Goal: Information Seeking & Learning: Learn about a topic

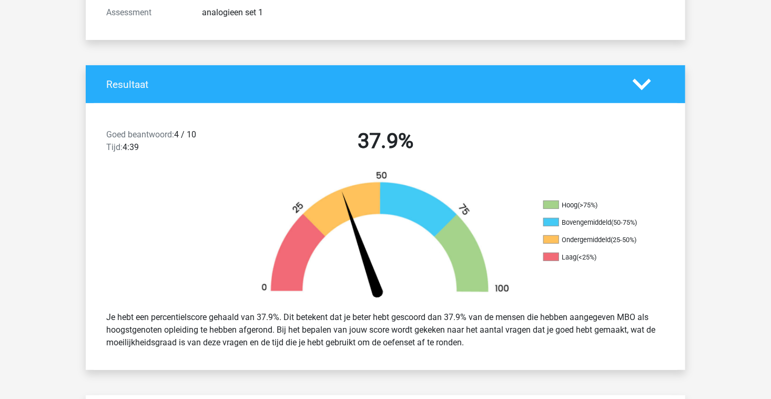
scroll to position [15, 0]
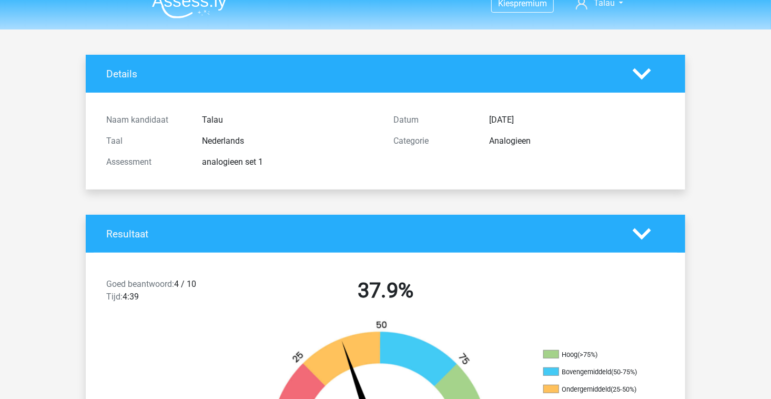
click at [188, 15] on img at bounding box center [189, 6] width 75 height 25
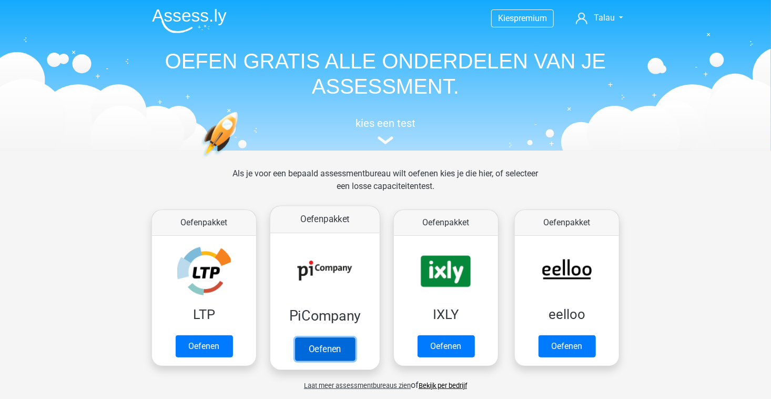
click at [328, 360] on link "Oefenen" at bounding box center [325, 348] width 60 height 23
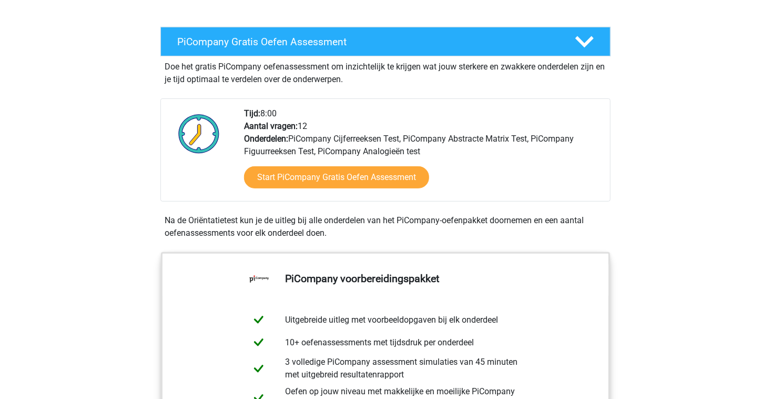
scroll to position [220, 0]
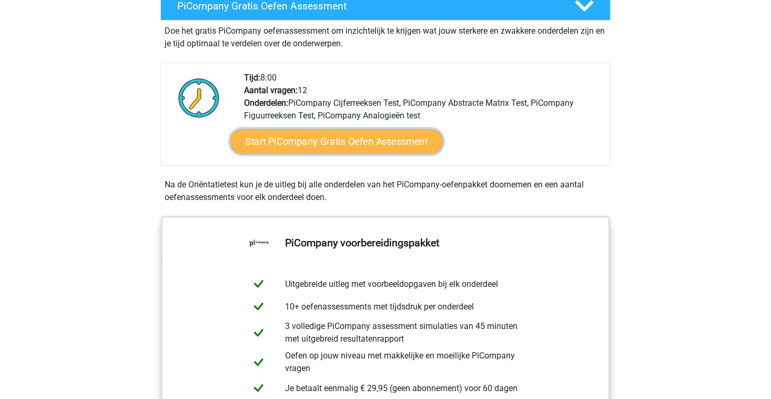
click at [321, 146] on link "Start PiCompany Gratis Oefen Assessment" at bounding box center [336, 141] width 213 height 25
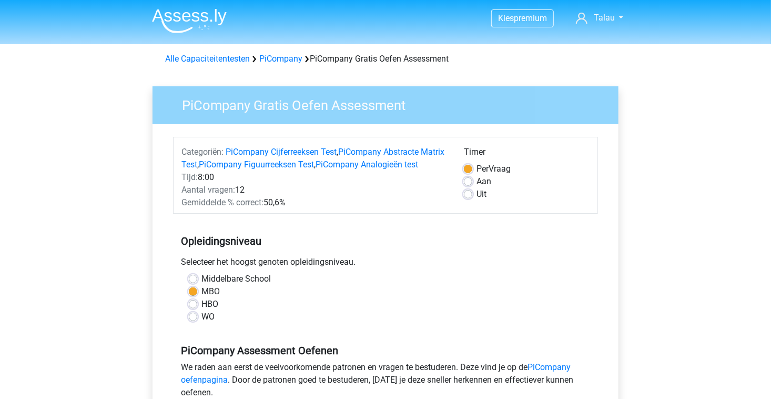
click at [498, 285] on div "Middelbare School" at bounding box center [386, 279] width 394 height 13
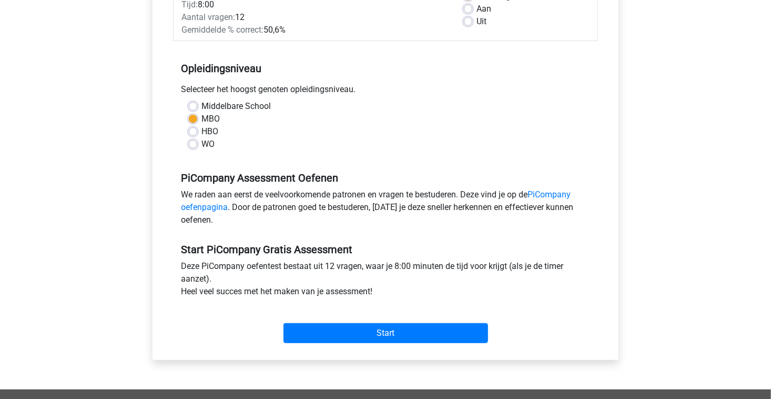
scroll to position [175, 0]
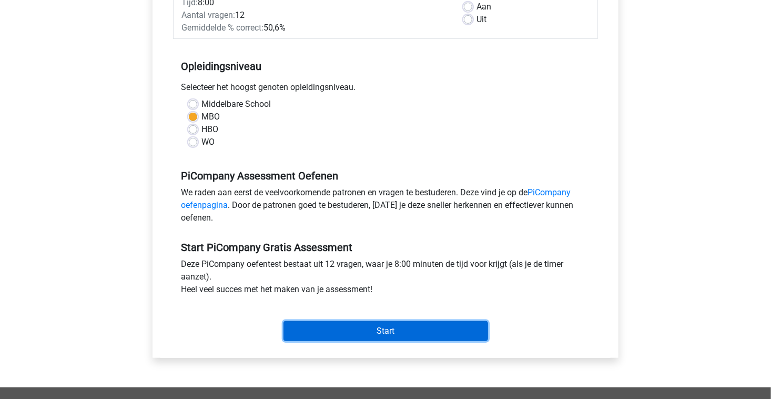
click at [424, 338] on input "Start" at bounding box center [386, 331] width 205 height 20
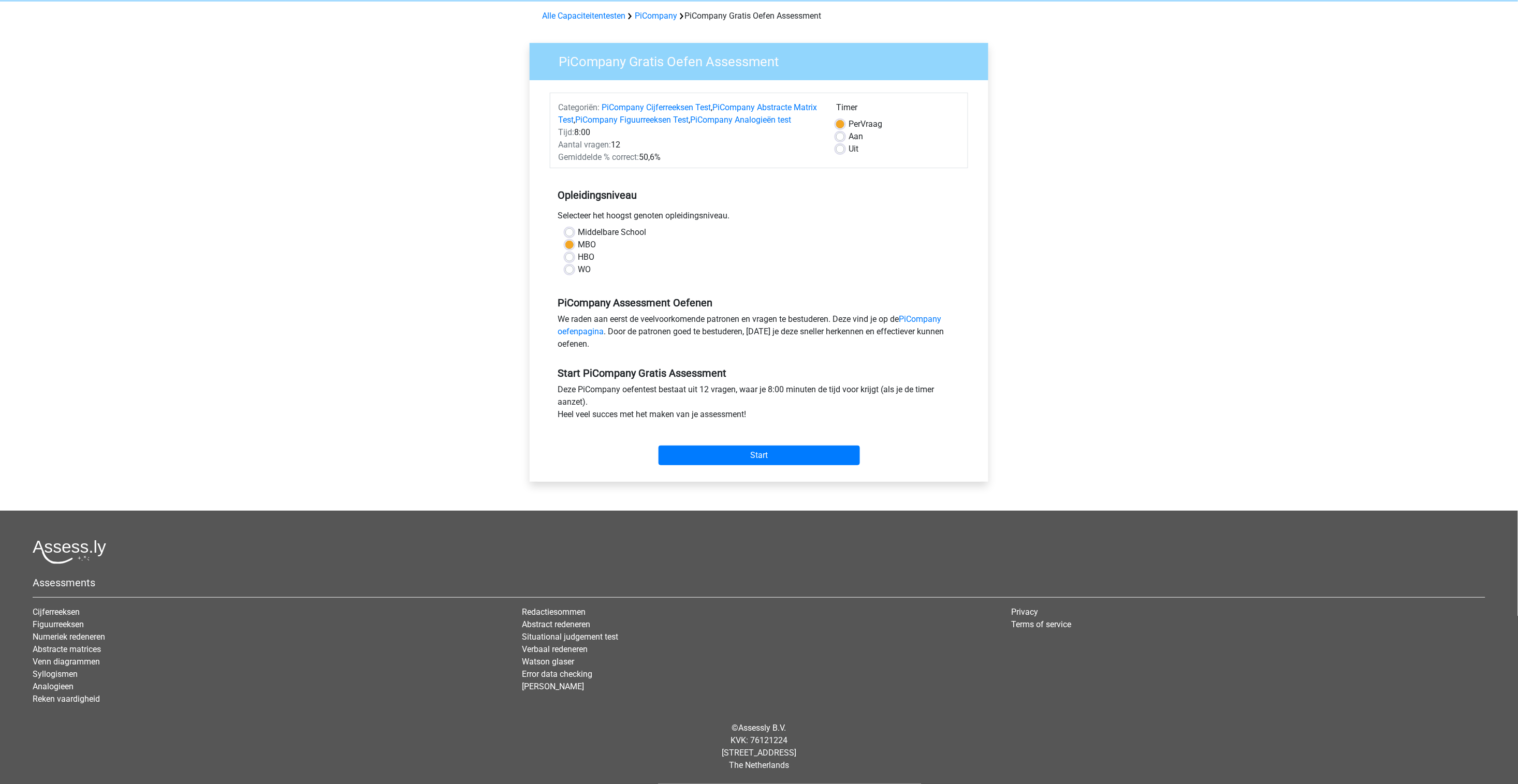
click at [759, 131] on label "Aan" at bounding box center [855, 137] width 15 height 13
click at [759, 131] on input "Aan" at bounding box center [840, 136] width 8 height 11
radio input "true"
click at [726, 392] on input "Start" at bounding box center [759, 455] width 202 height 20
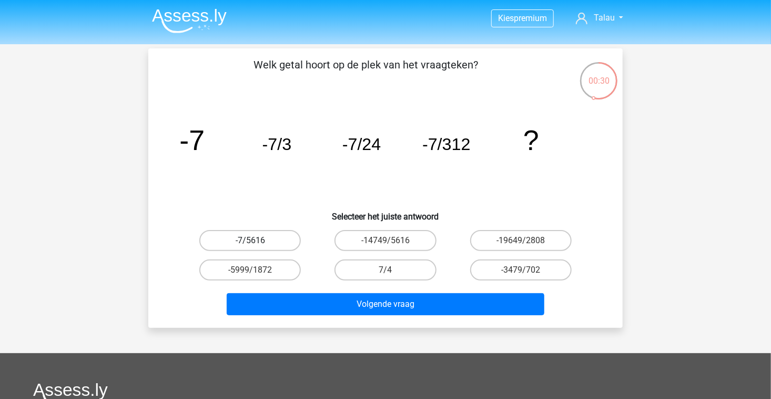
click at [257, 243] on label "-7/5616" at bounding box center [250, 240] width 102 height 21
click at [257, 243] on input "-7/5616" at bounding box center [253, 243] width 7 height 7
radio input "true"
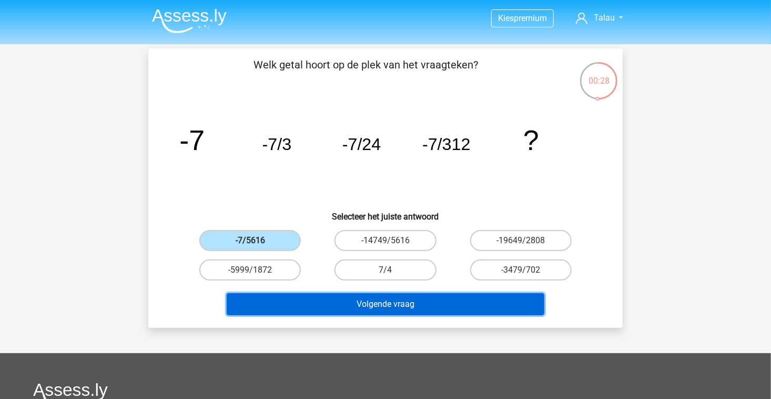
click at [335, 306] on button "Volgende vraag" at bounding box center [386, 304] width 318 height 22
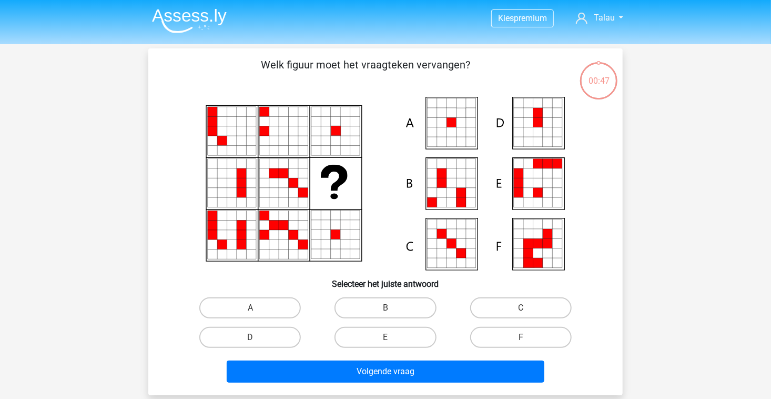
scroll to position [48, 0]
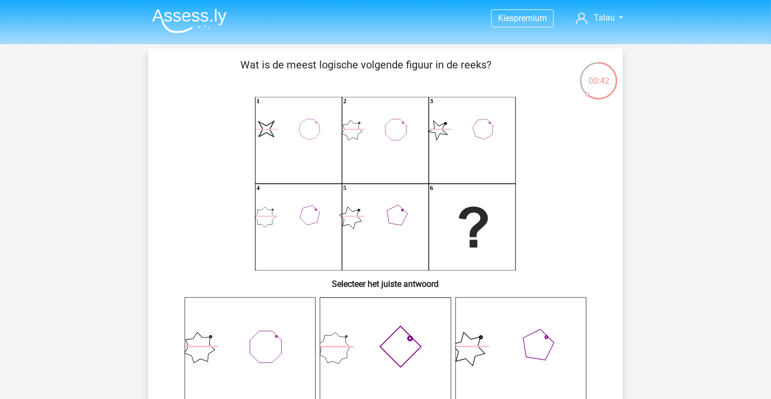
click at [352, 229] on icon "image/svg+xml 1 2 3 4 5 6" at bounding box center [386, 184] width 424 height 174
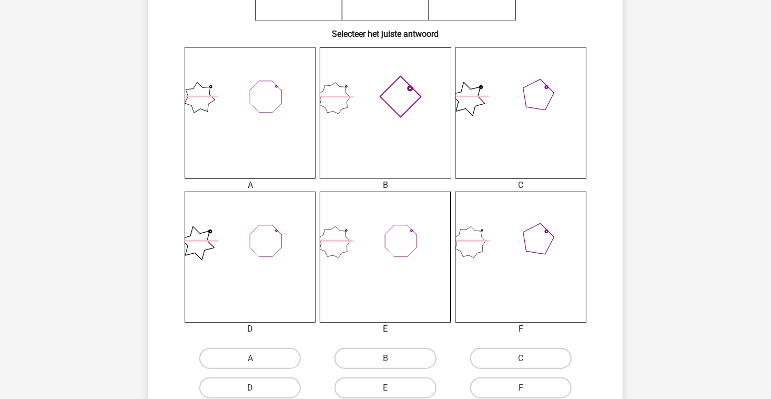
scroll to position [253, 0]
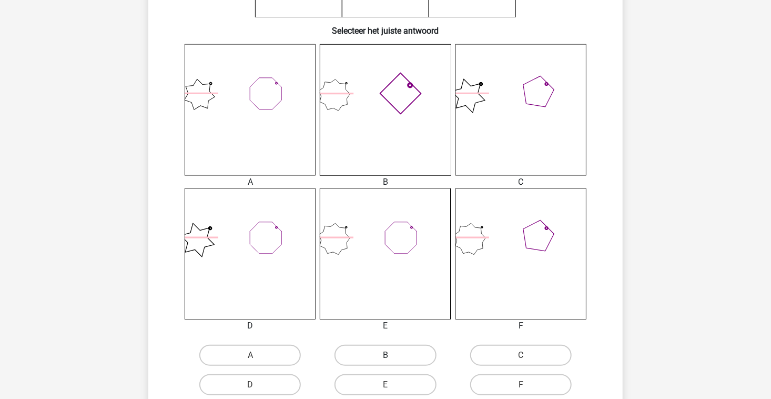
click at [399, 364] on label "B" at bounding box center [386, 355] width 102 height 21
click at [393, 362] on input "B" at bounding box center [389, 358] width 7 height 7
radio input "true"
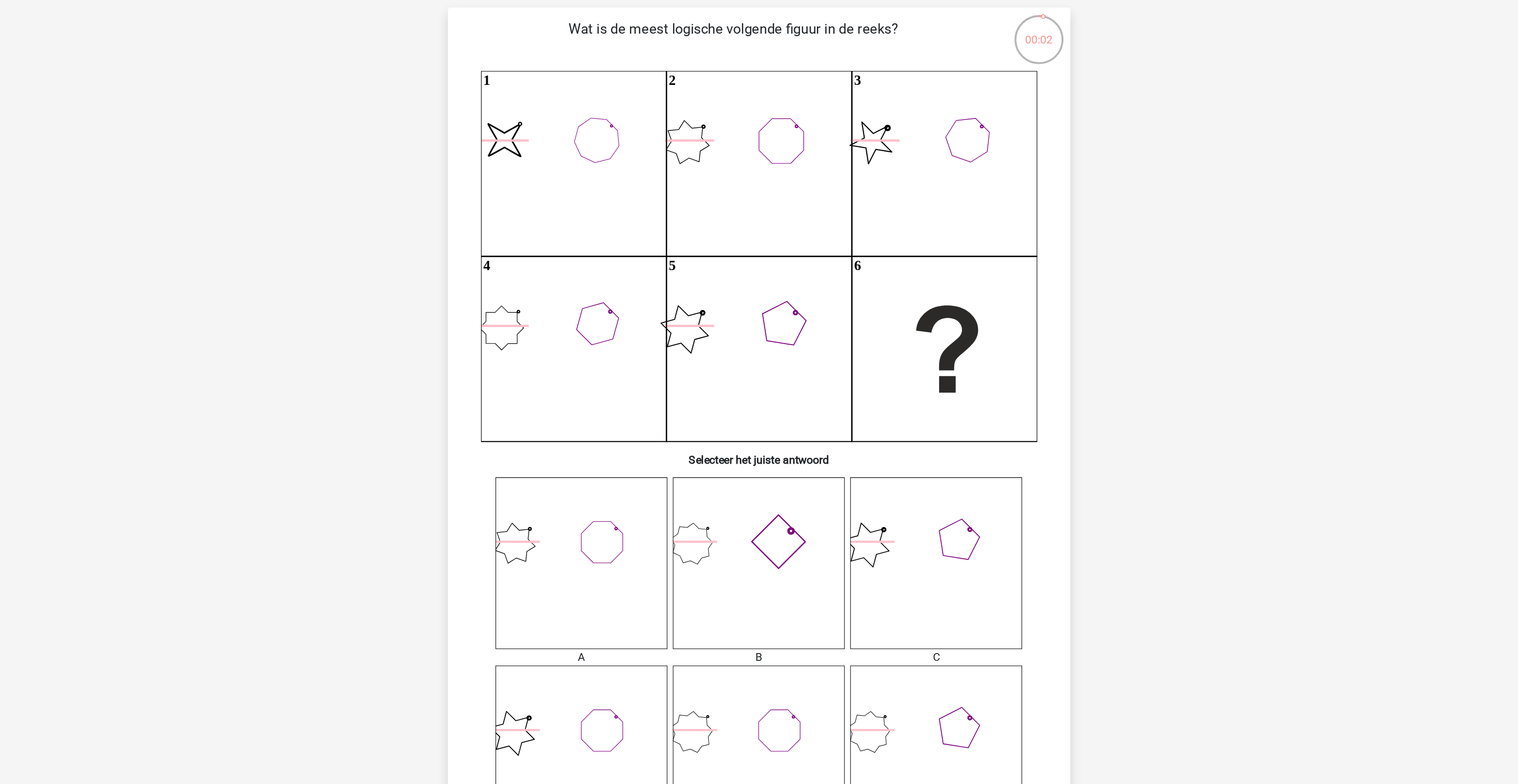
scroll to position [67, 0]
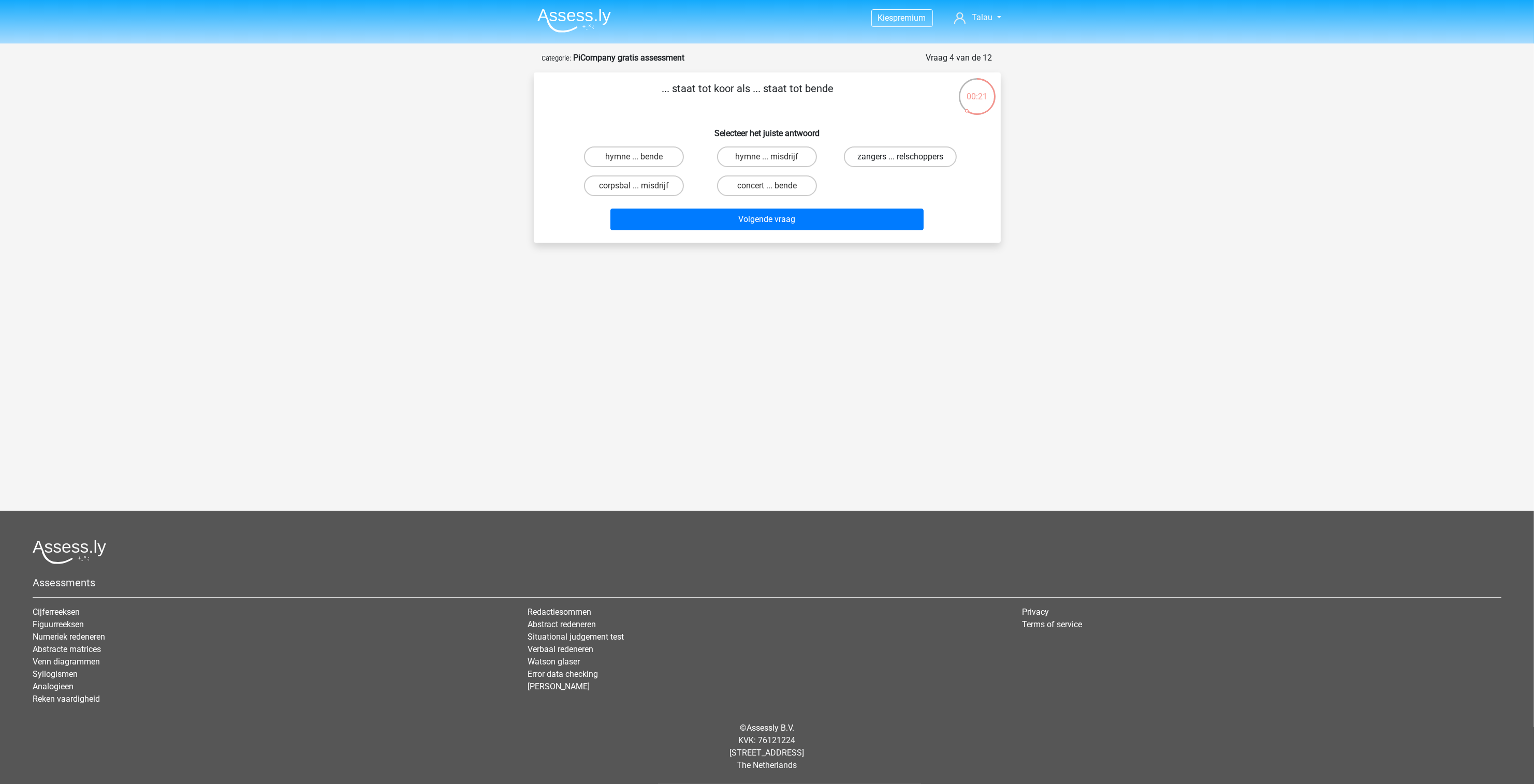
click at [877, 160] on label "zangers ... relschoppers" at bounding box center [900, 156] width 113 height 21
click at [900, 160] on input "zangers ... relschoppers" at bounding box center [903, 159] width 7 height 7
radio input "true"
click at [833, 221] on button "Volgende vraag" at bounding box center [767, 219] width 313 height 22
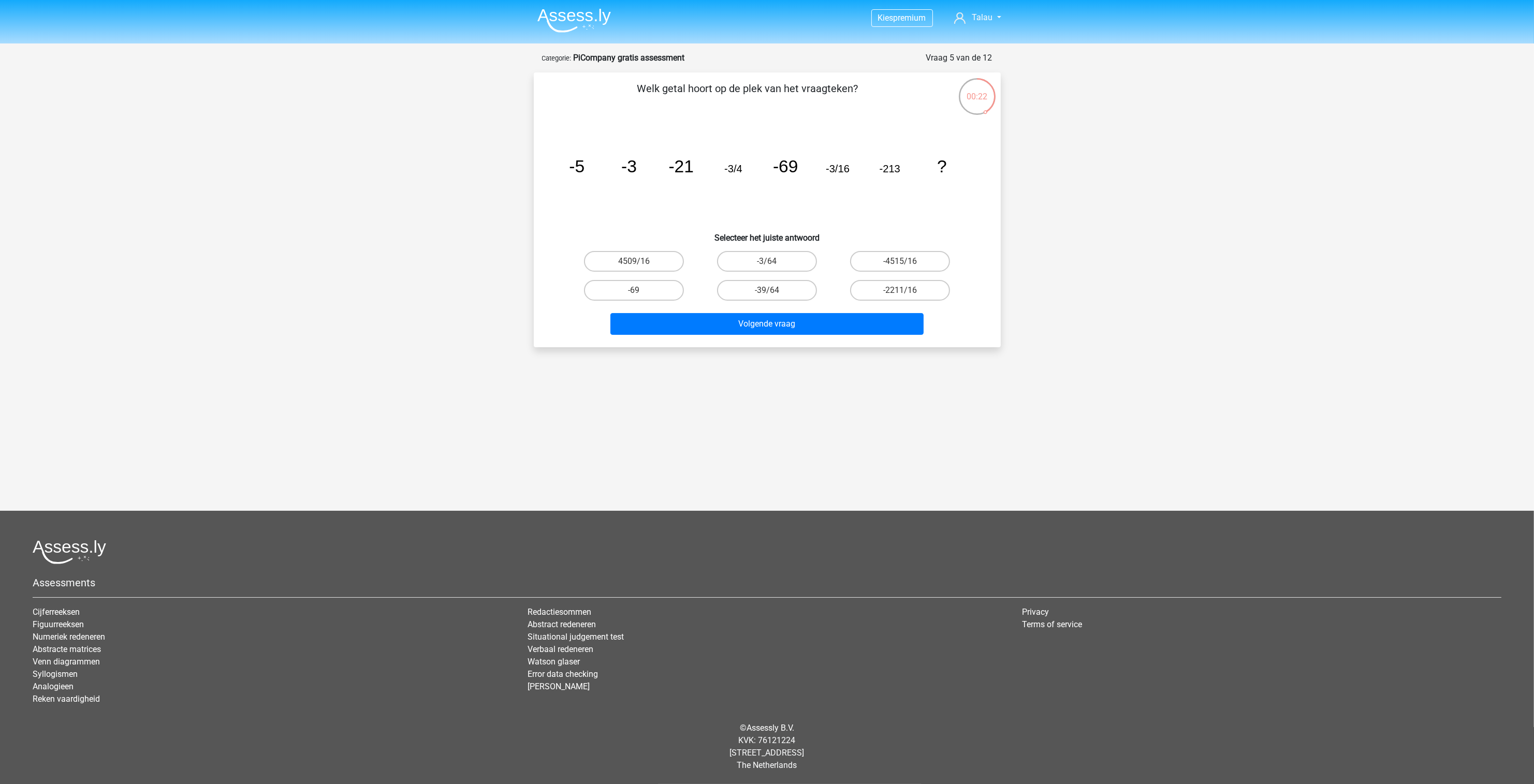
click at [900, 291] on input "-2211/16" at bounding box center [903, 293] width 7 height 7
radio input "true"
click at [858, 323] on button "Volgende vraag" at bounding box center [767, 324] width 313 height 22
click at [757, 296] on label "-930" at bounding box center [767, 290] width 100 height 21
click at [767, 296] on input "-930" at bounding box center [769, 293] width 7 height 7
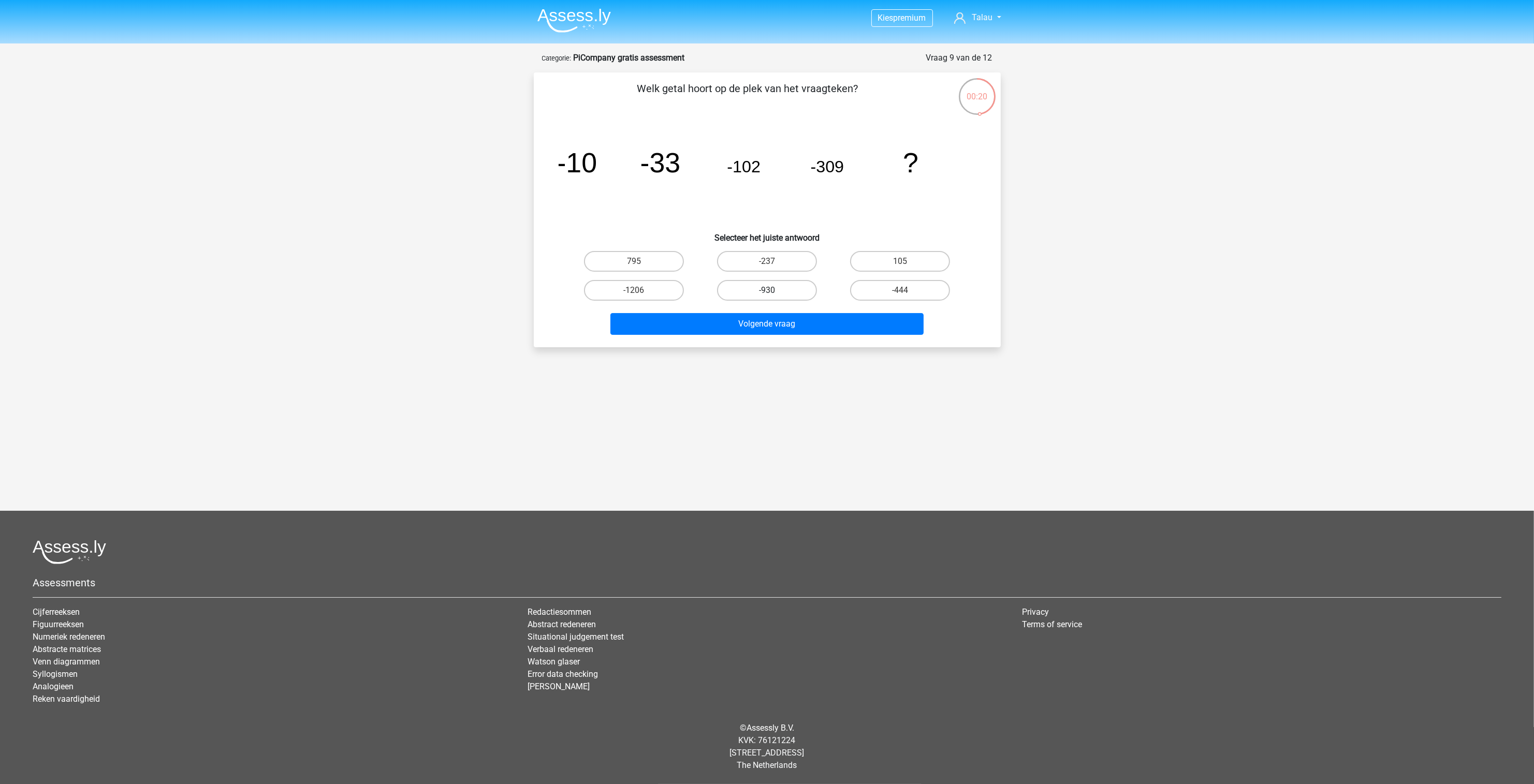
radio input "true"
click at [745, 328] on button "Volgende vraag" at bounding box center [767, 324] width 313 height 22
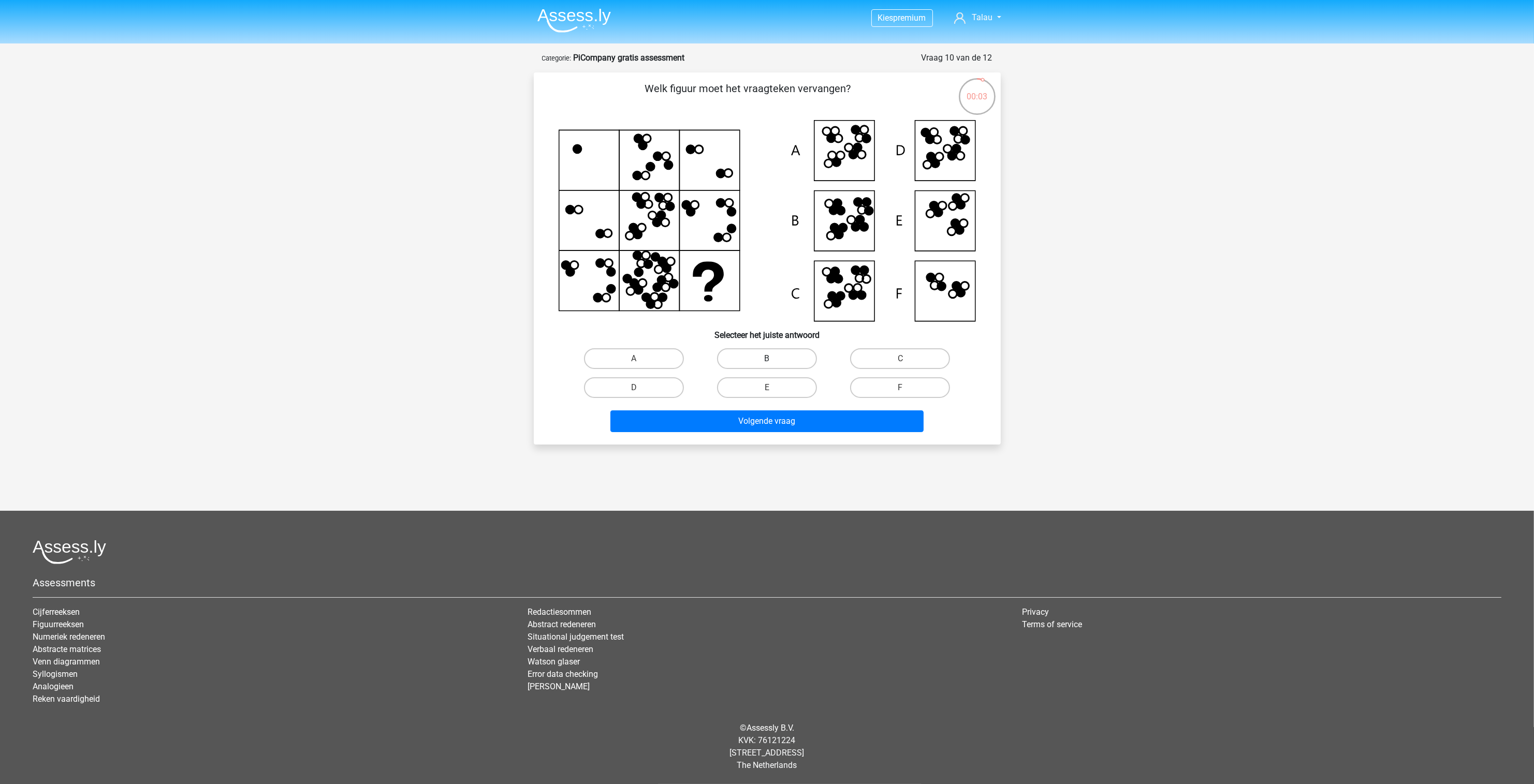
click at [778, 360] on label "B" at bounding box center [767, 358] width 100 height 21
click at [773, 360] on input "B" at bounding box center [769, 362] width 7 height 7
radio input "true"
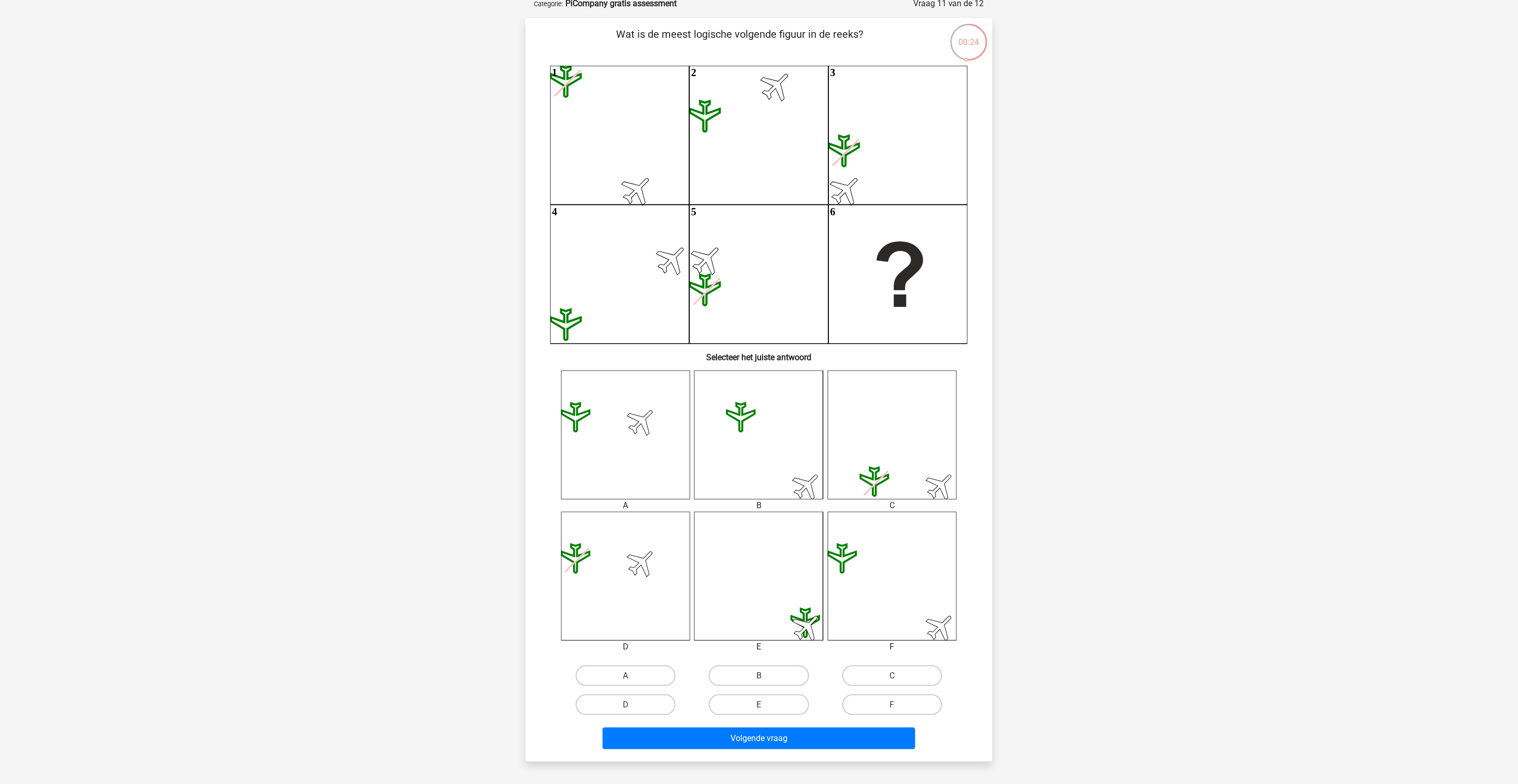
scroll to position [55, 0]
click at [907, 700] on label "F" at bounding box center [892, 703] width 100 height 21
click at [898, 704] on input "F" at bounding box center [895, 707] width 7 height 7
radio input "true"
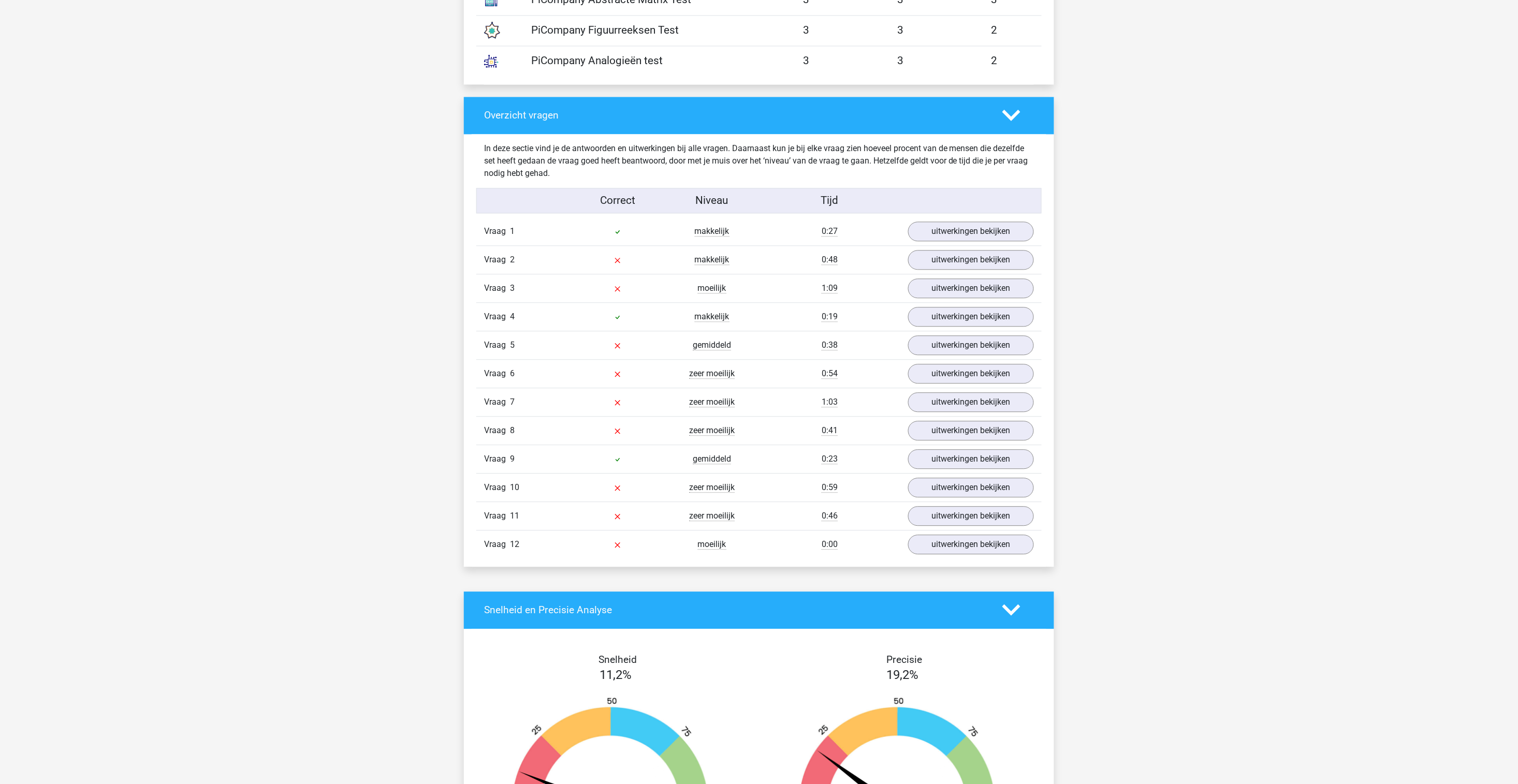
scroll to position [892, 0]
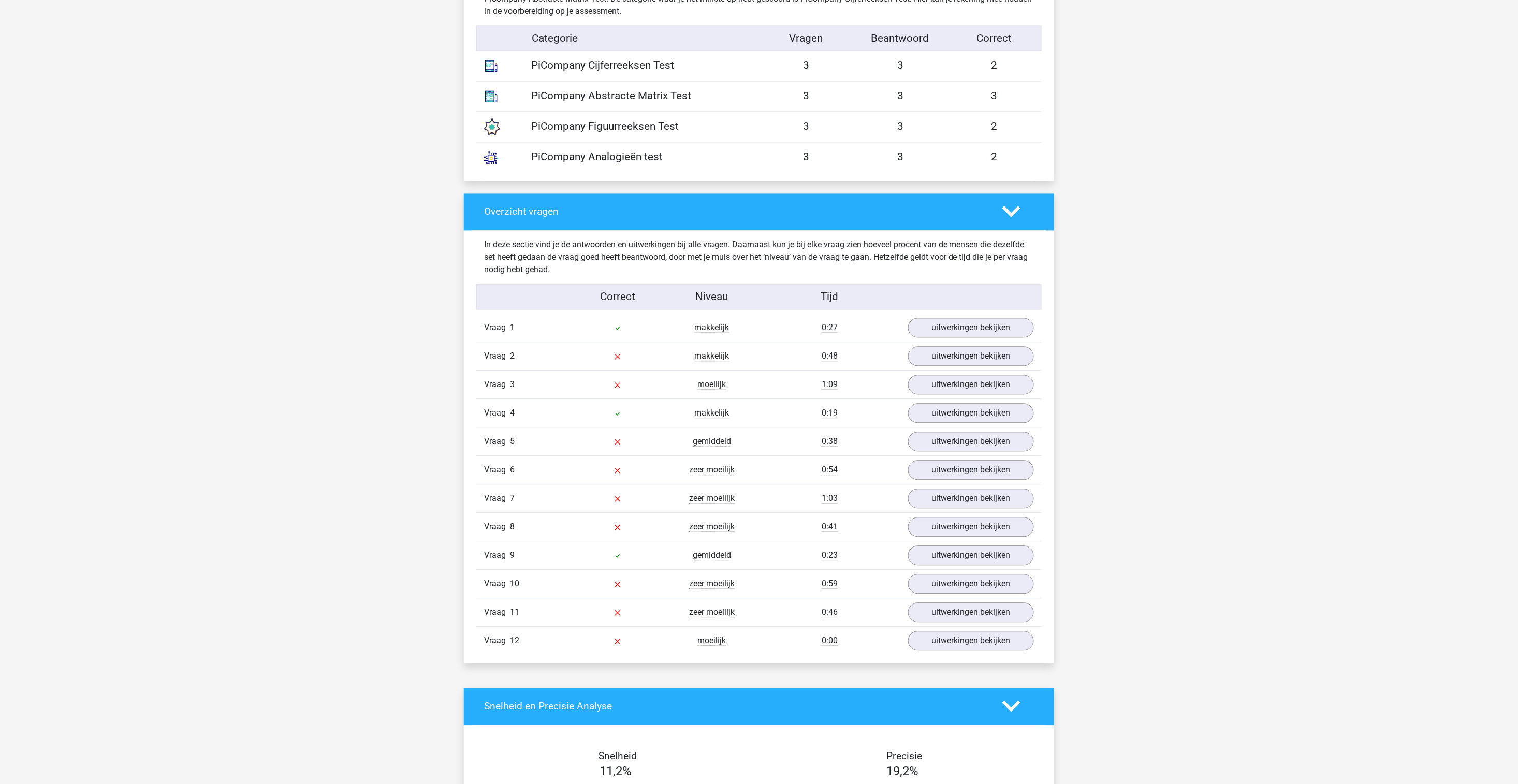
drag, startPoint x: 1473, startPoint y: 323, endPoint x: 1465, endPoint y: 278, distance: 45.7
click at [1465, 278] on div "Kies premium [GEOGRAPHIC_DATA] [EMAIL_ADDRESS][DOMAIN_NAME]" at bounding box center [759, 449] width 1518 height 2683
click at [629, 71] on div "PiCompany Cijferreeksen Test" at bounding box center [640, 66] width 235 height 16
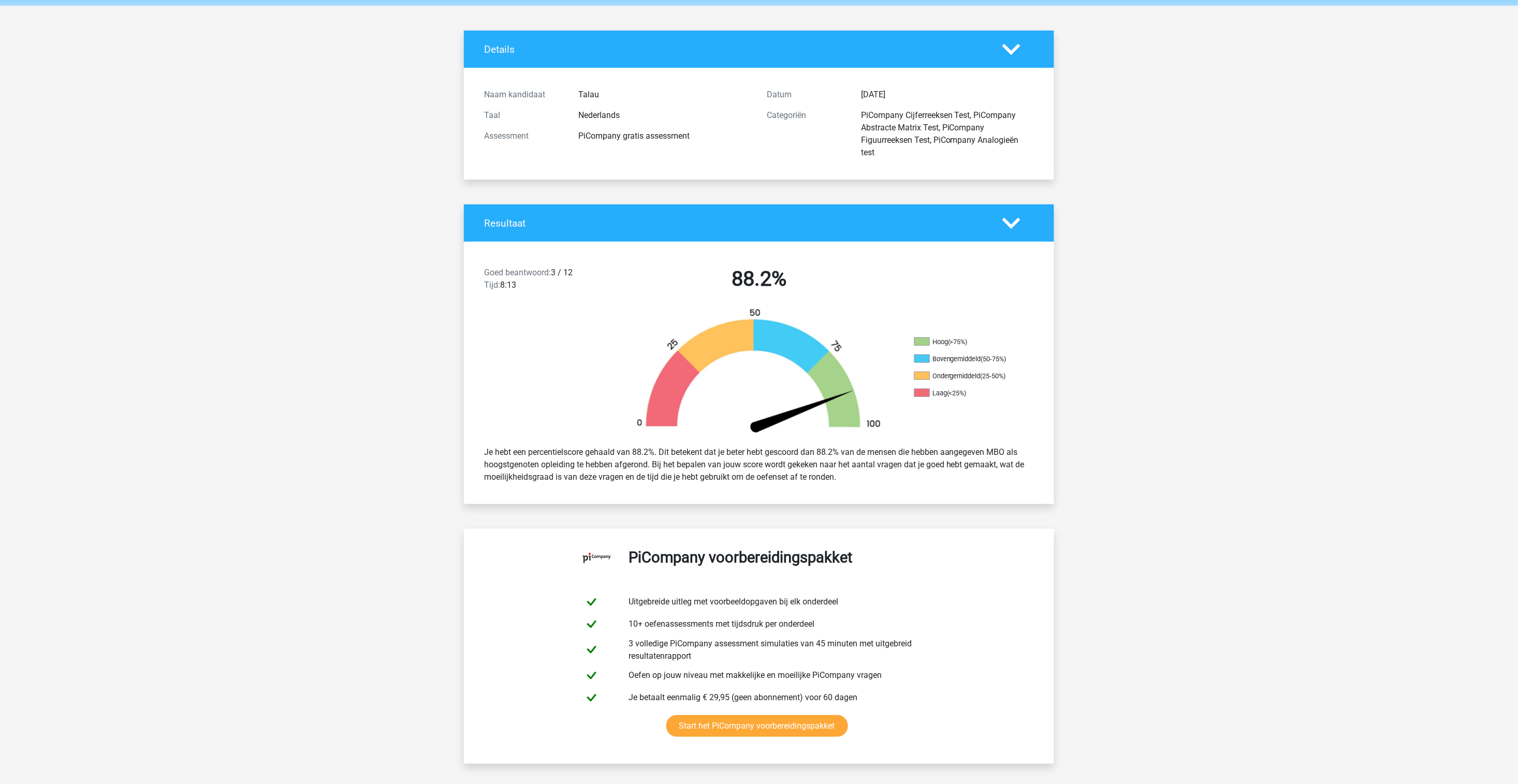
scroll to position [0, 0]
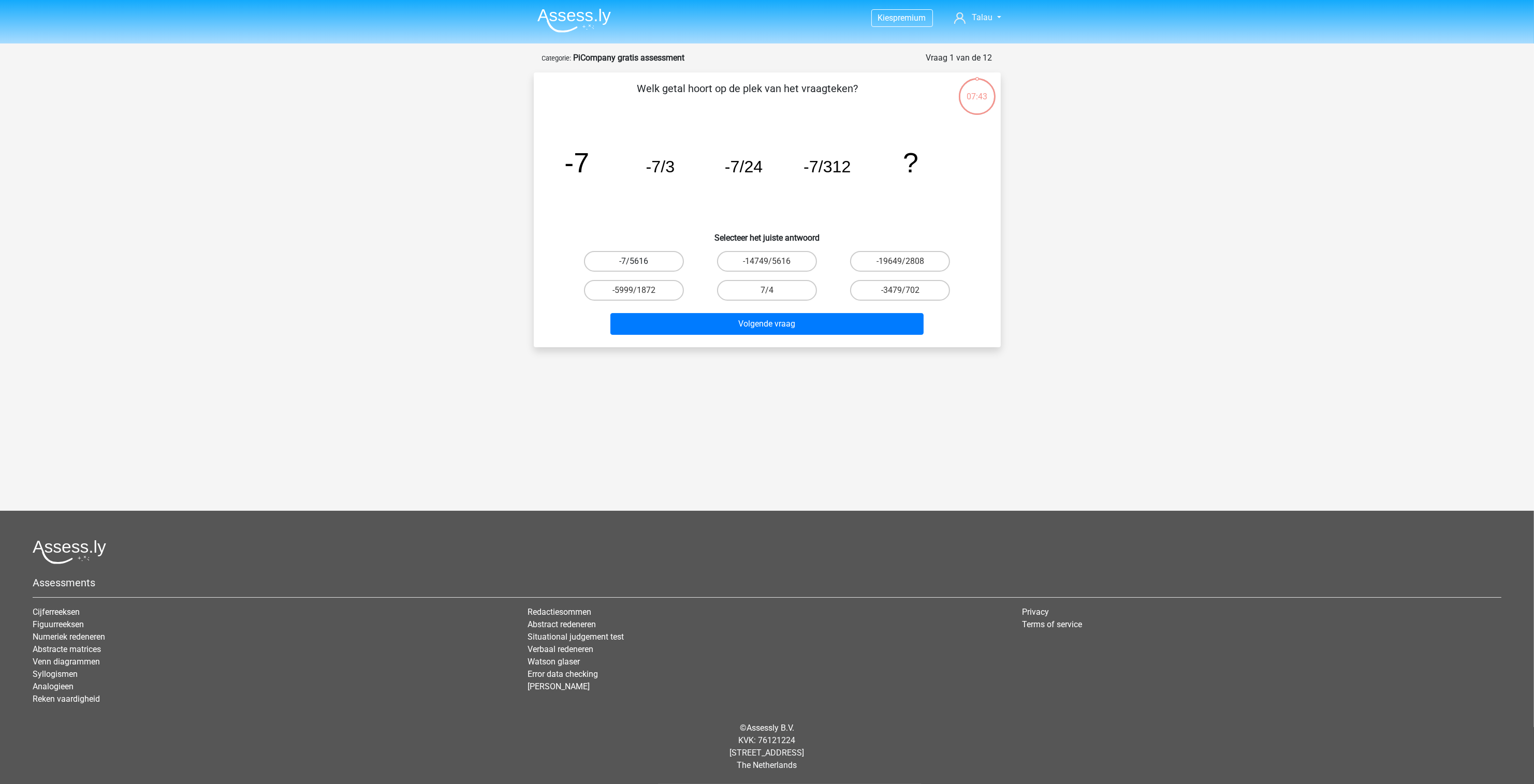
click at [672, 262] on label "-7/5616" at bounding box center [635, 261] width 100 height 21
click at [641, 262] on input "-7/5616" at bounding box center [637, 265] width 7 height 7
radio input "true"
click at [685, 323] on button "Volgende vraag" at bounding box center [767, 324] width 313 height 22
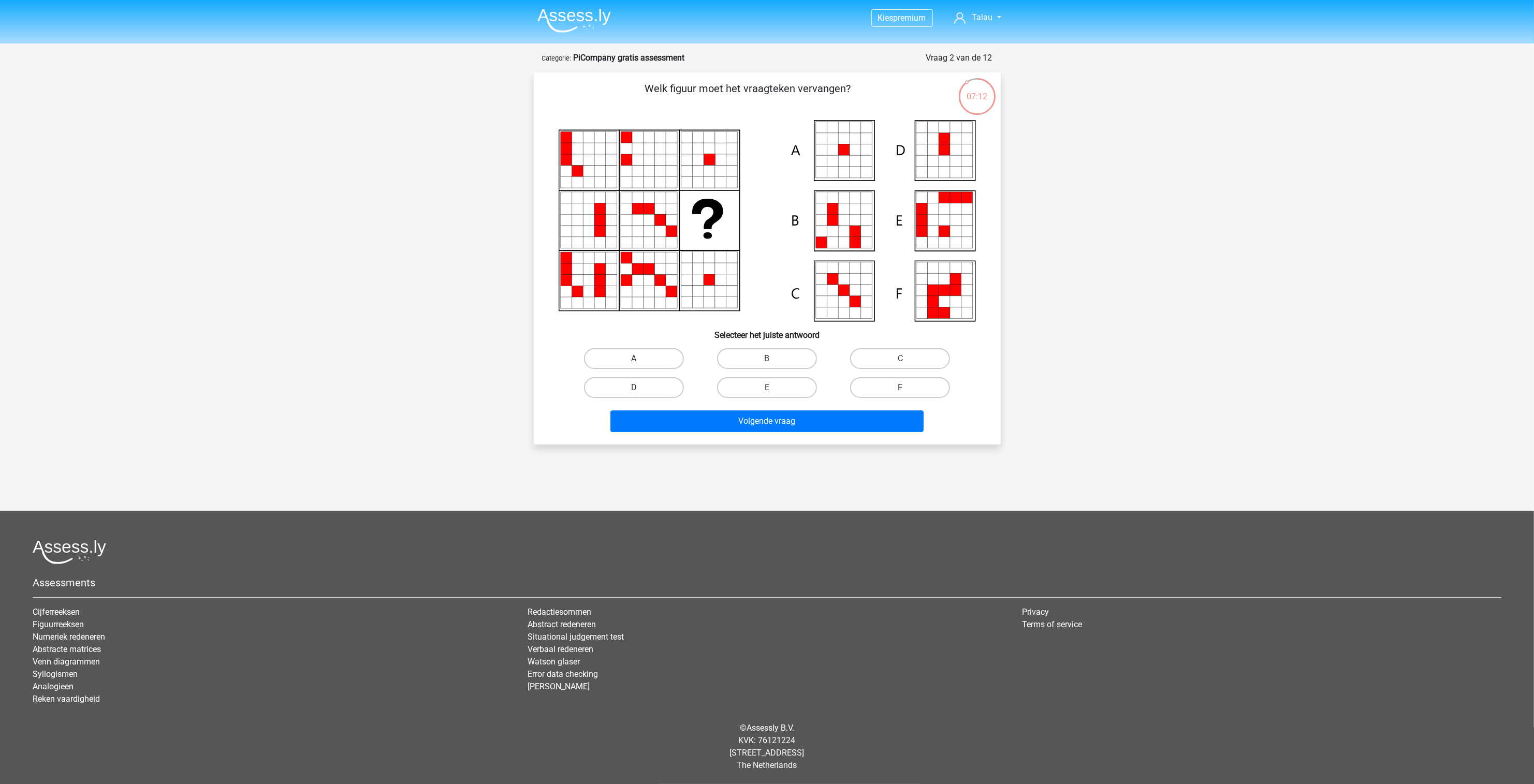
click at [681, 364] on label "A" at bounding box center [635, 358] width 100 height 21
click at [641, 364] on input "A" at bounding box center [637, 362] width 7 height 7
radio input "true"
click at [701, 427] on button "Volgende vraag" at bounding box center [767, 421] width 313 height 22
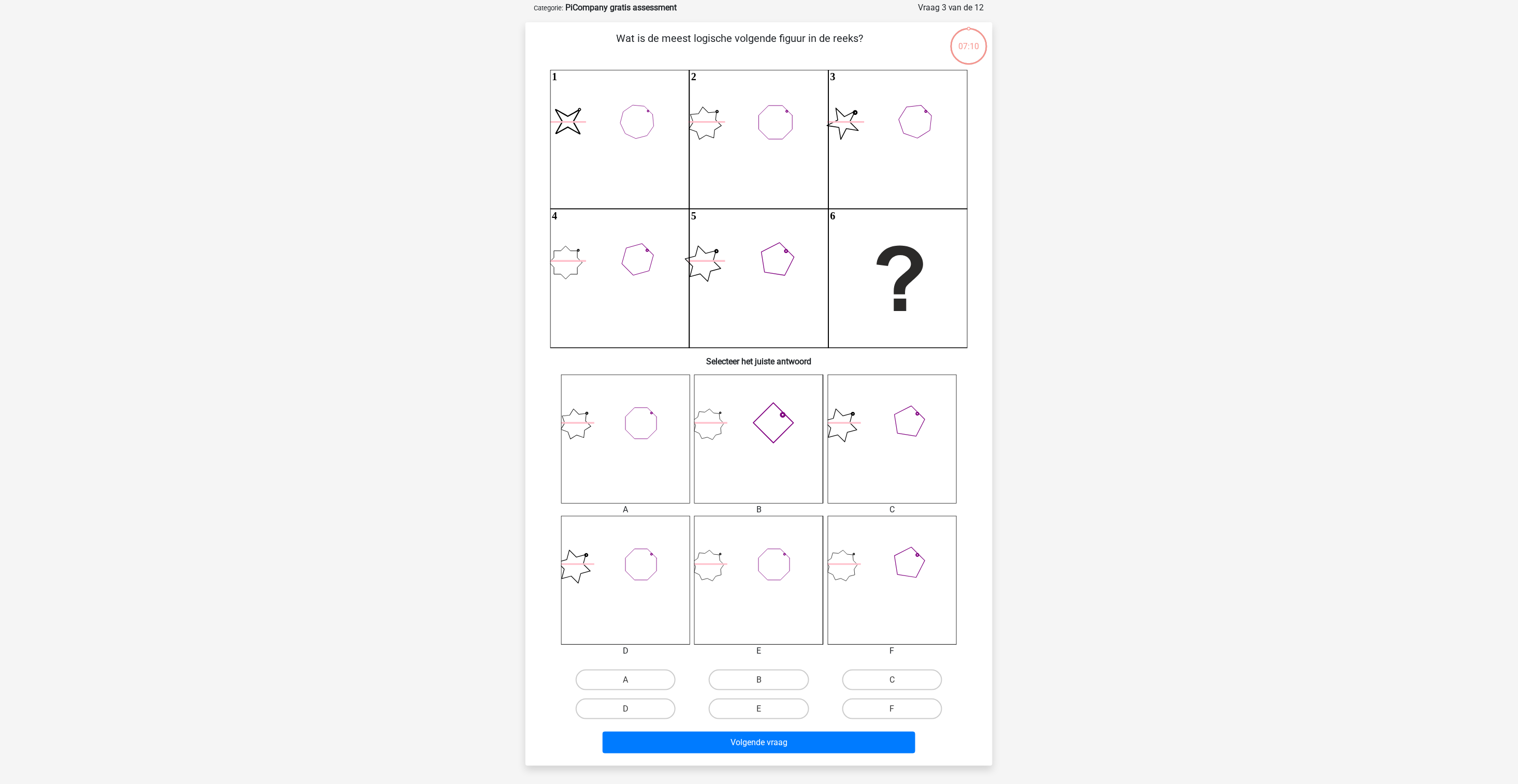
scroll to position [52, 0]
click at [632, 681] on input "A" at bounding box center [629, 682] width 7 height 7
radio input "true"
click at [768, 469] on icon at bounding box center [759, 437] width 129 height 129
click at [753, 681] on label "B" at bounding box center [759, 678] width 100 height 21
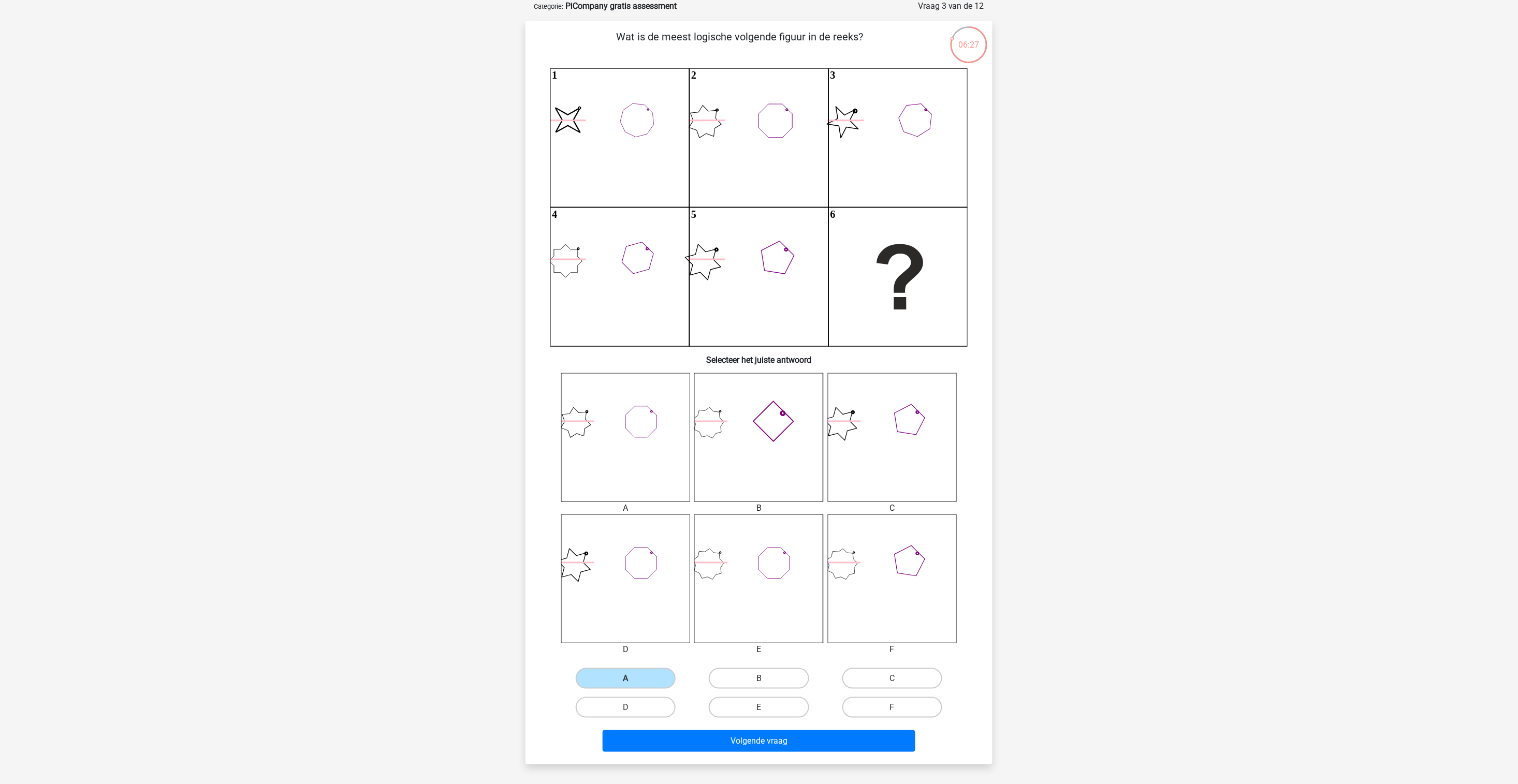
click at [759, 681] on input "B" at bounding box center [761, 682] width 7 height 7
radio input "true"
click at [825, 741] on button "Volgende vraag" at bounding box center [759, 741] width 313 height 22
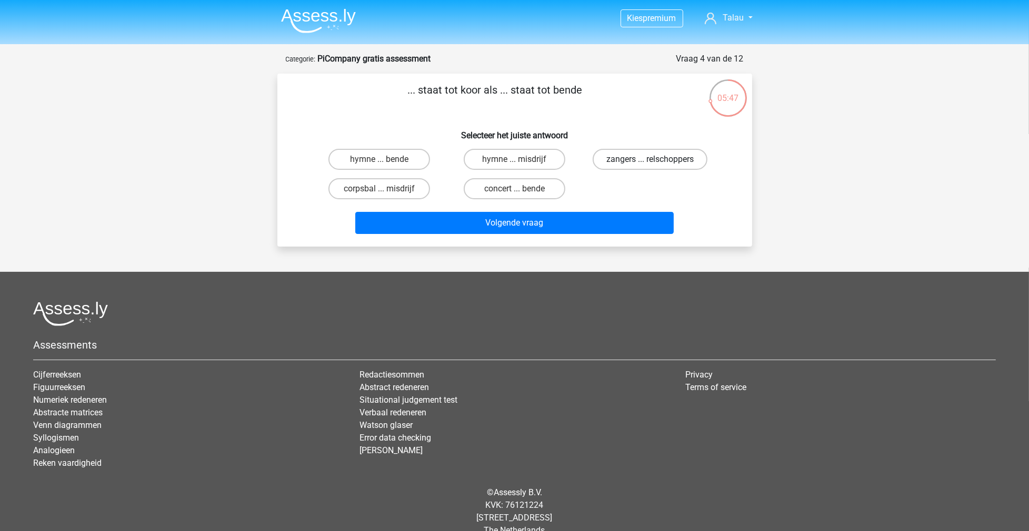
click at [615, 154] on label "zangers ... relschoppers" at bounding box center [649, 159] width 115 height 21
click at [650, 159] on input "zangers ... relschoppers" at bounding box center [653, 162] width 7 height 7
radio input "true"
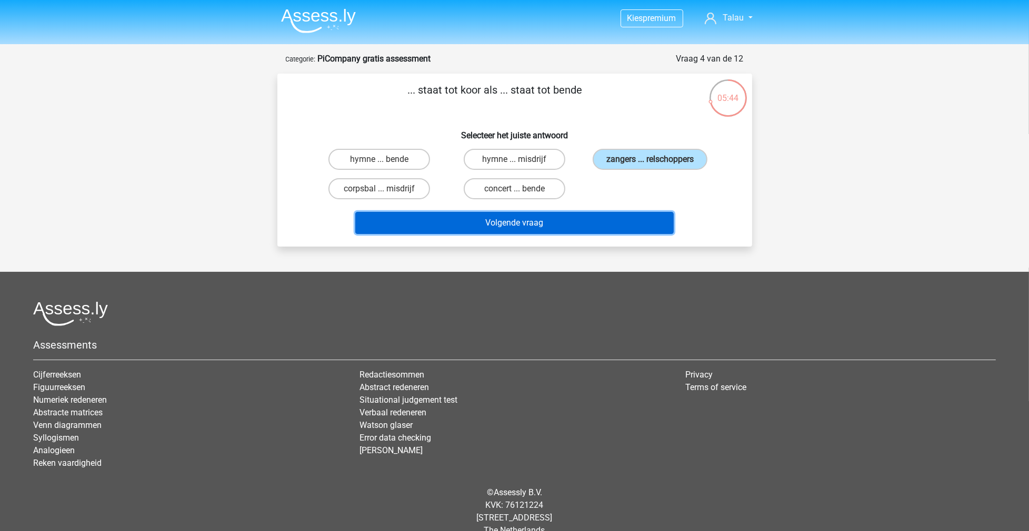
click at [547, 226] on button "Volgende vraag" at bounding box center [514, 223] width 318 height 22
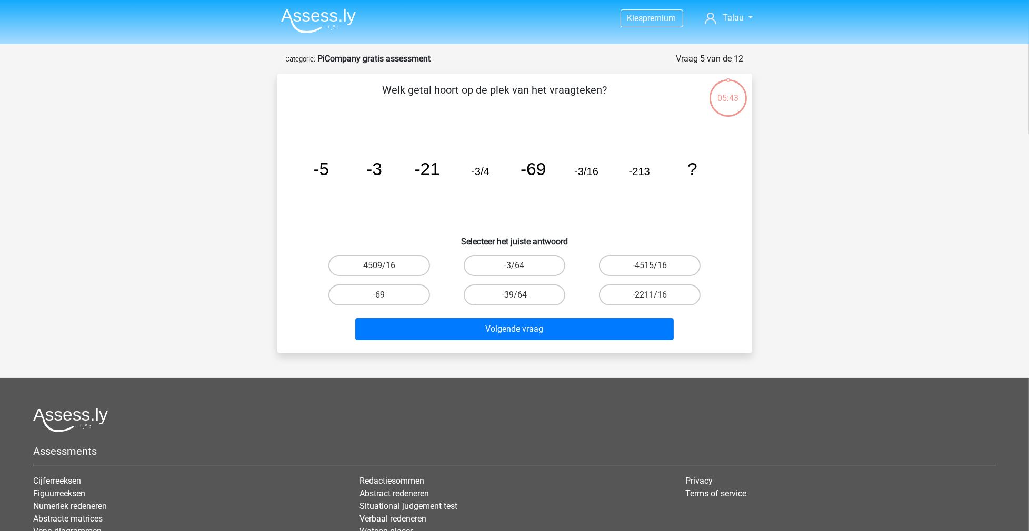
scroll to position [53, 0]
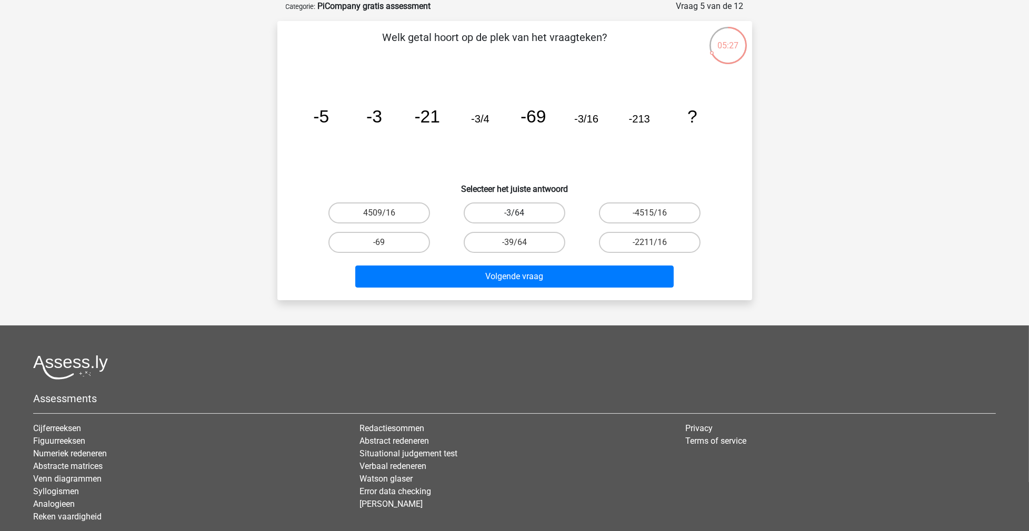
click at [537, 213] on label "-3/64" at bounding box center [515, 213] width 102 height 21
click at [521, 213] on input "-3/64" at bounding box center [517, 216] width 7 height 7
radio input "true"
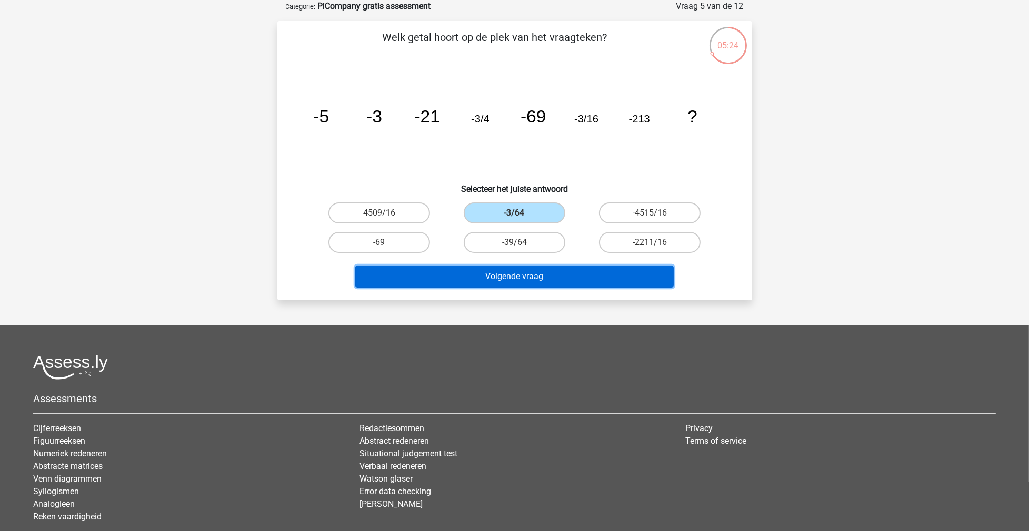
click at [531, 271] on button "Volgende vraag" at bounding box center [514, 277] width 318 height 22
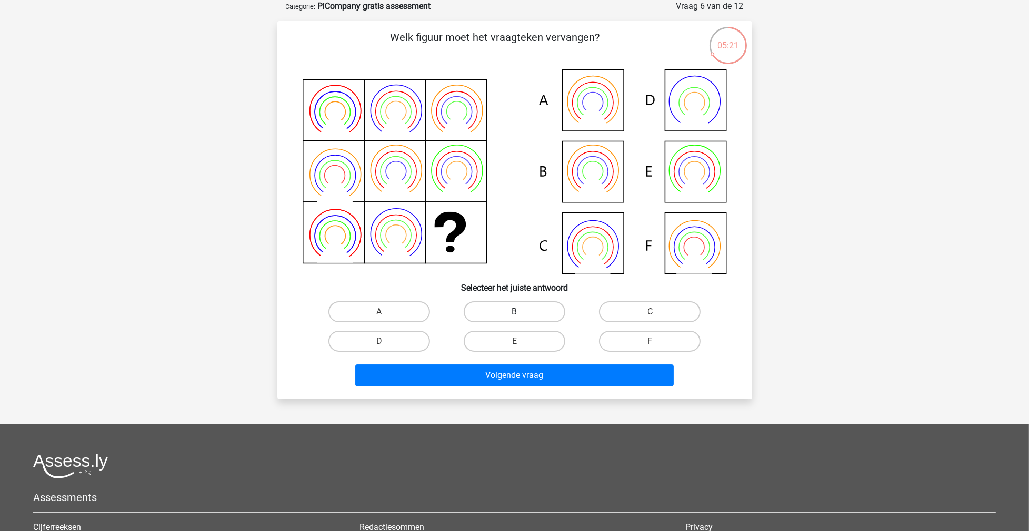
click at [525, 312] on label "B" at bounding box center [515, 311] width 102 height 21
click at [521, 312] on input "B" at bounding box center [517, 315] width 7 height 7
radio input "true"
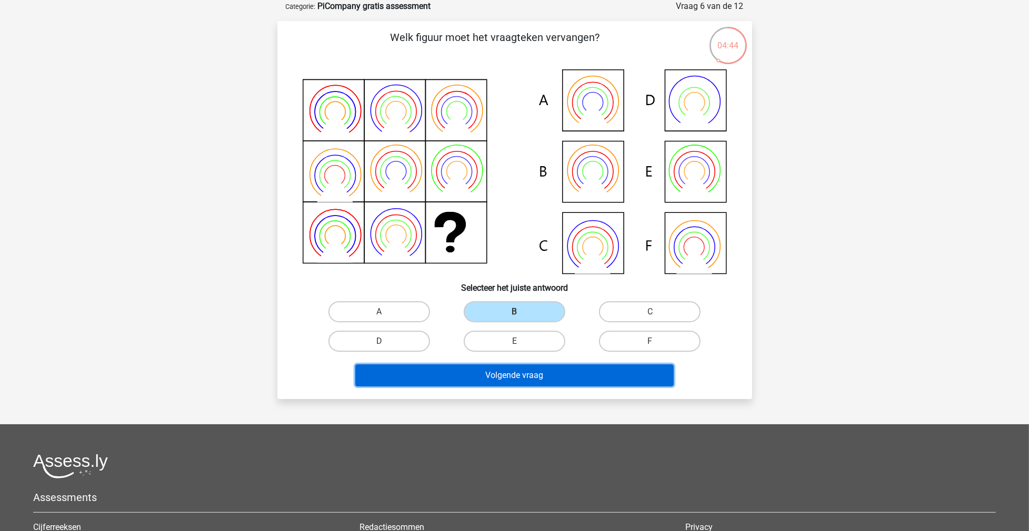
click at [510, 376] on button "Volgende vraag" at bounding box center [514, 376] width 318 height 22
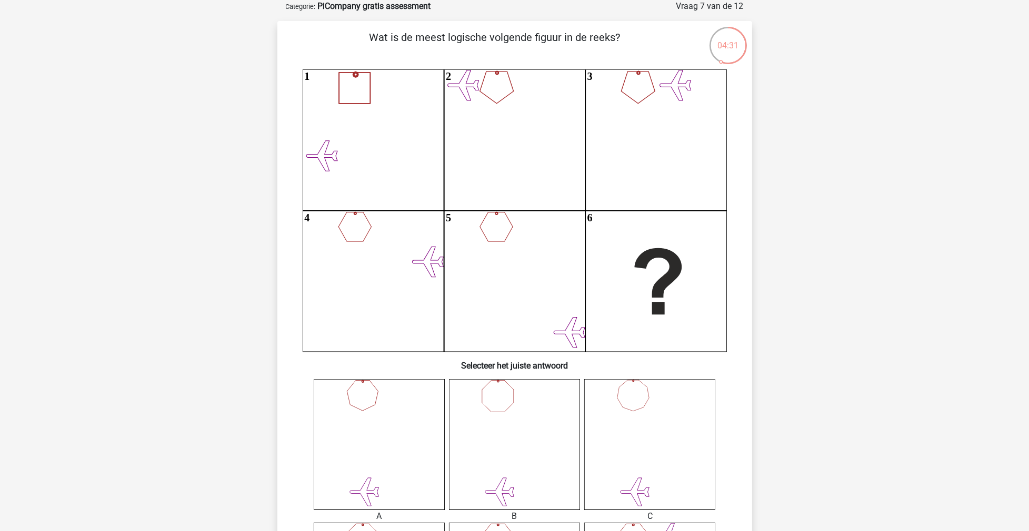
drag, startPoint x: 1028, startPoint y: 187, endPoint x: 1028, endPoint y: 195, distance: 7.9
click at [1028, 195] on div "Kies premium [GEOGRAPHIC_DATA] [EMAIL_ADDRESS][DOMAIN_NAME]" at bounding box center [514, 513] width 1029 height 1133
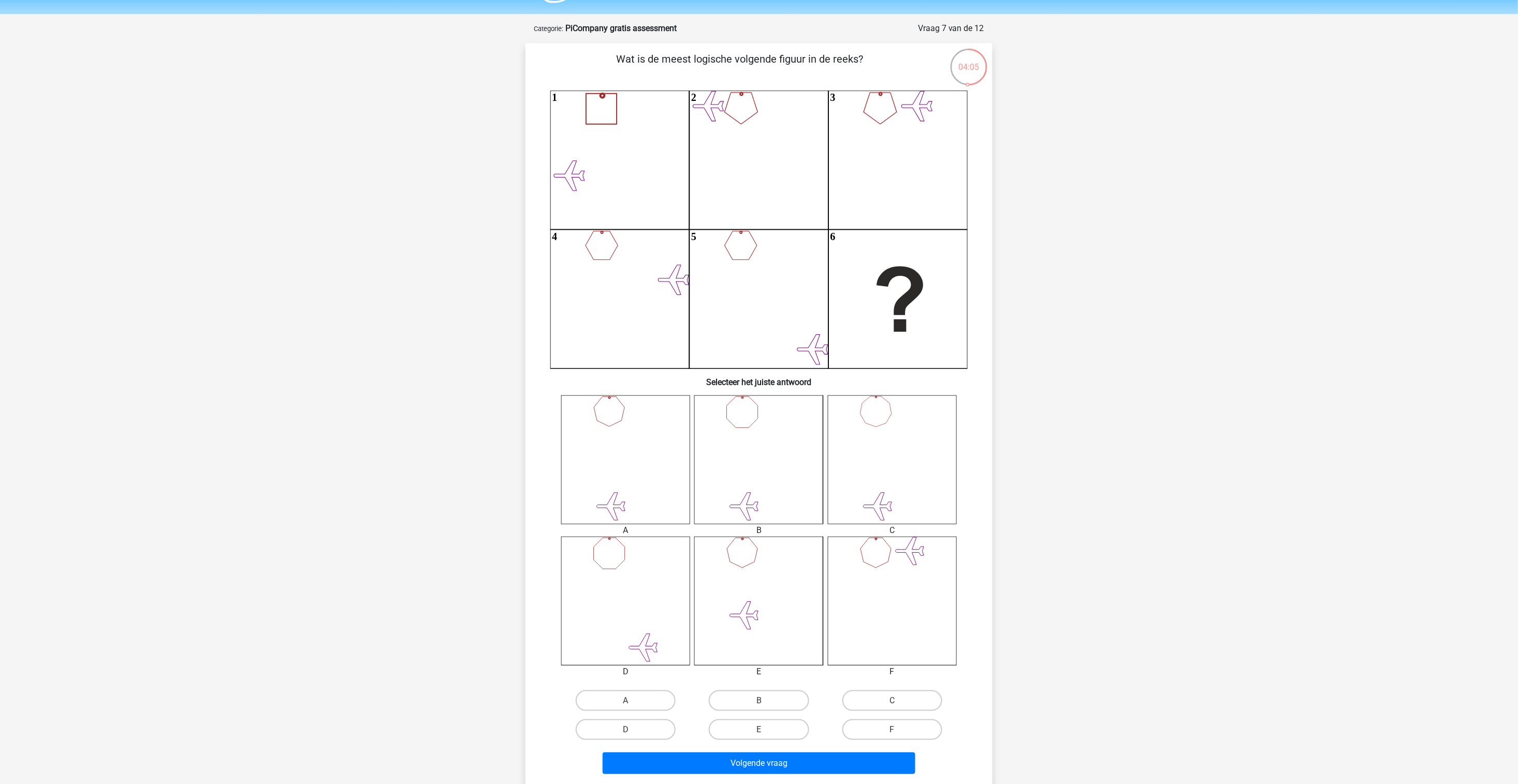
scroll to position [28, 0]
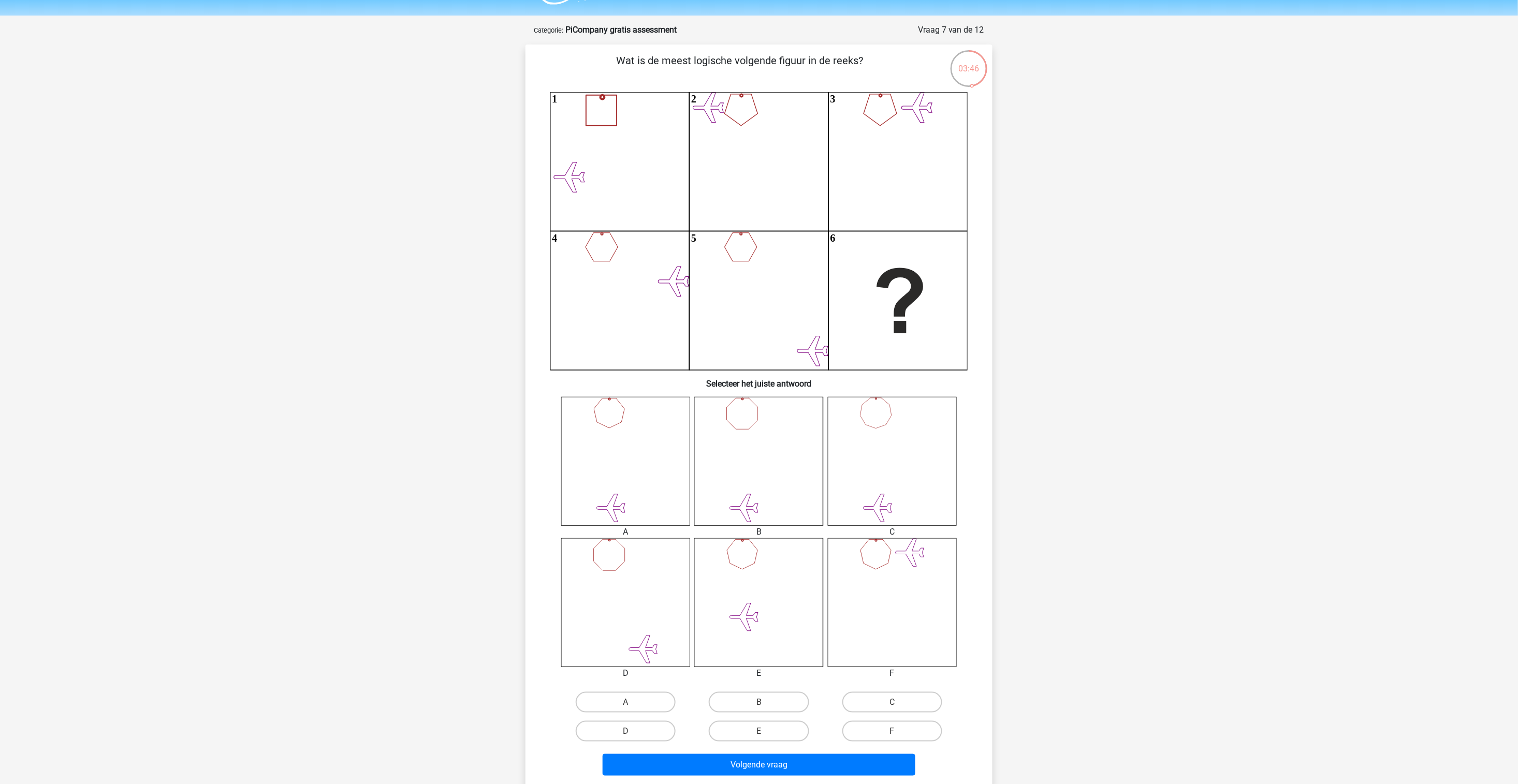
click at [643, 487] on icon at bounding box center [625, 461] width 129 height 129
click at [650, 695] on label "A" at bounding box center [626, 701] width 100 height 21
click at [633, 702] on input "A" at bounding box center [629, 705] width 7 height 7
radio input "true"
click at [704, 771] on button "Volgende vraag" at bounding box center [759, 765] width 313 height 22
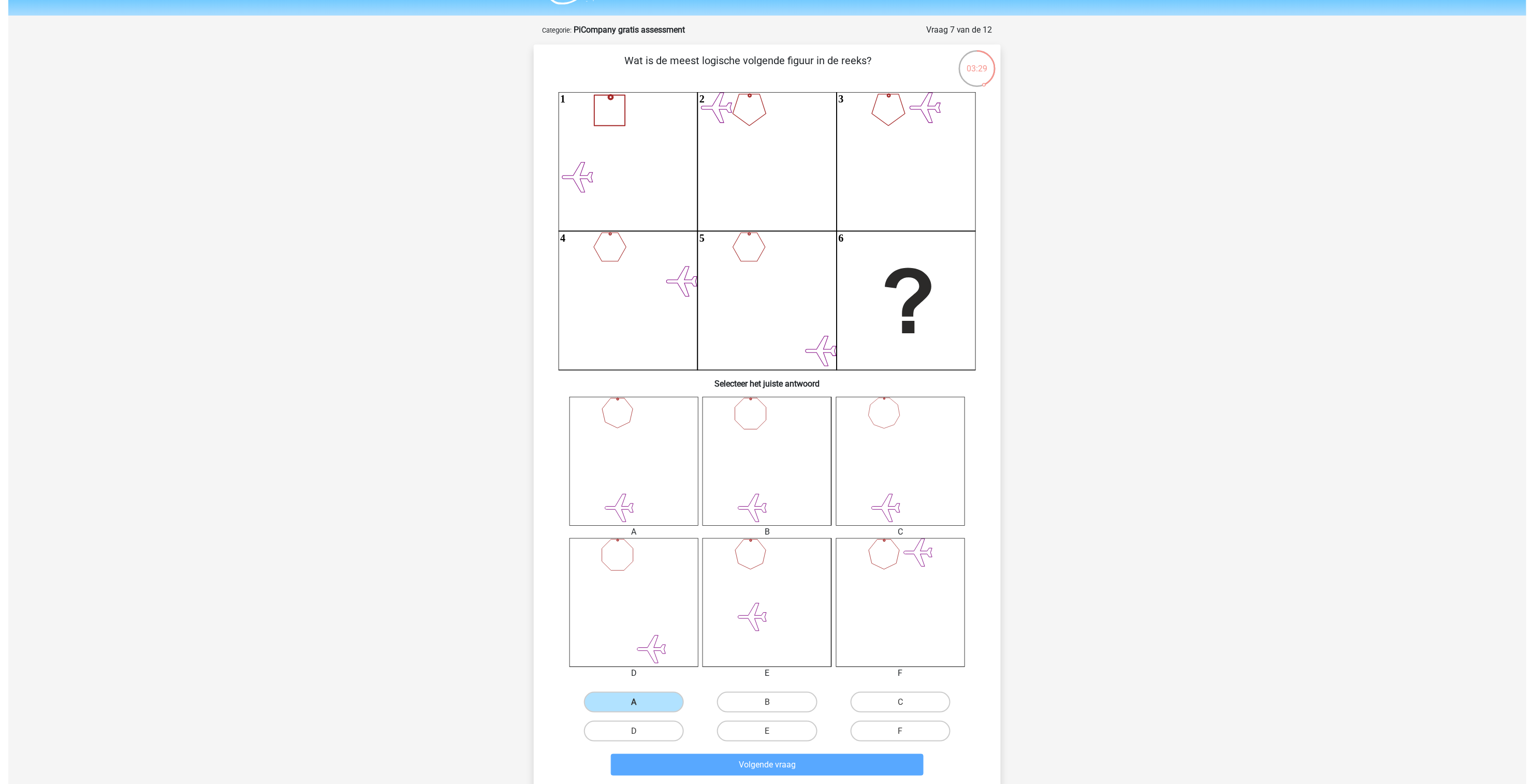
scroll to position [0, 0]
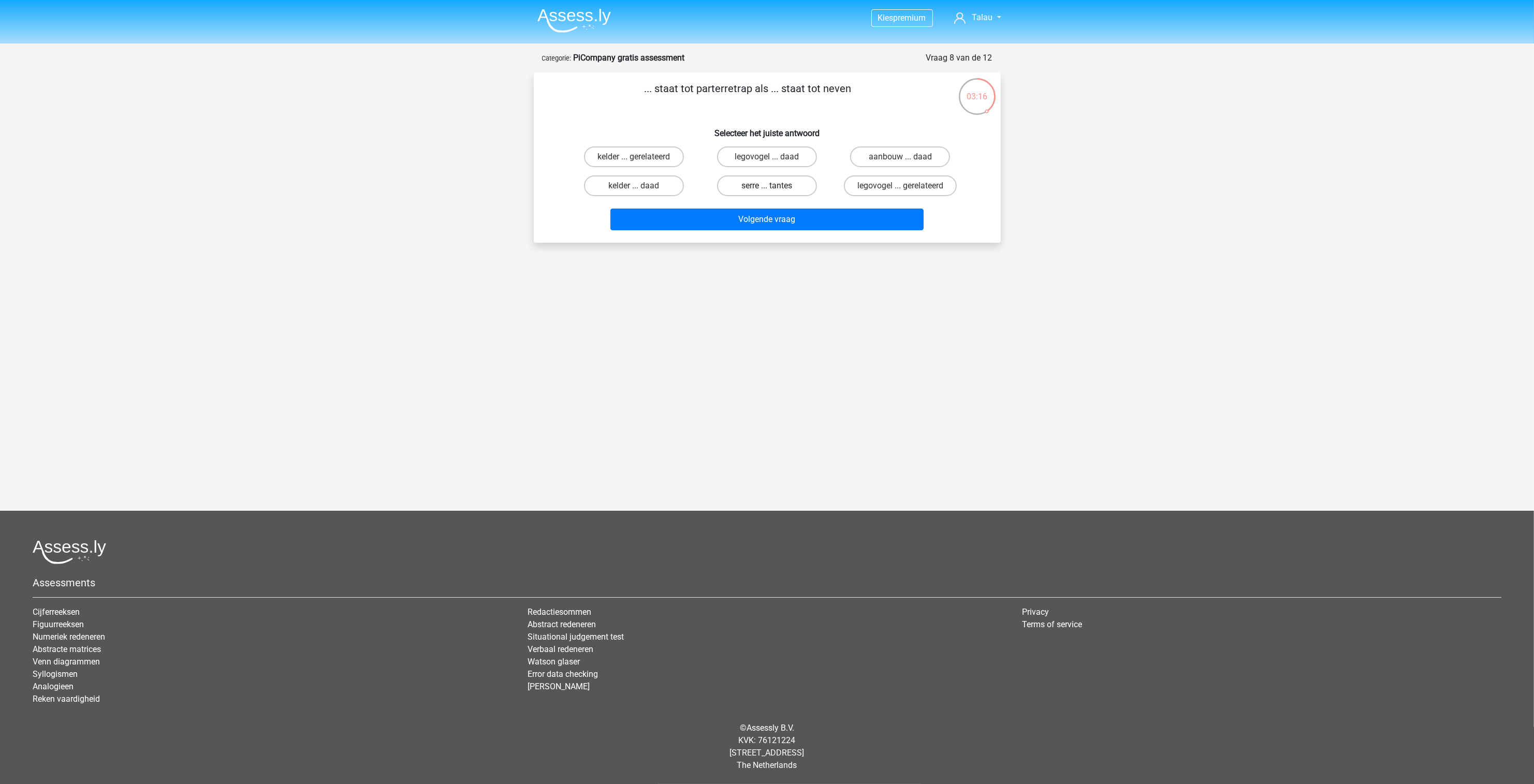
click at [784, 189] on label "serre ... tantes" at bounding box center [767, 185] width 100 height 21
click at [773, 189] on input "serre ... tantes" at bounding box center [769, 189] width 7 height 7
radio input "true"
click at [767, 220] on button "Volgende vraag" at bounding box center [767, 219] width 313 height 22
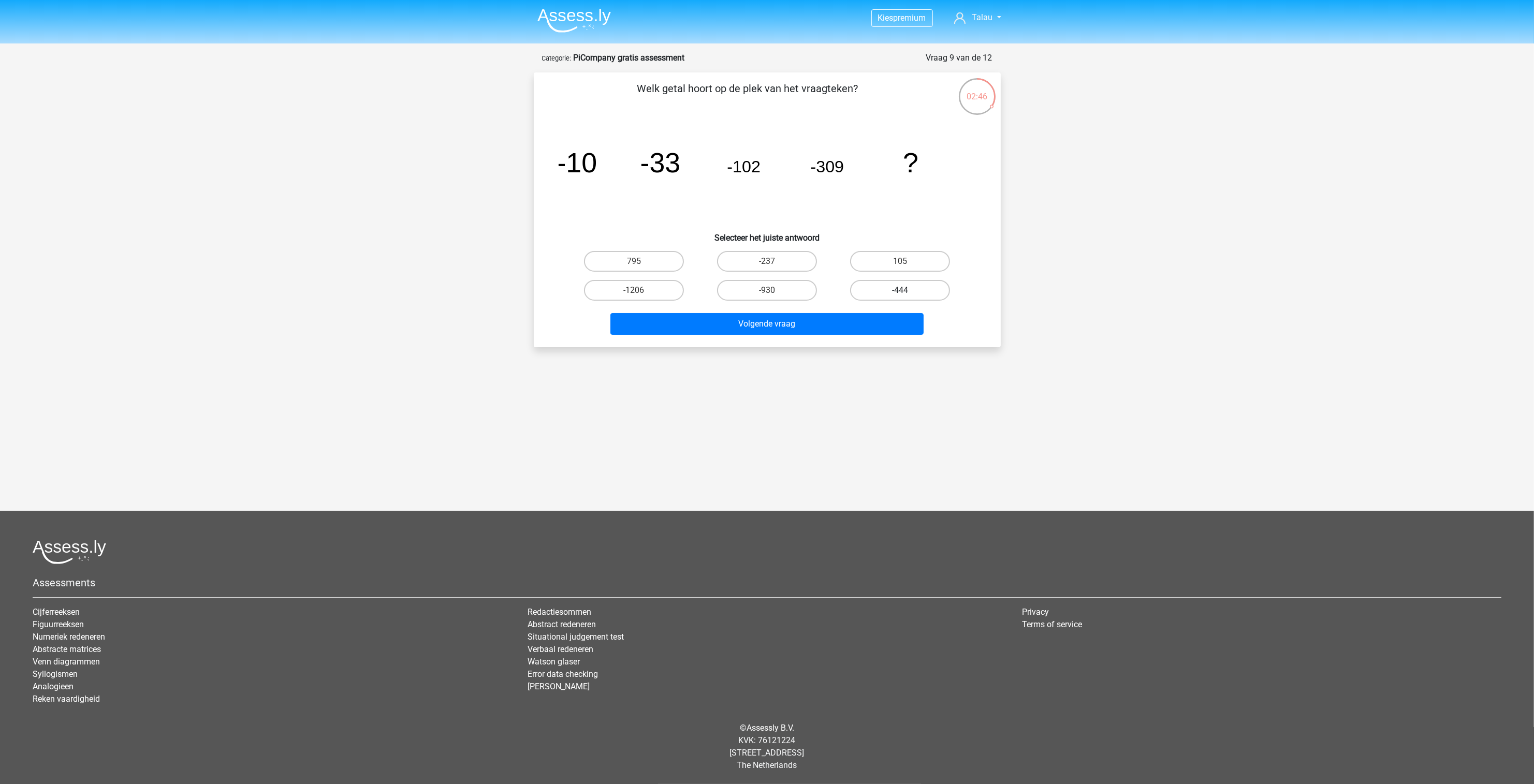
click at [853, 284] on label "-444" at bounding box center [900, 290] width 100 height 21
click at [900, 290] on input "-444" at bounding box center [903, 293] width 7 height 7
radio input "true"
click at [849, 309] on div "Volgende vraag" at bounding box center [767, 322] width 434 height 34
click at [843, 321] on button "Volgende vraag" at bounding box center [767, 324] width 313 height 22
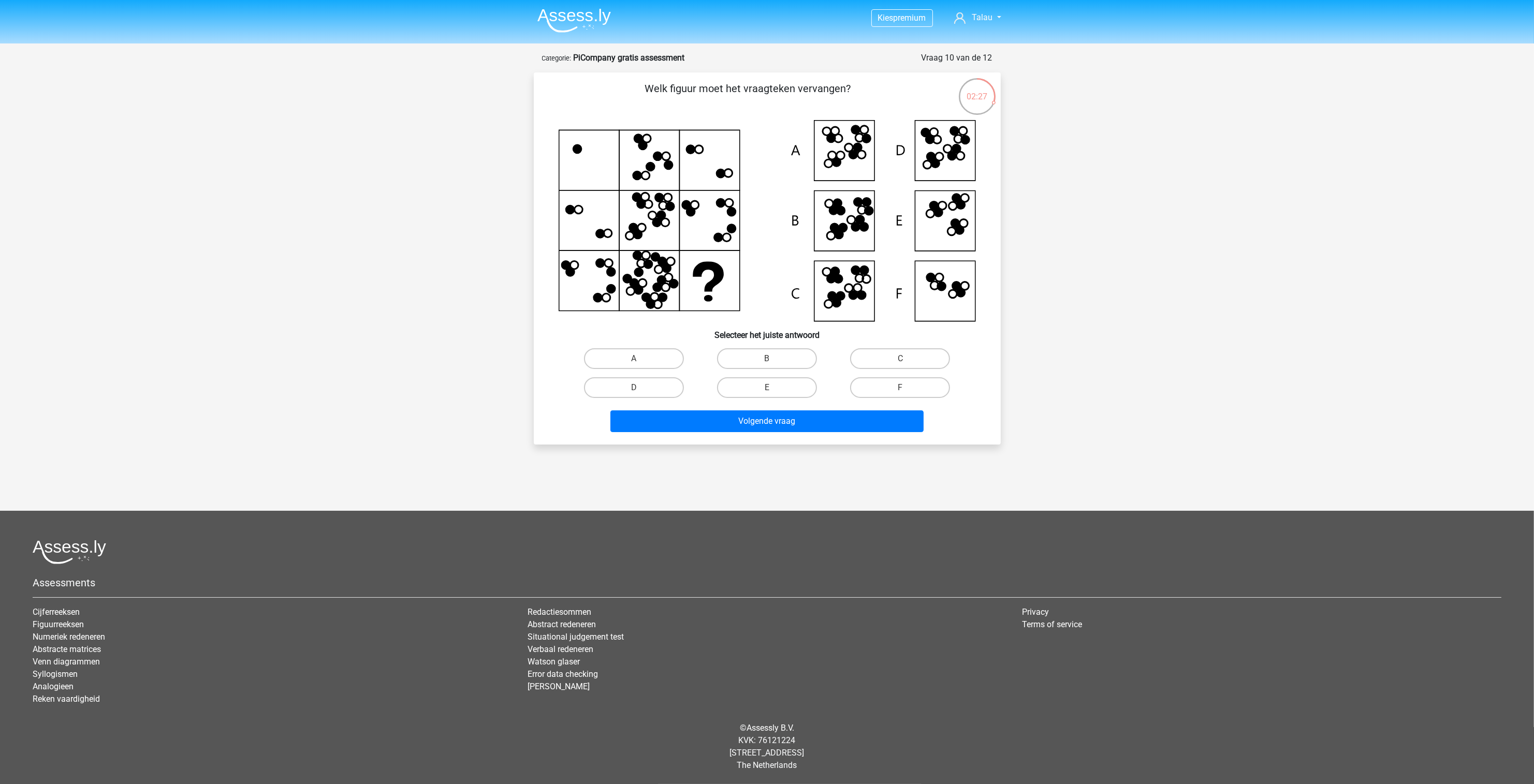
click at [769, 362] on input "B" at bounding box center [769, 362] width 7 height 7
radio input "true"
click at [805, 421] on button "Volgende vraag" at bounding box center [767, 421] width 313 height 22
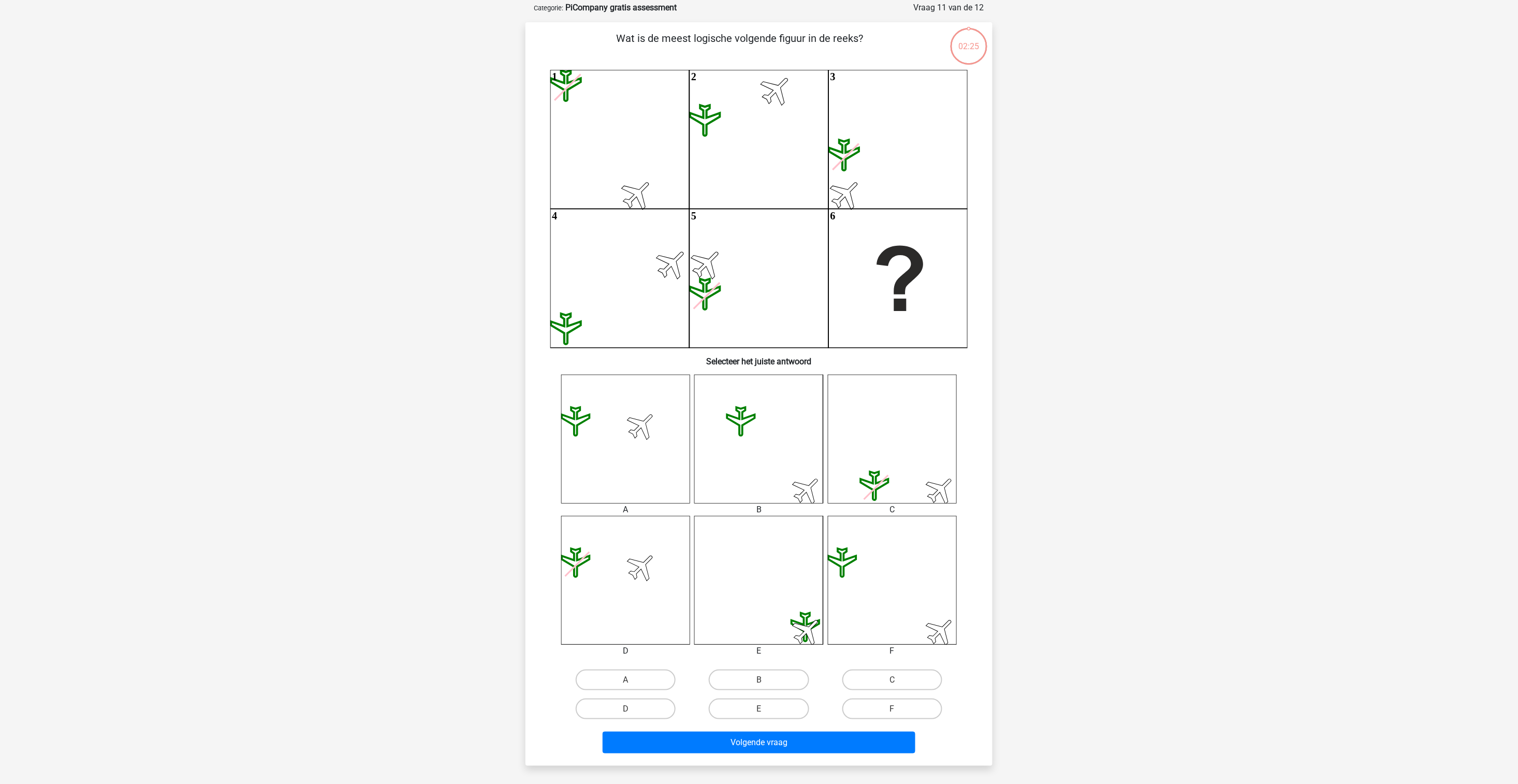
scroll to position [52, 0]
click at [760, 455] on icon at bounding box center [759, 437] width 129 height 129
click at [768, 674] on label "B" at bounding box center [759, 678] width 100 height 21
click at [765, 679] on input "B" at bounding box center [761, 682] width 7 height 7
radio input "true"
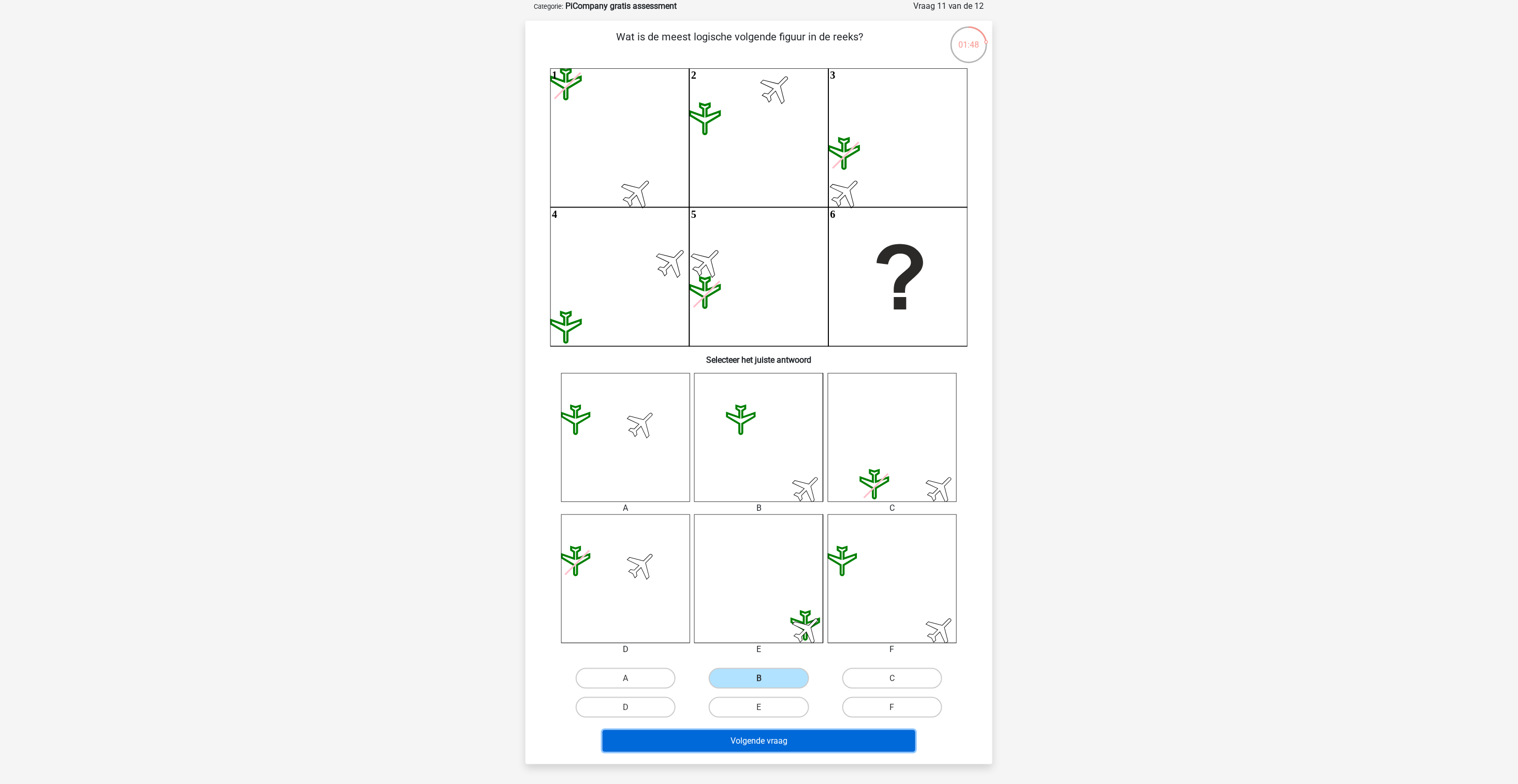
click at [865, 740] on button "Volgende vraag" at bounding box center [759, 741] width 313 height 22
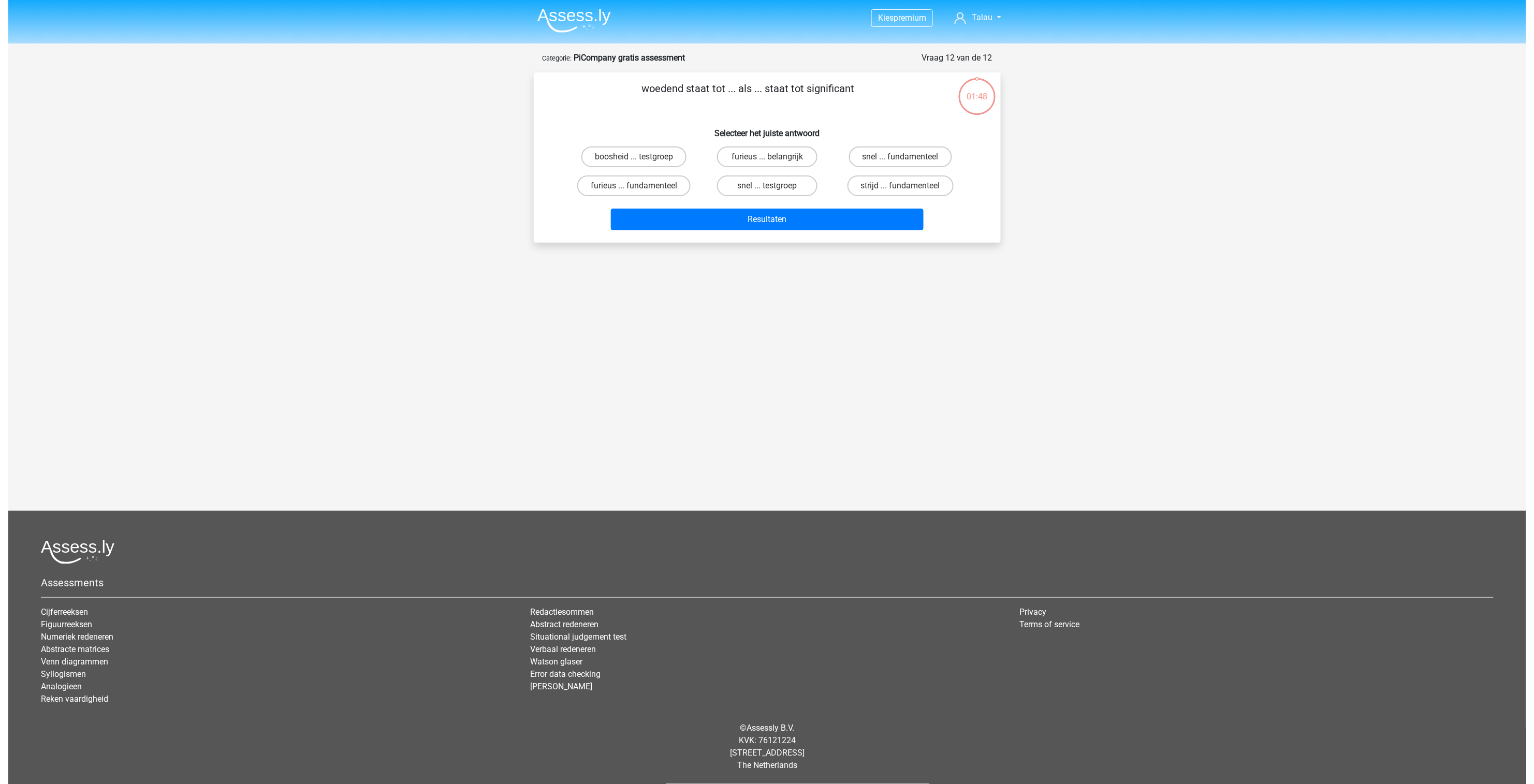
scroll to position [0, 0]
click at [661, 190] on label "furieus ... fundamenteel" at bounding box center [634, 185] width 113 height 21
click at [641, 190] on input "furieus ... fundamenteel" at bounding box center [637, 189] width 7 height 7
radio input "true"
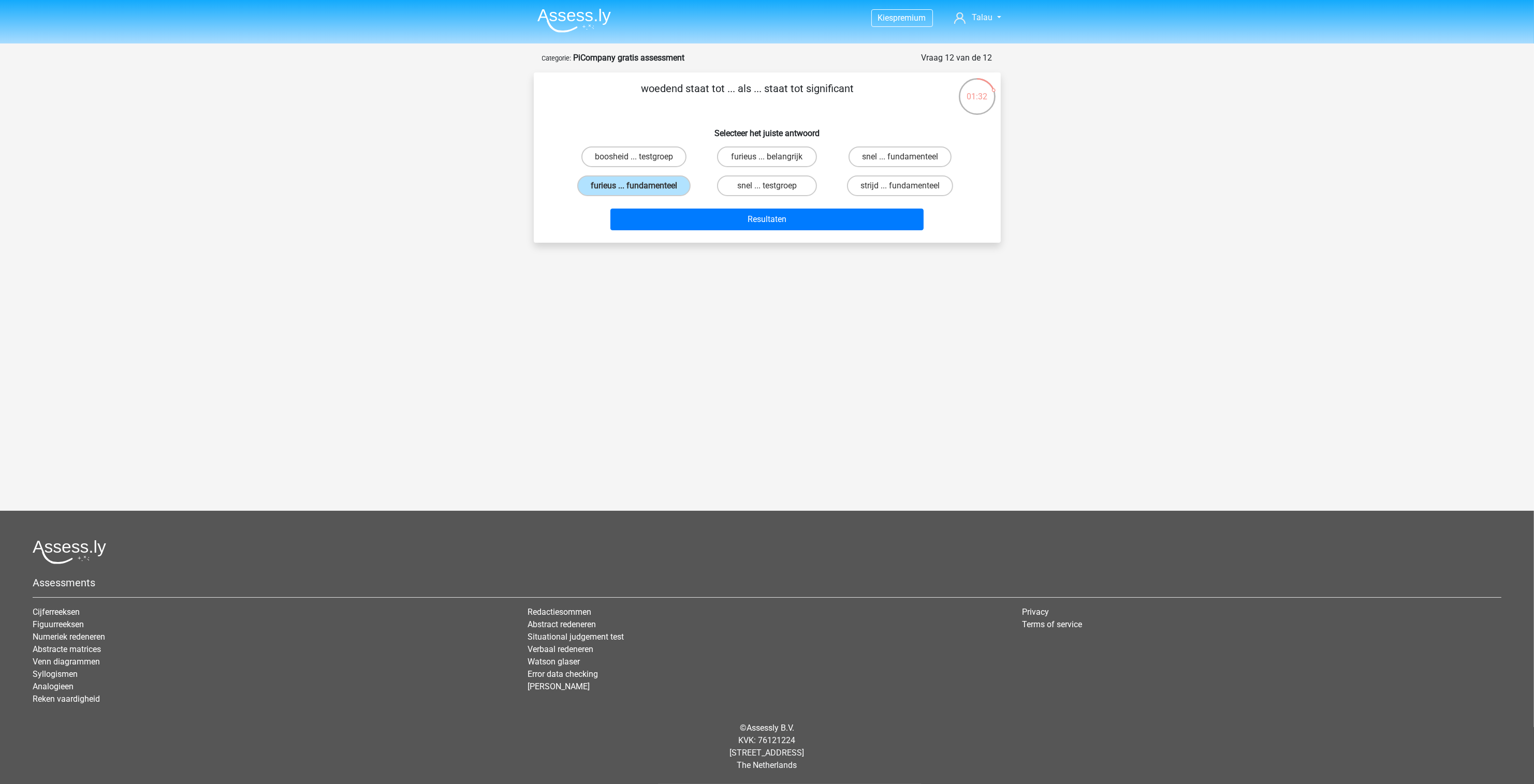
click at [767, 162] on input "furieus ... belangrijk" at bounding box center [769, 159] width 7 height 7
radio input "true"
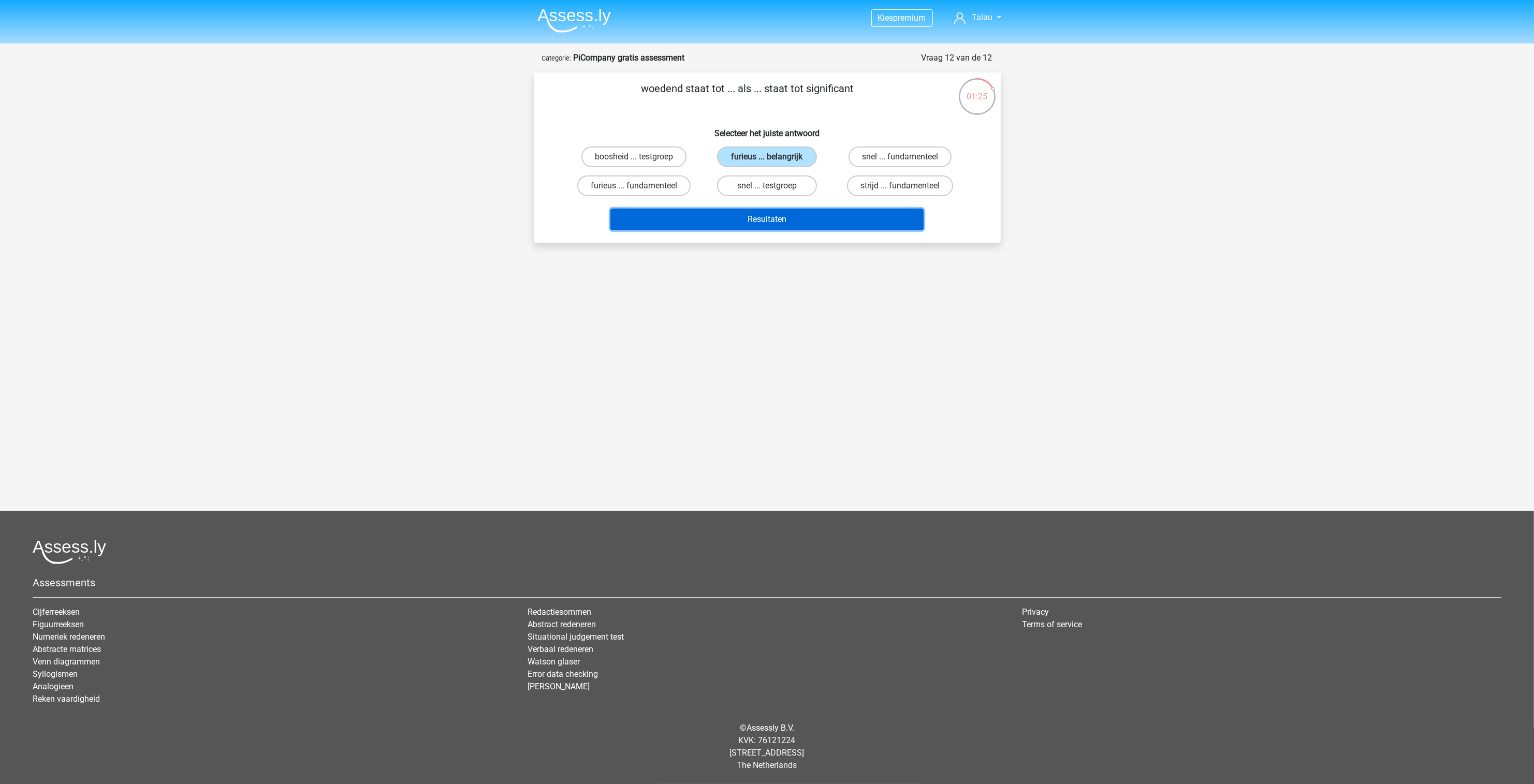
click at [782, 224] on button "Resultaten" at bounding box center [767, 219] width 313 height 22
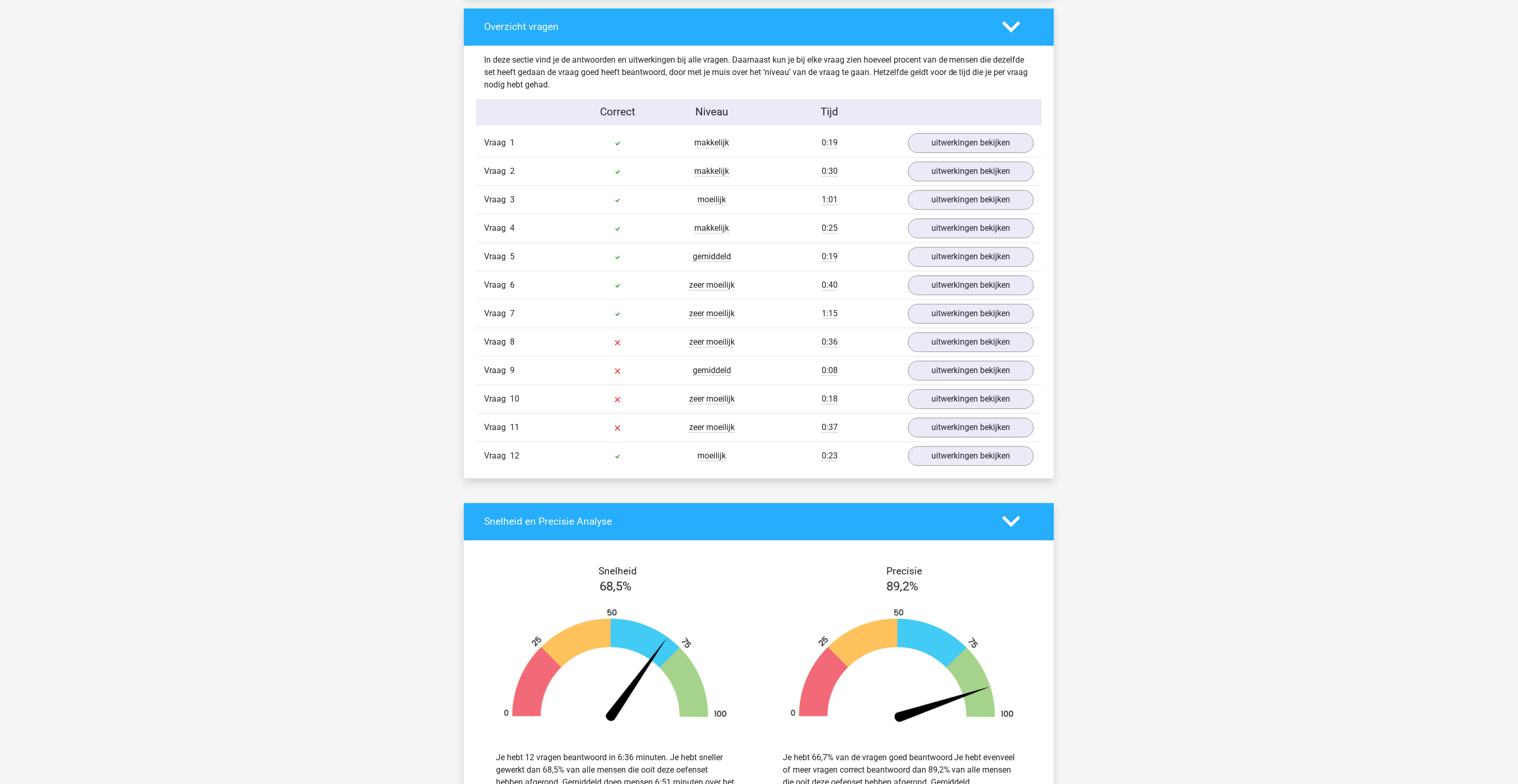
scroll to position [1086, 0]
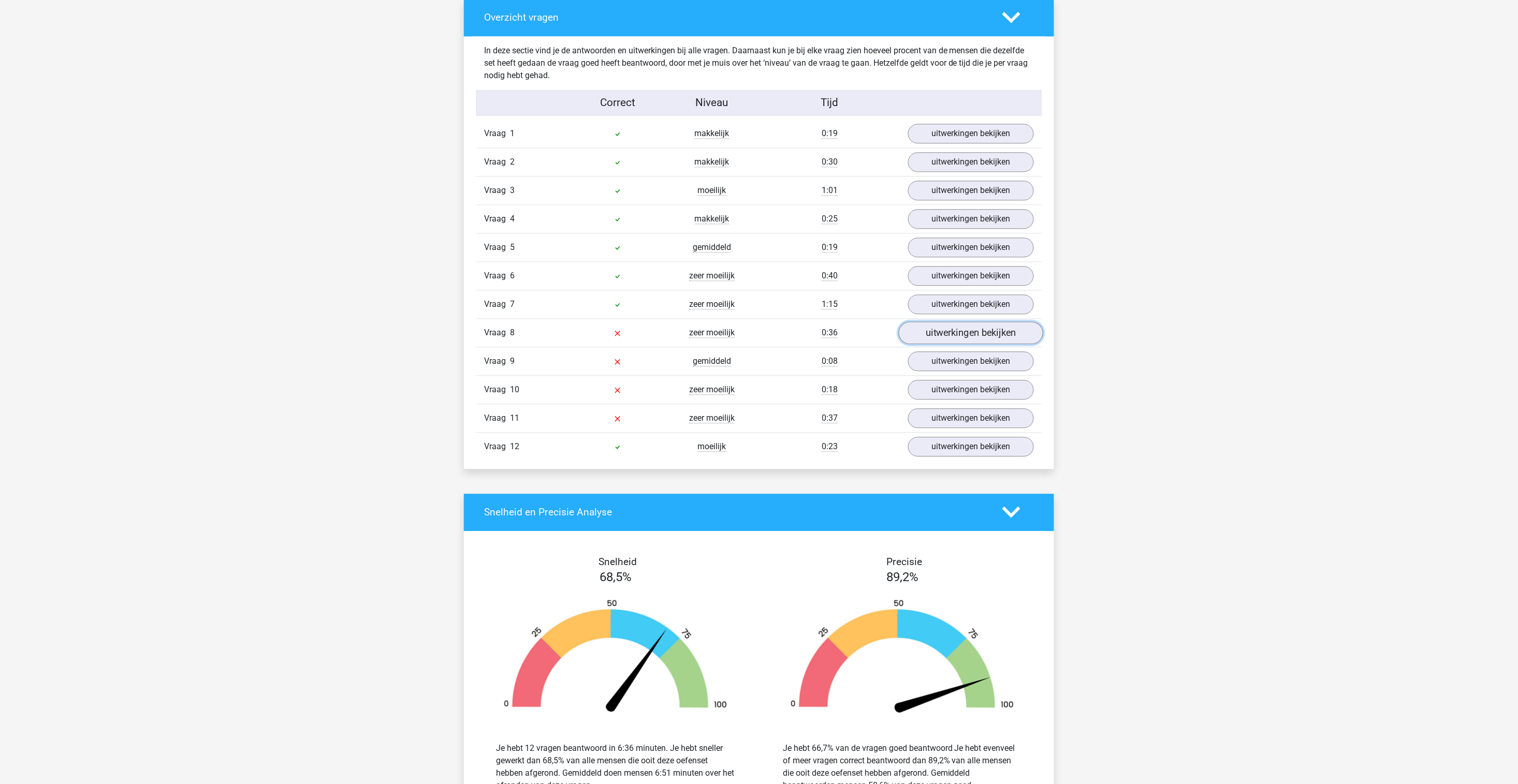
click at [1013, 343] on link "uitwerkingen bekijken" at bounding box center [970, 332] width 145 height 23
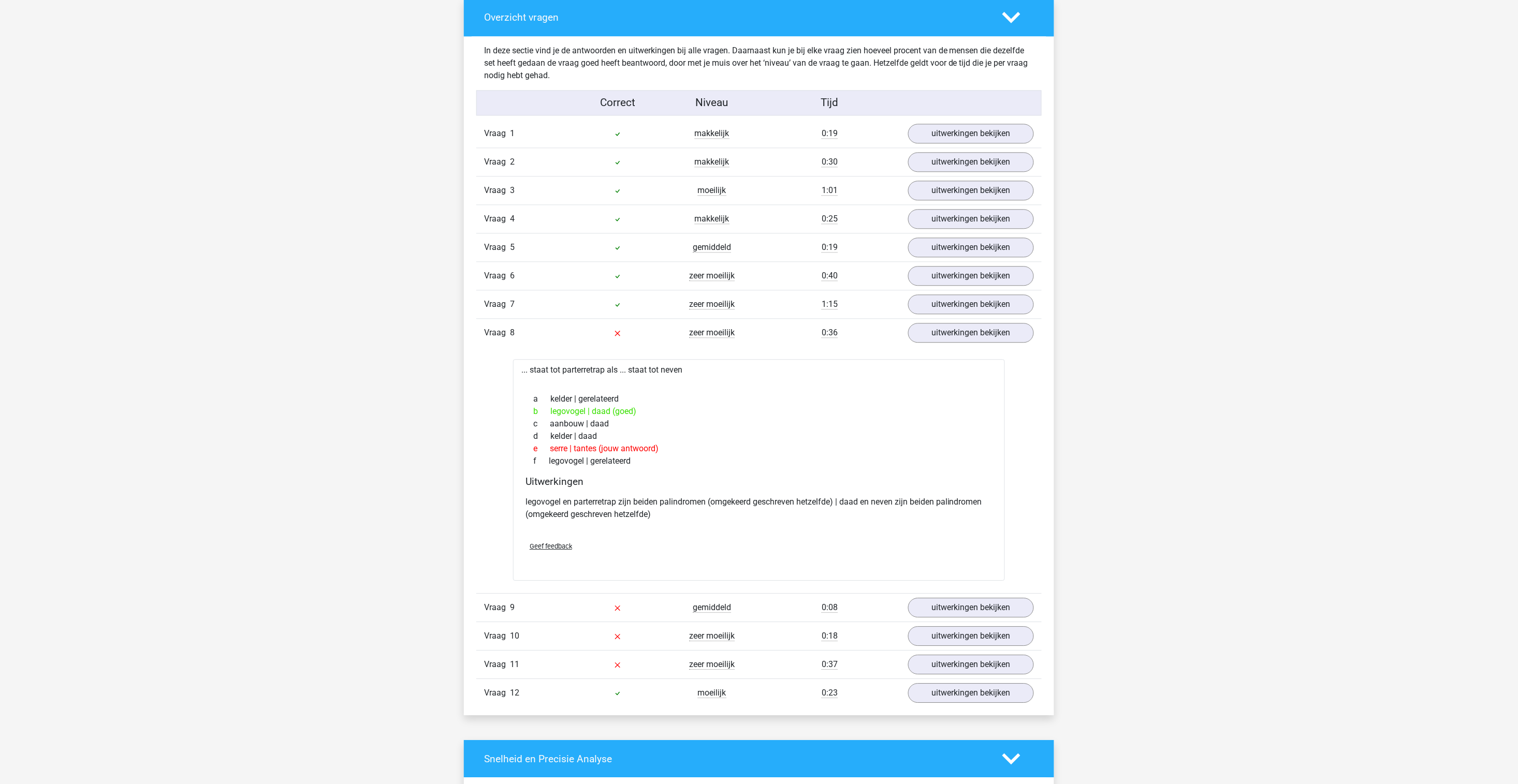
click at [597, 509] on p "legovogel en parterretrap zijn beiden palindromen (omgekeerd geschreven hetzelf…" at bounding box center [759, 508] width 467 height 25
copy p "parterretrap"
click at [966, 619] on link "uitwerkingen bekijken" at bounding box center [970, 607] width 145 height 23
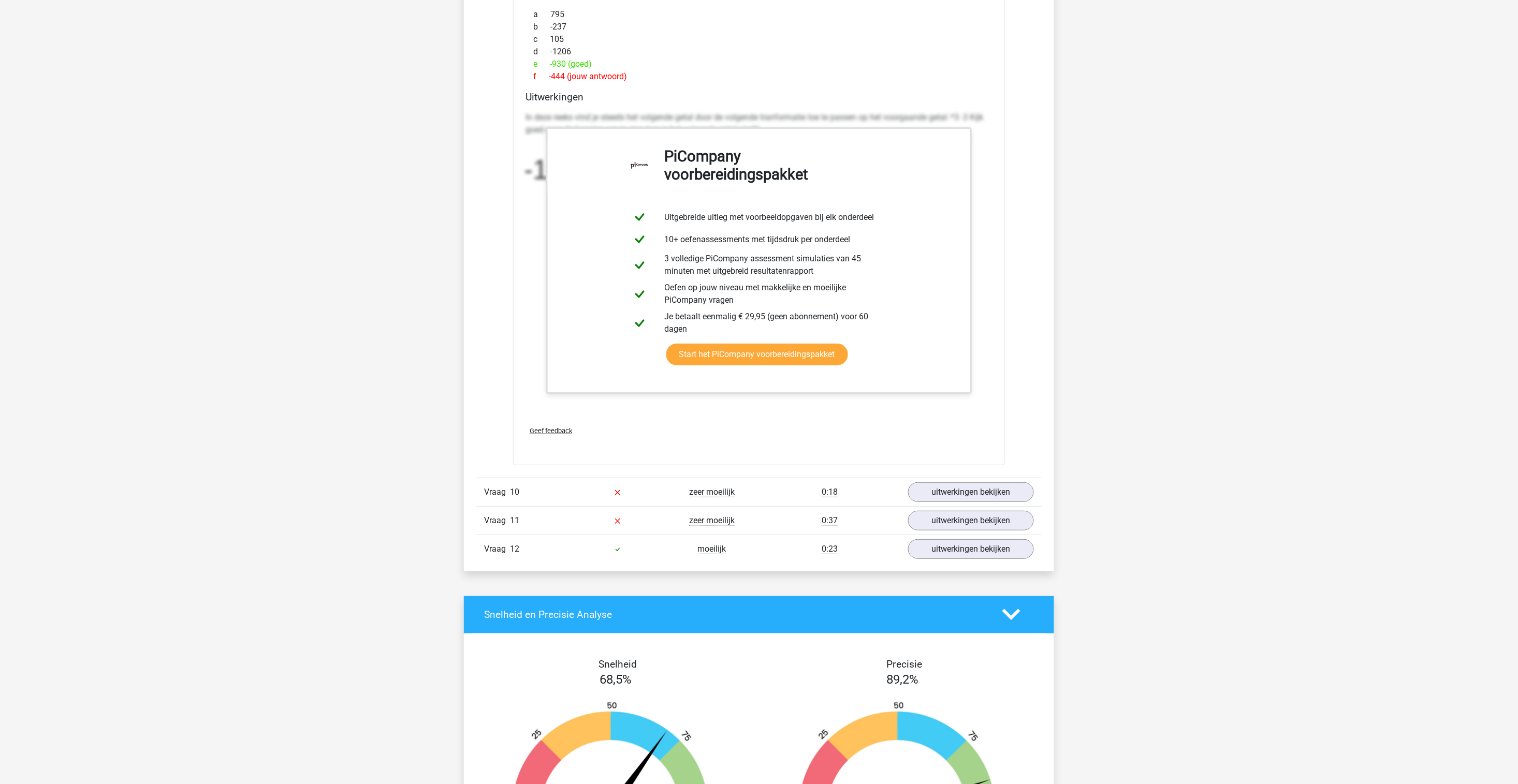
scroll to position [1881, 0]
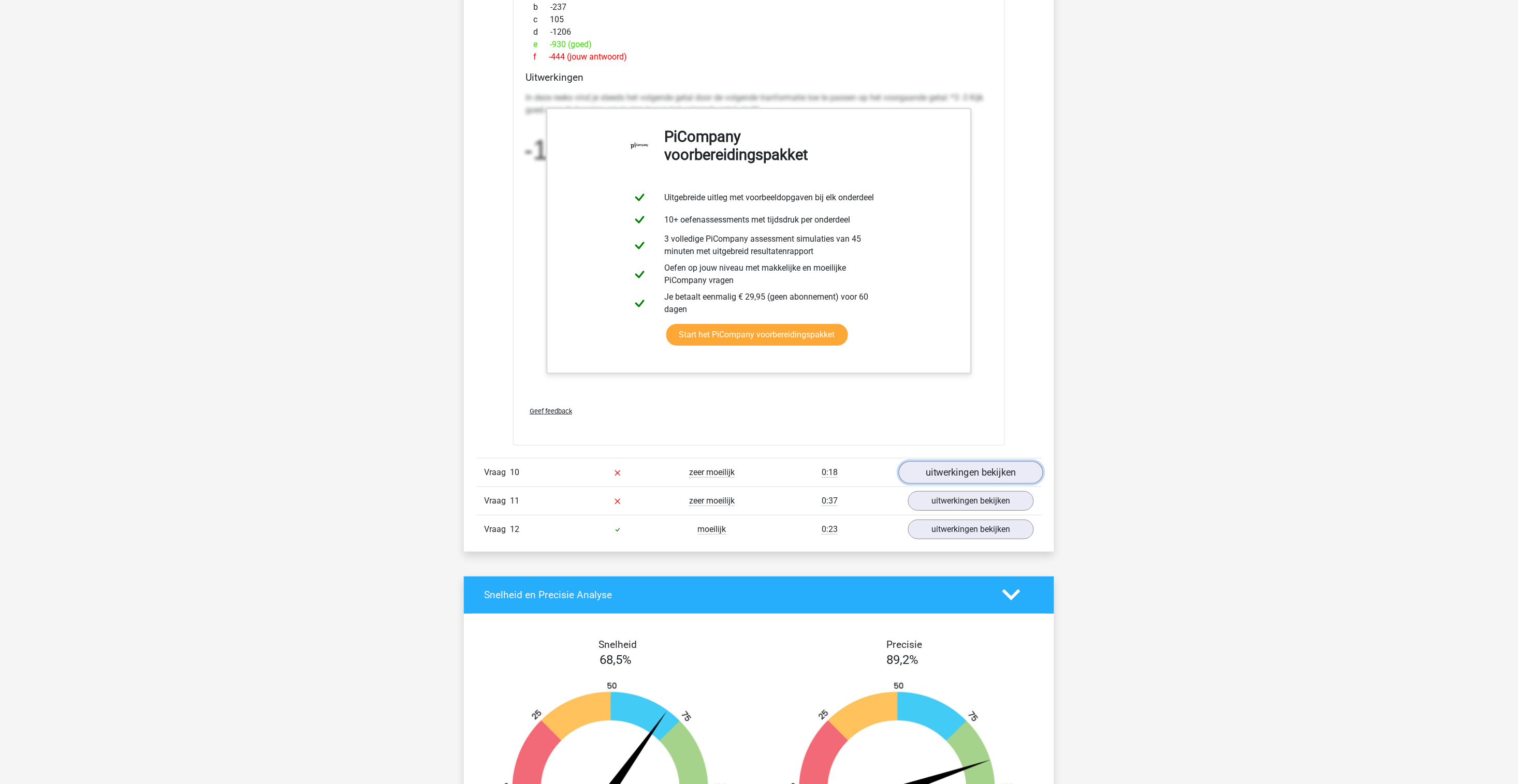
click at [1011, 481] on link "uitwerkingen bekijken" at bounding box center [970, 472] width 145 height 23
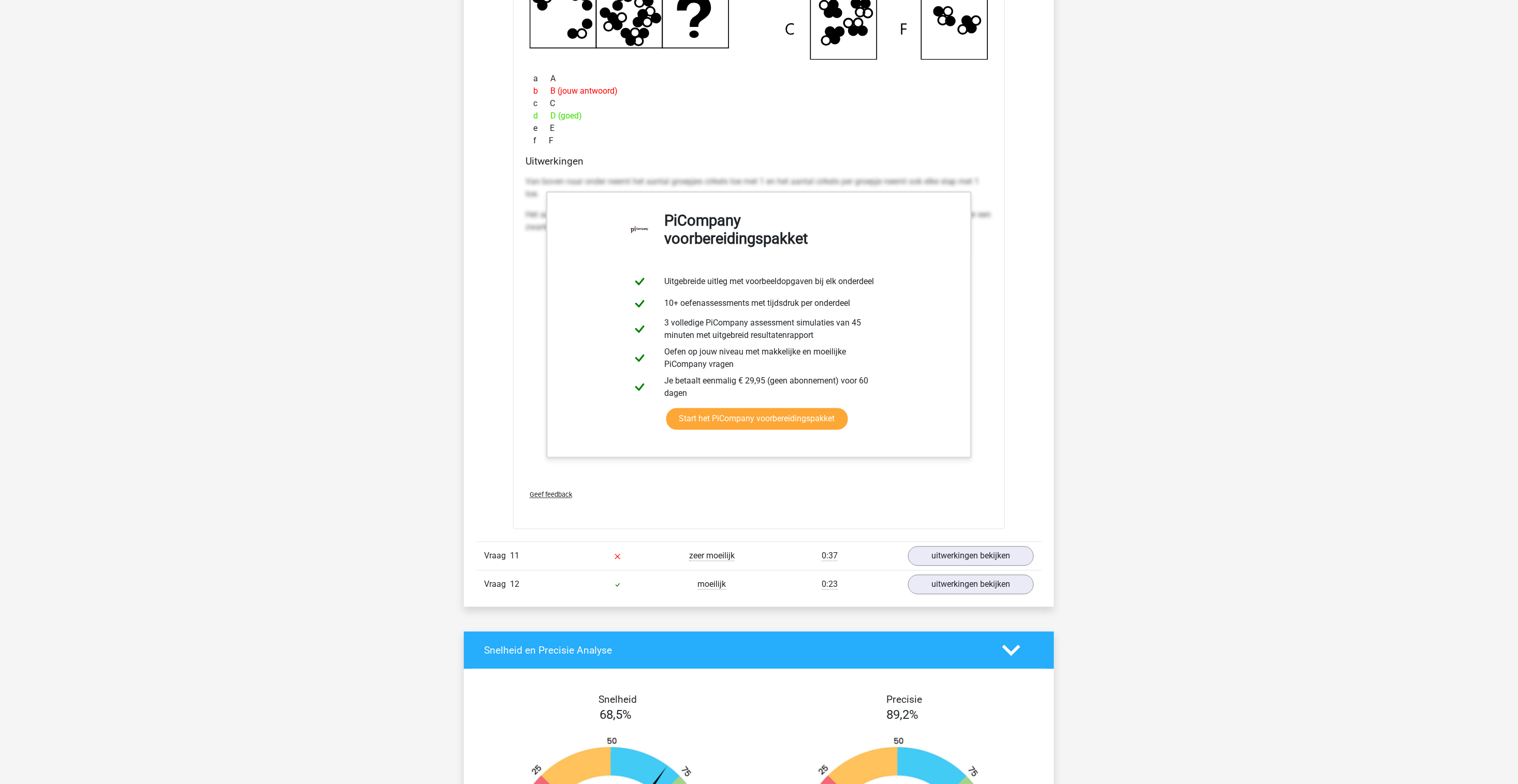
scroll to position [2586, 0]
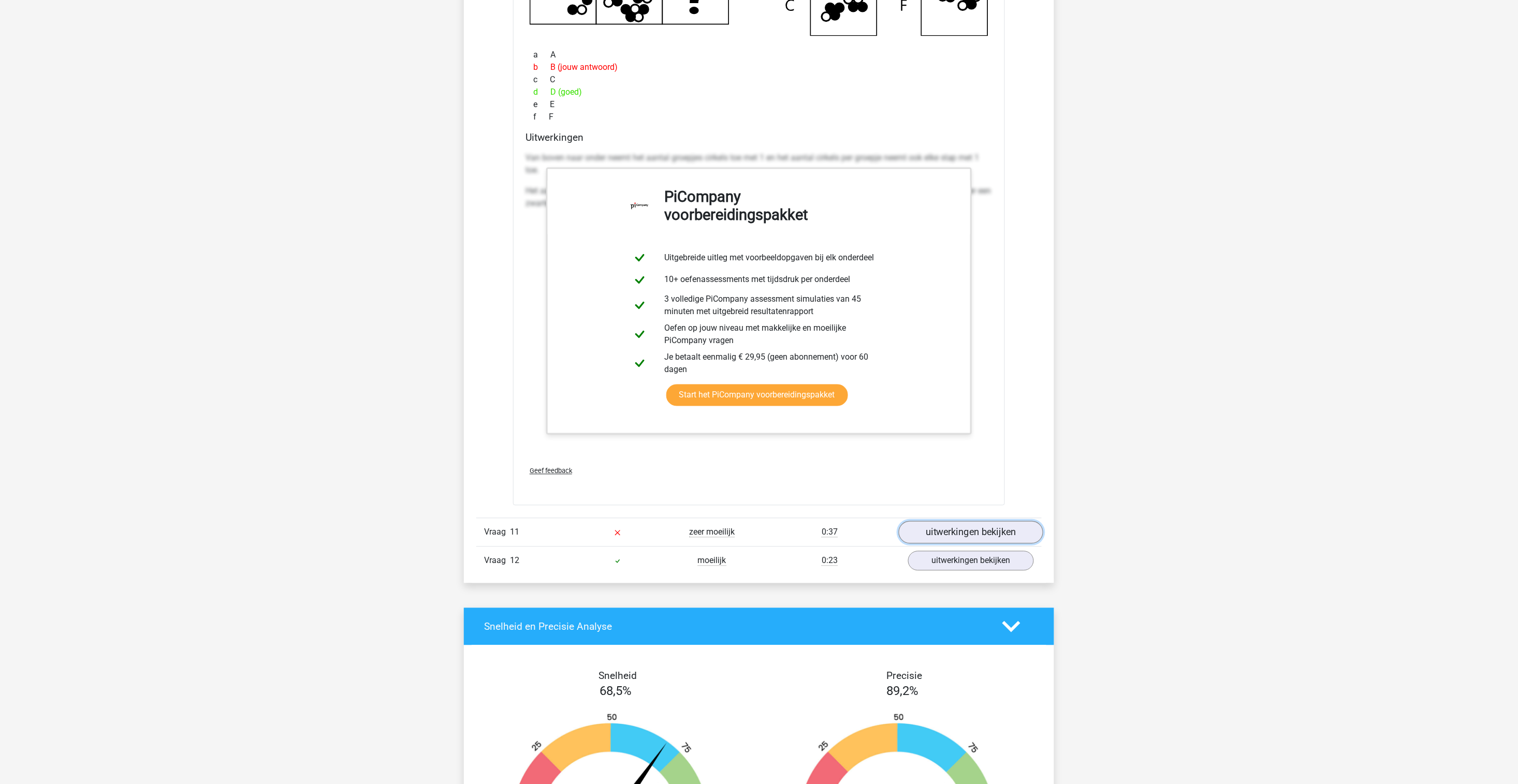
click at [1012, 542] on link "uitwerkingen bekijken" at bounding box center [970, 532] width 145 height 23
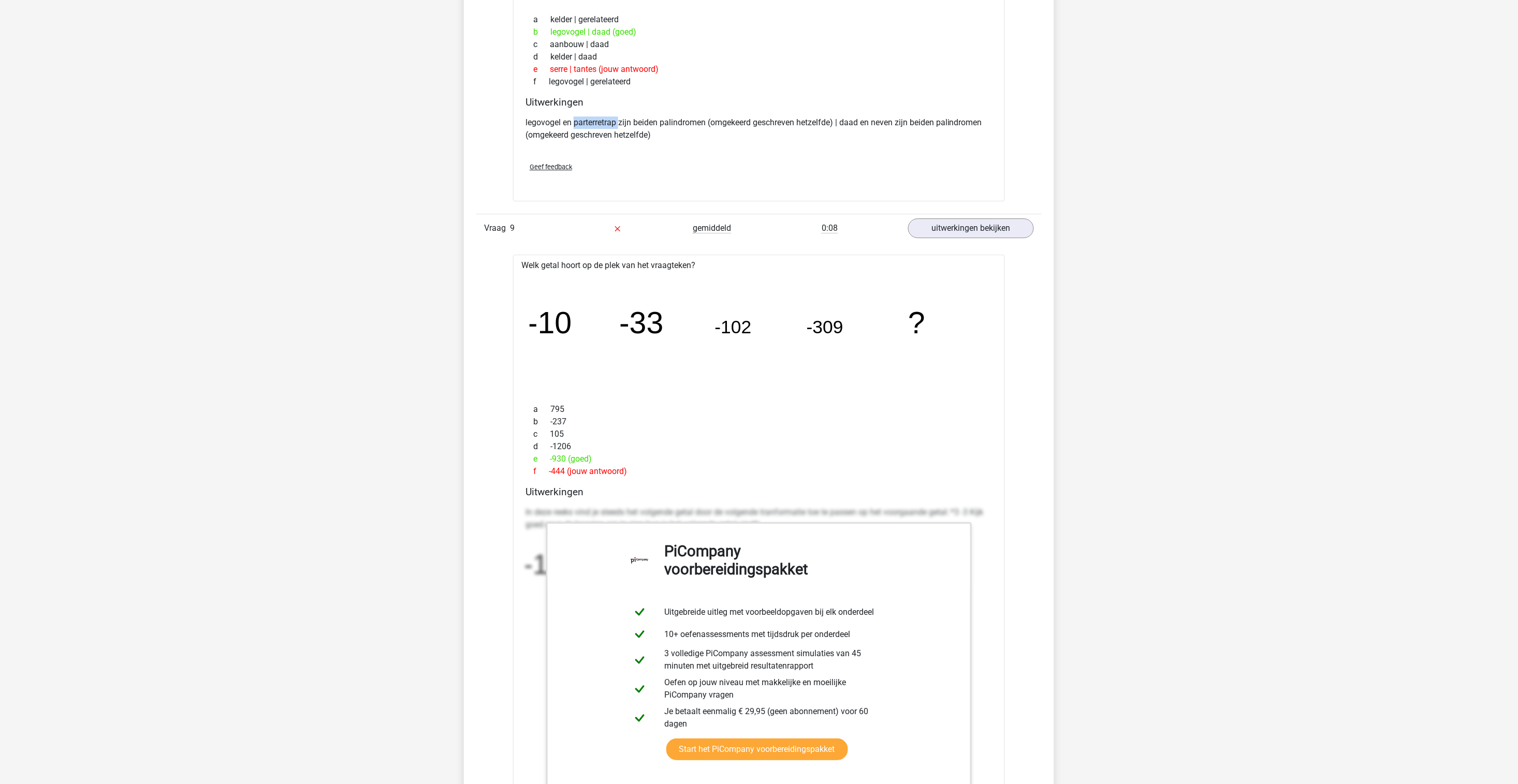
scroll to position [825, 0]
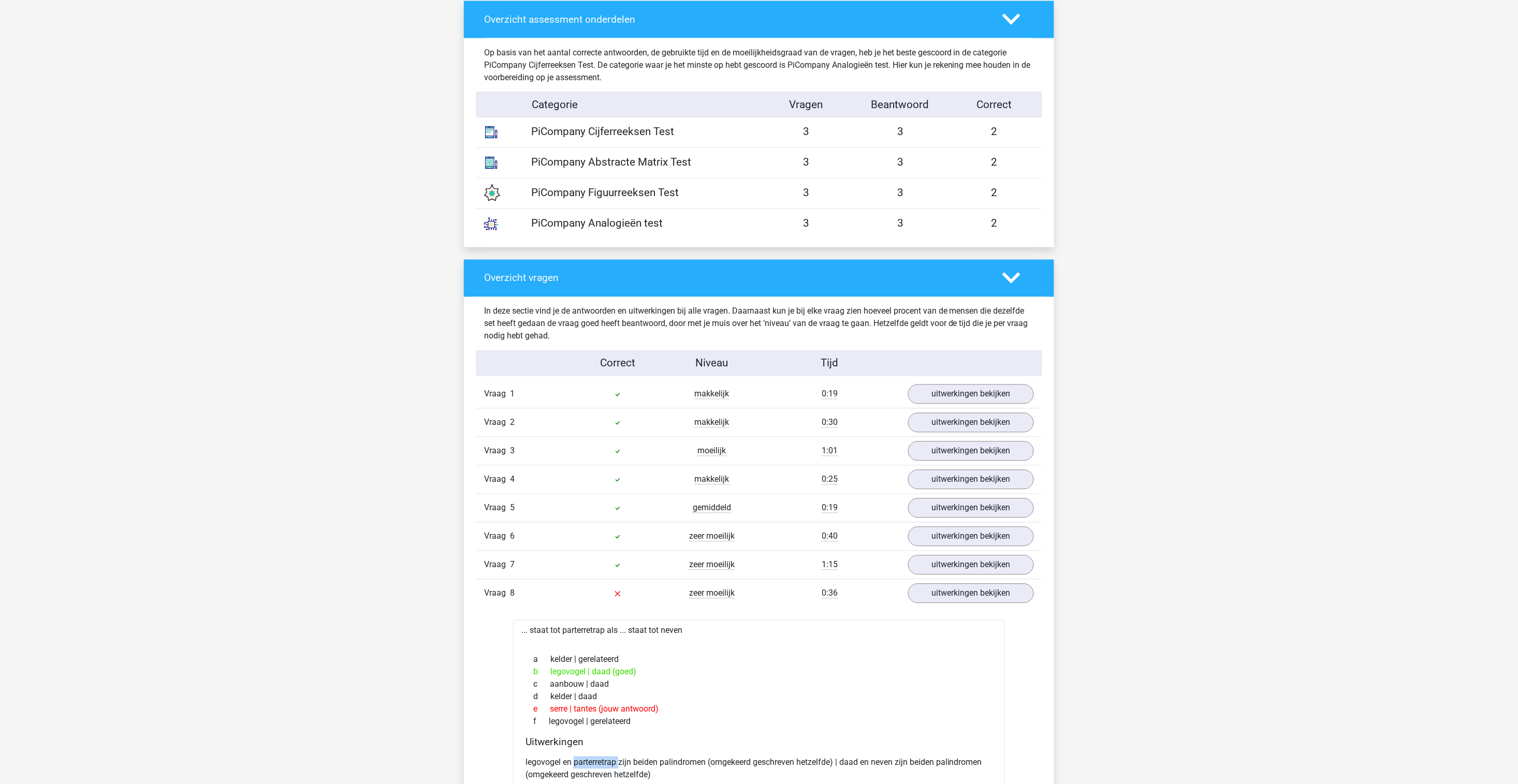
click at [1007, 28] on icon at bounding box center [1011, 20] width 18 height 18
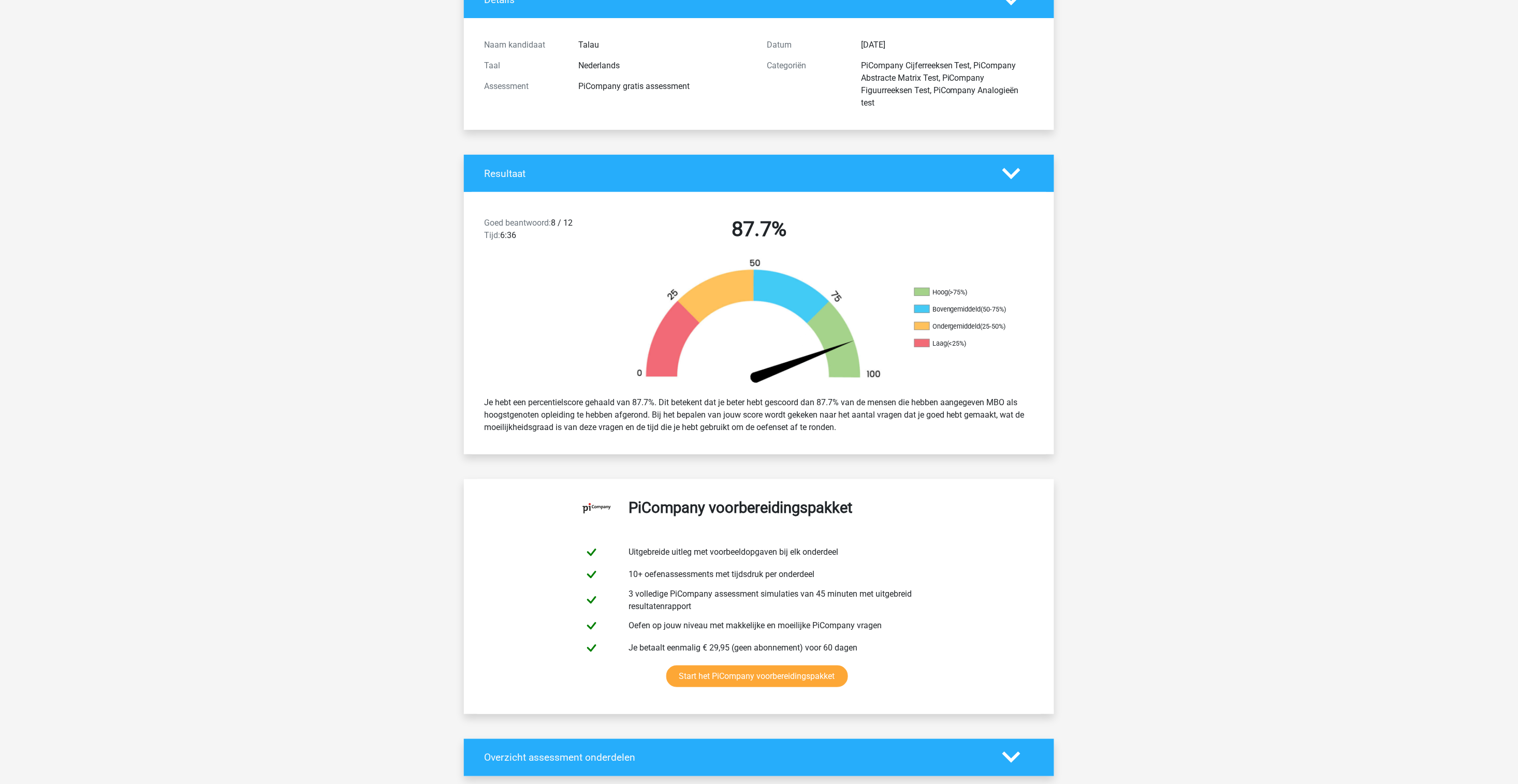
scroll to position [0, 0]
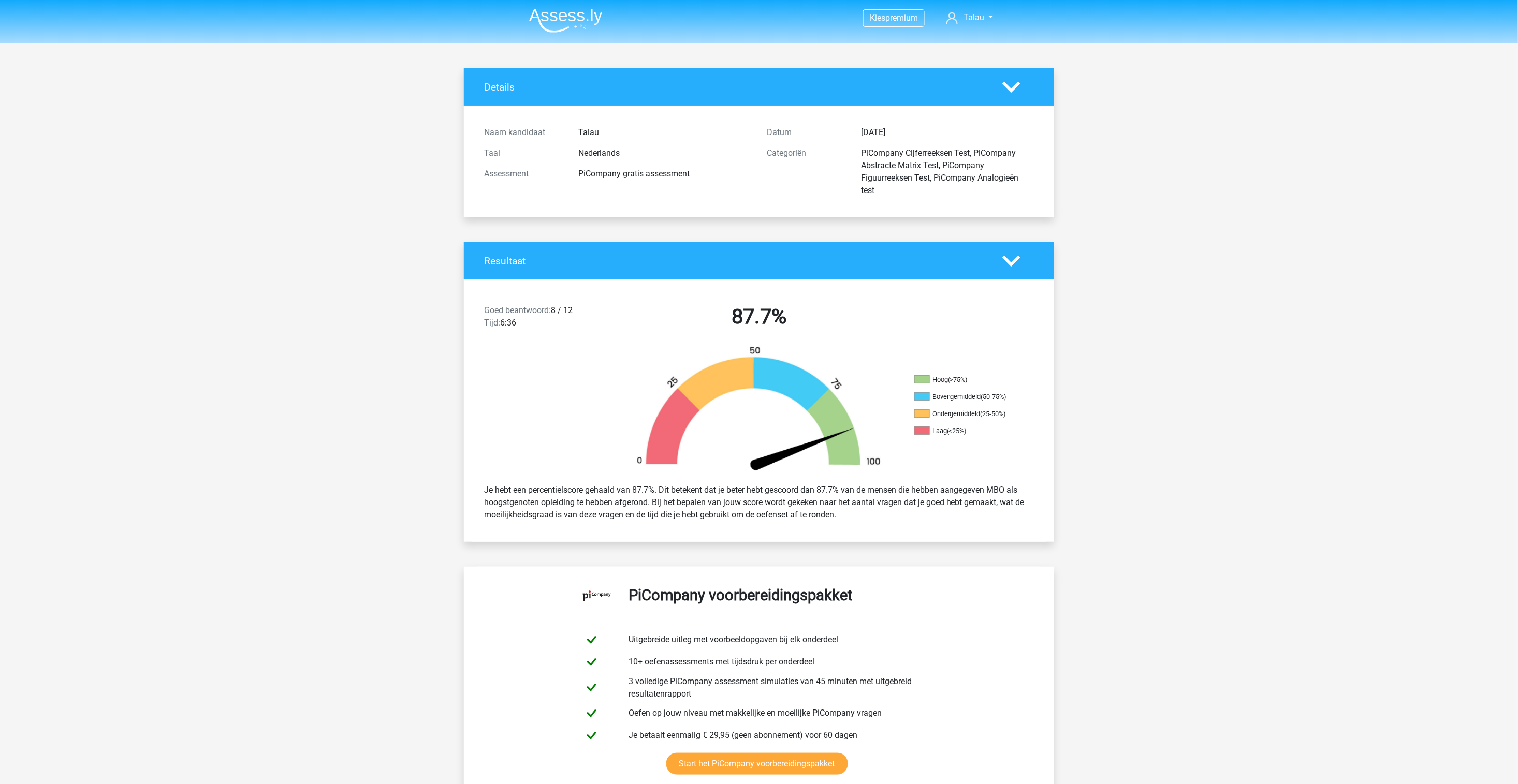
click at [581, 13] on img at bounding box center [566, 20] width 74 height 25
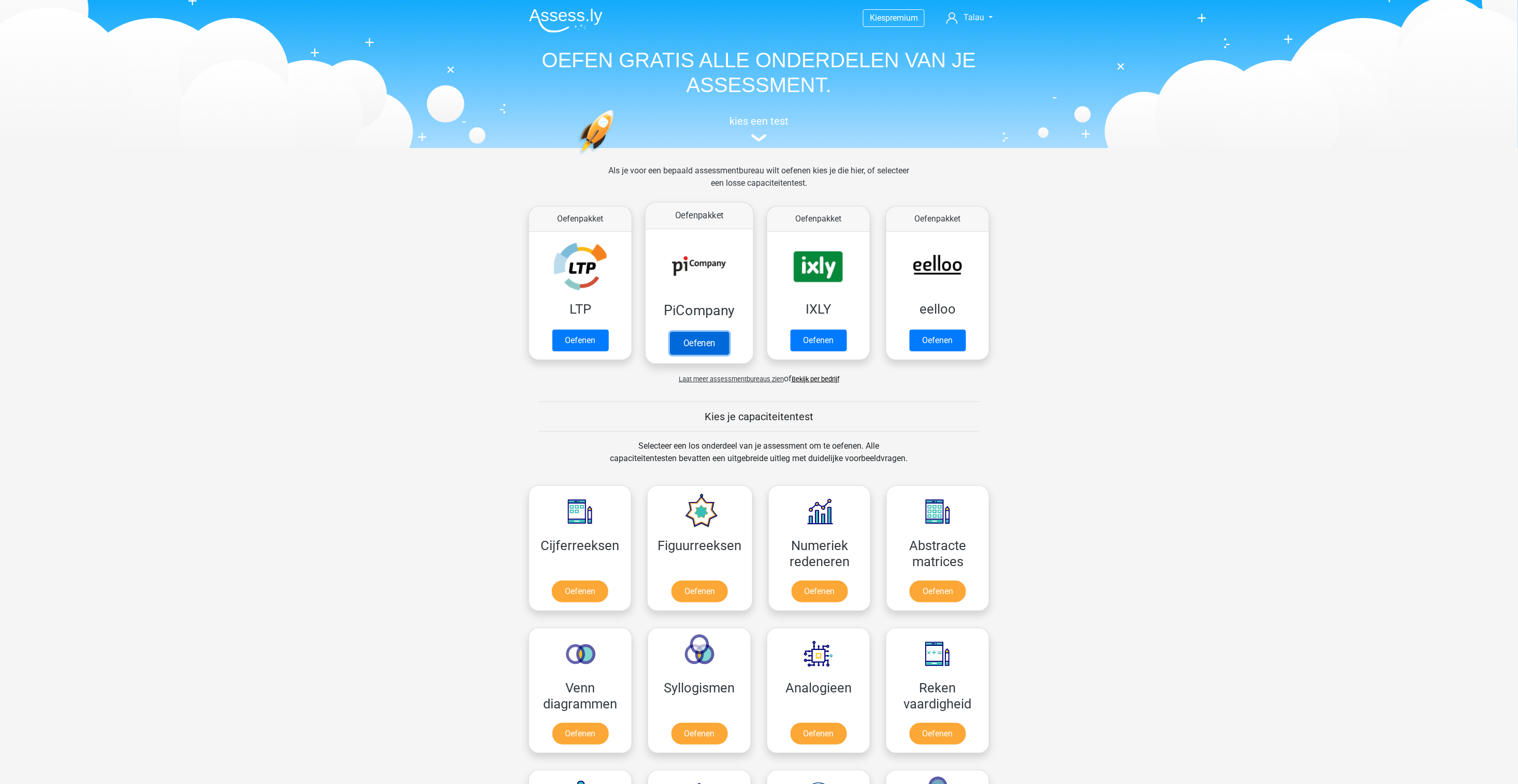
click at [713, 339] on link "Oefenen" at bounding box center [699, 342] width 59 height 23
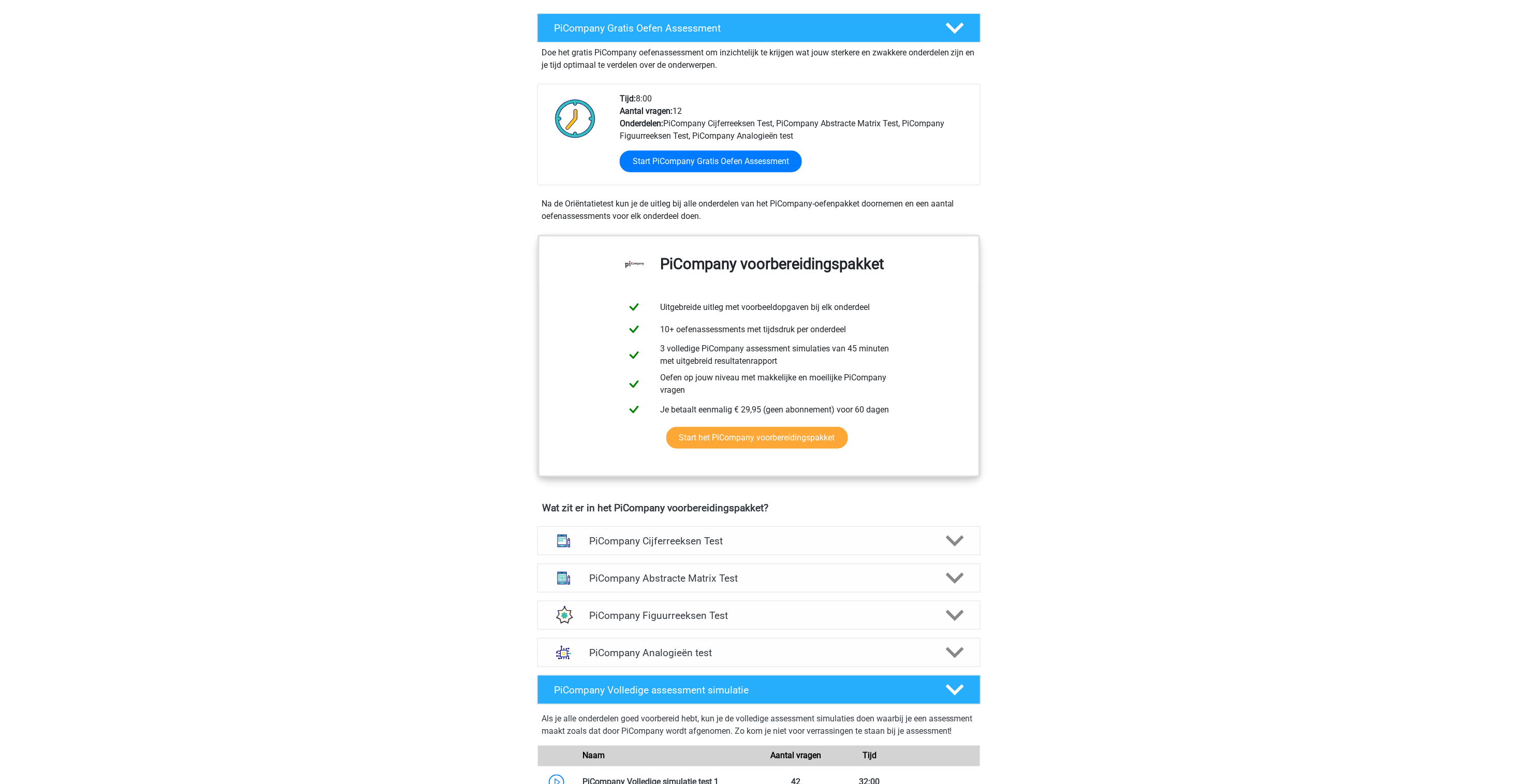
scroll to position [221, 0]
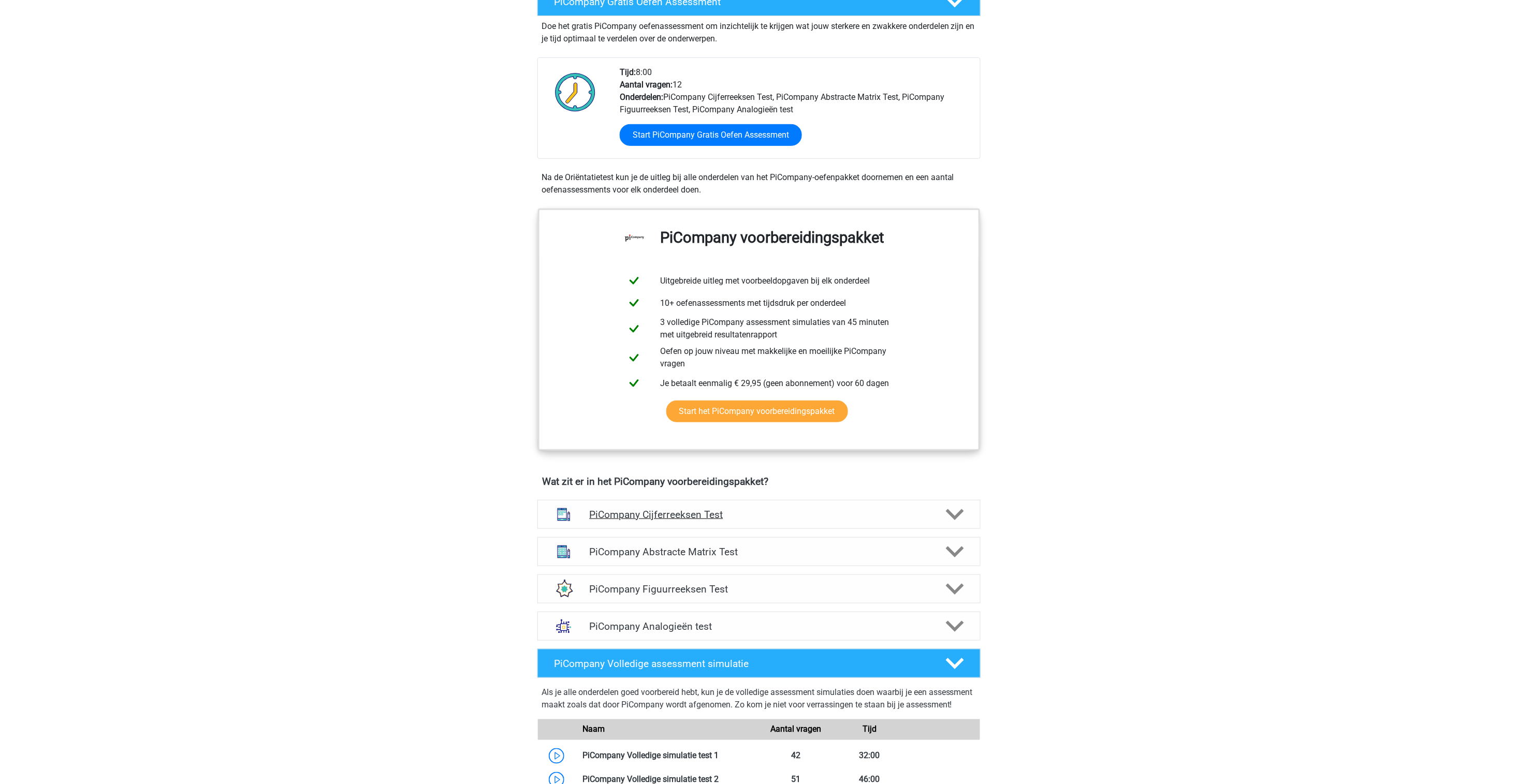
click at [969, 523] on div at bounding box center [954, 514] width 35 height 18
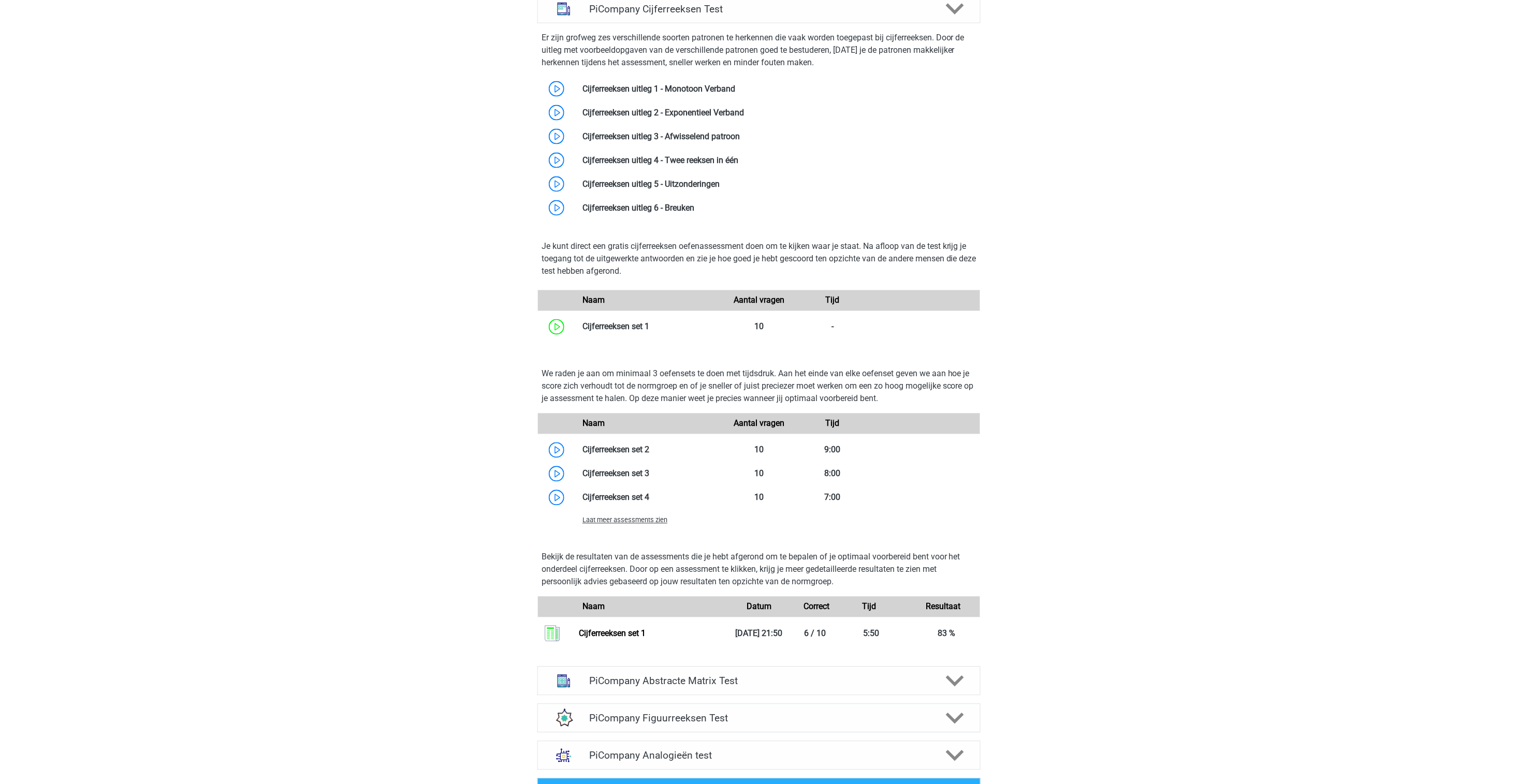
scroll to position [750, 0]
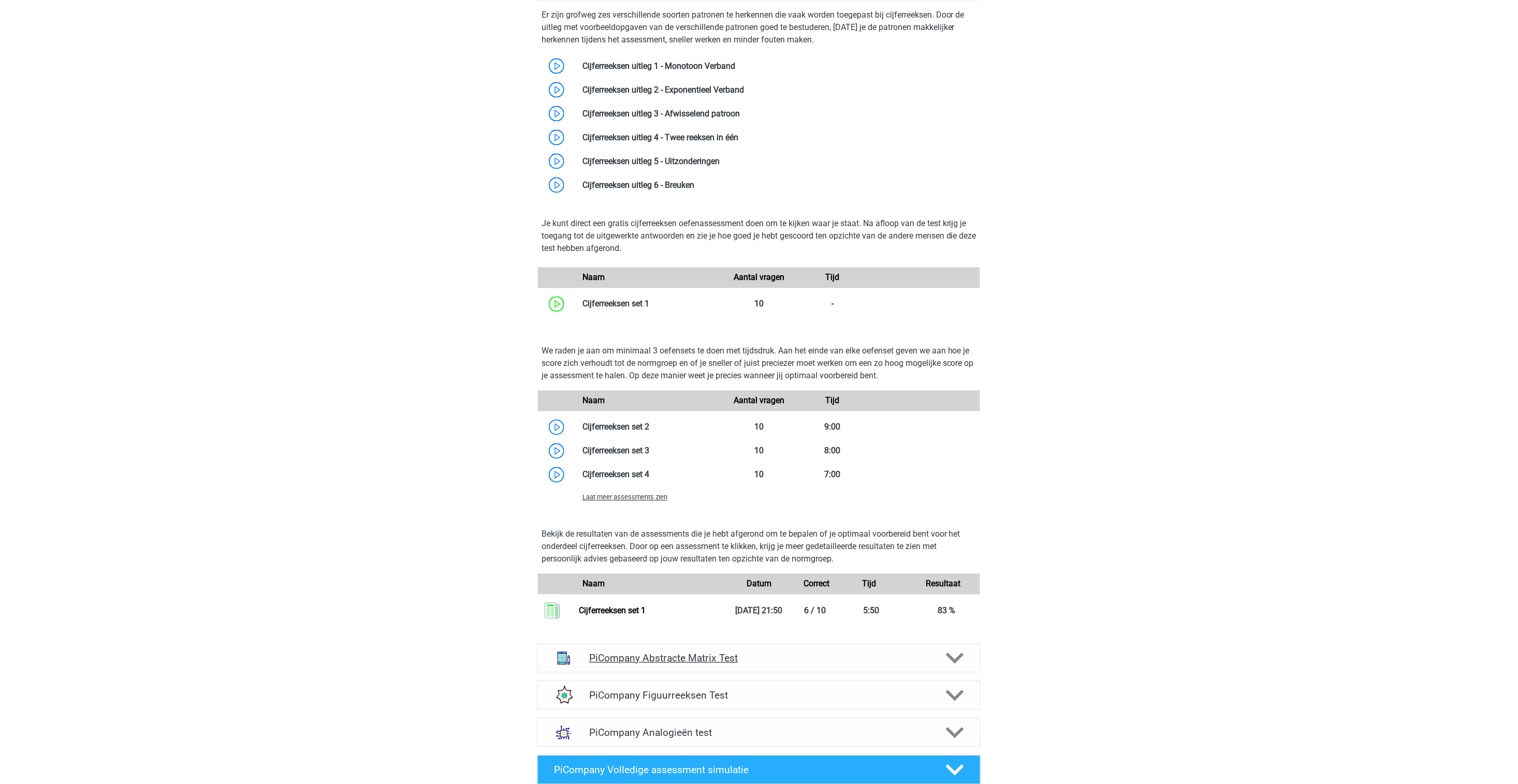
click at [666, 673] on div "PiCompany Abstracte Matrix Test" at bounding box center [759, 658] width 443 height 29
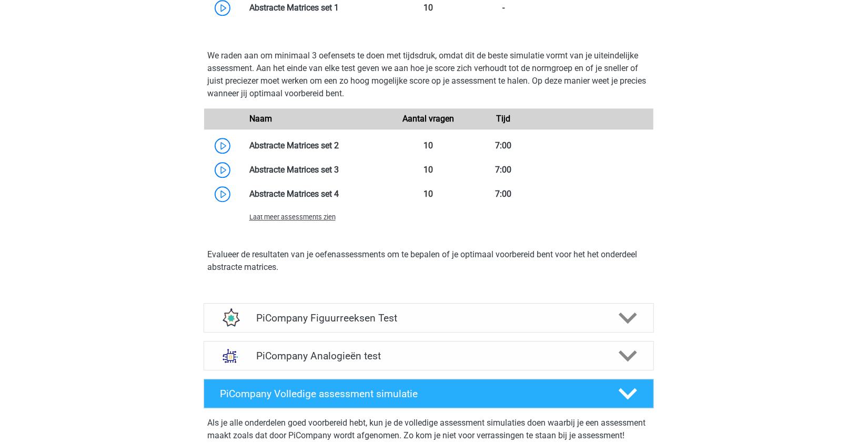
scroll to position [1720, 0]
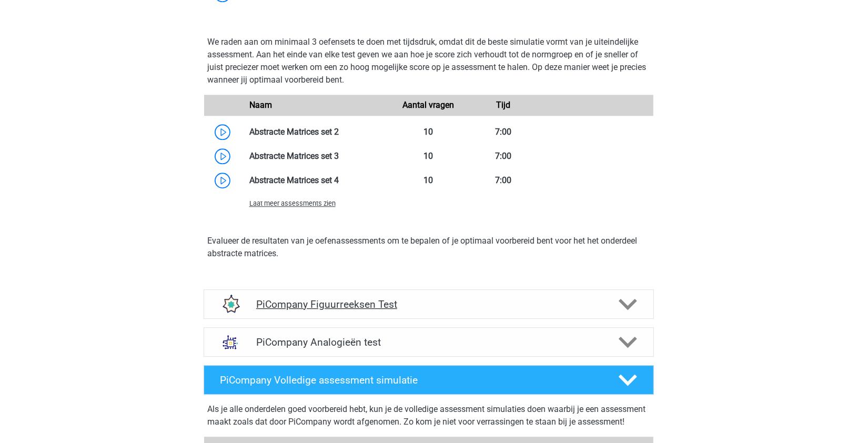
click at [632, 314] on icon at bounding box center [628, 304] width 18 height 18
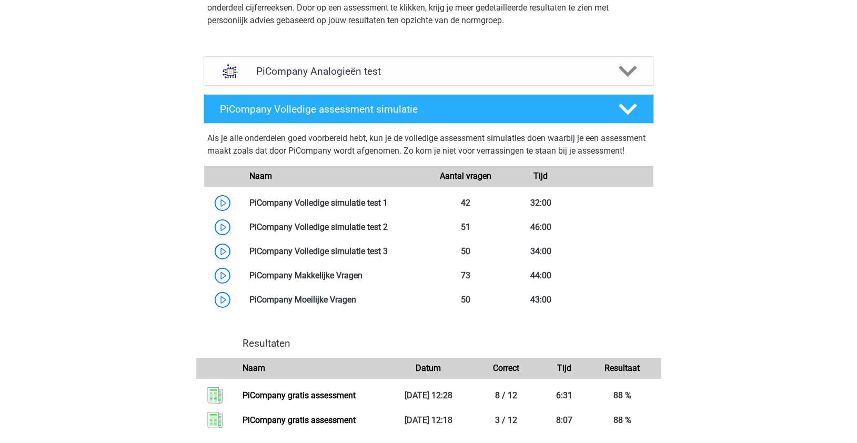
scroll to position [2440, 0]
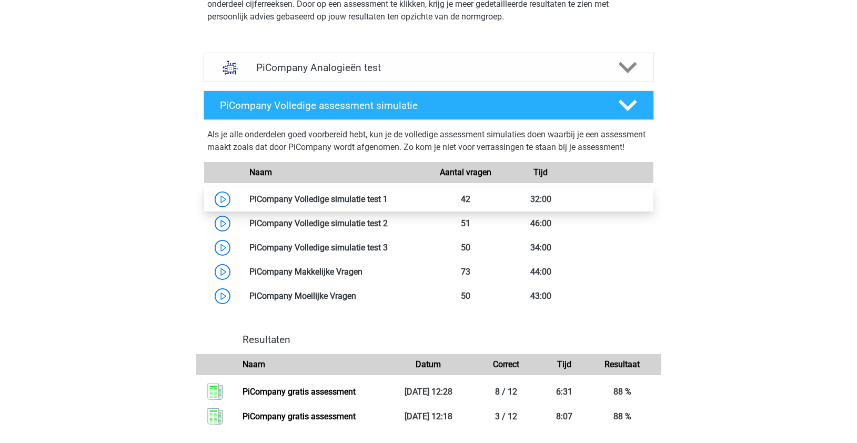
click at [388, 204] on link at bounding box center [388, 199] width 0 height 10
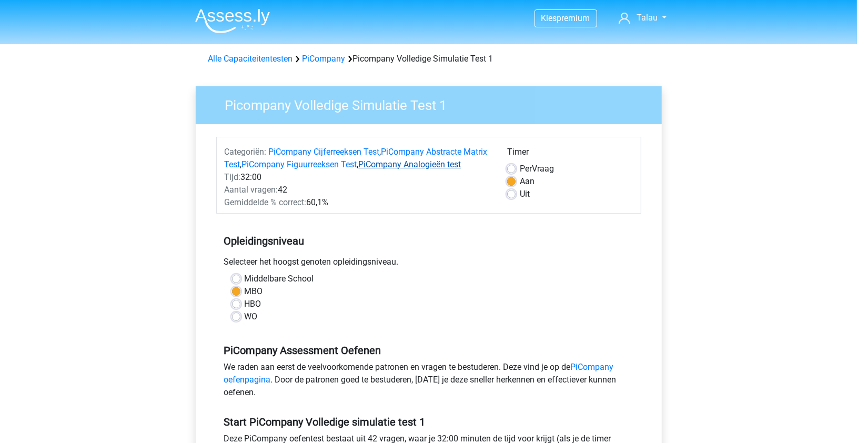
click at [404, 165] on link "PiCompany Analogieën test" at bounding box center [410, 164] width 103 height 10
click at [595, 382] on link "PiCompany oefenpagina" at bounding box center [419, 373] width 390 height 23
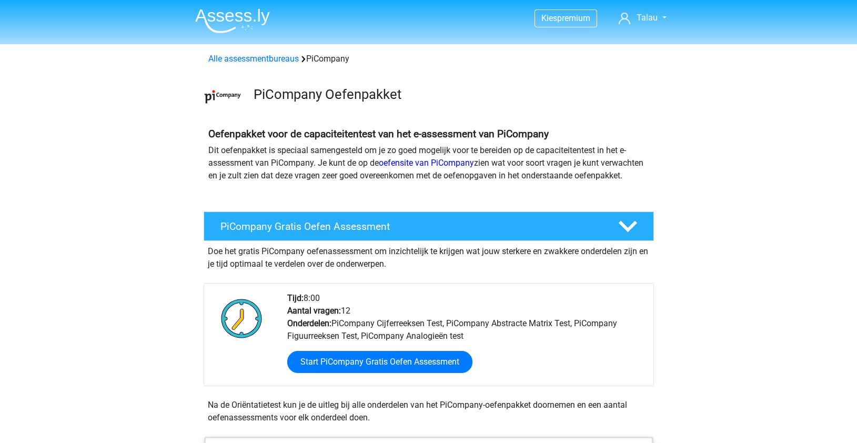
scroll to position [849, 0]
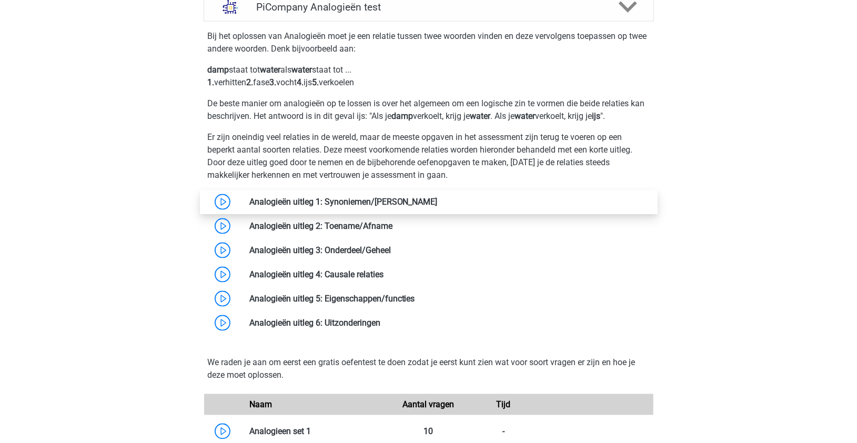
click at [438, 207] on link at bounding box center [438, 202] width 0 height 10
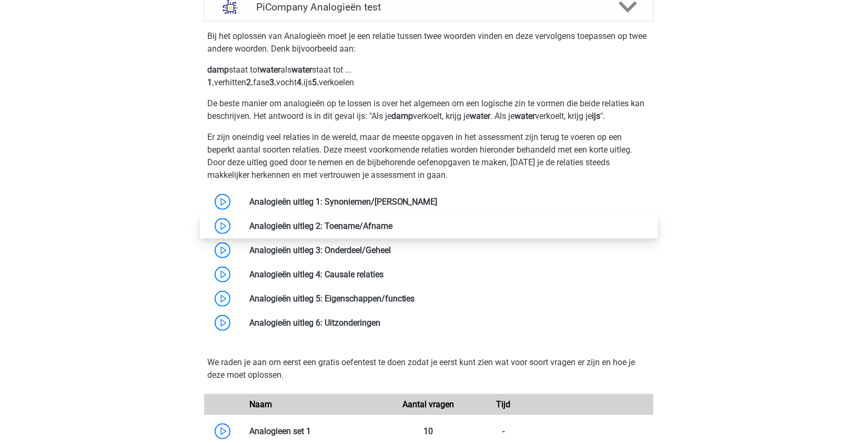
click at [393, 231] on link at bounding box center [393, 226] width 0 height 10
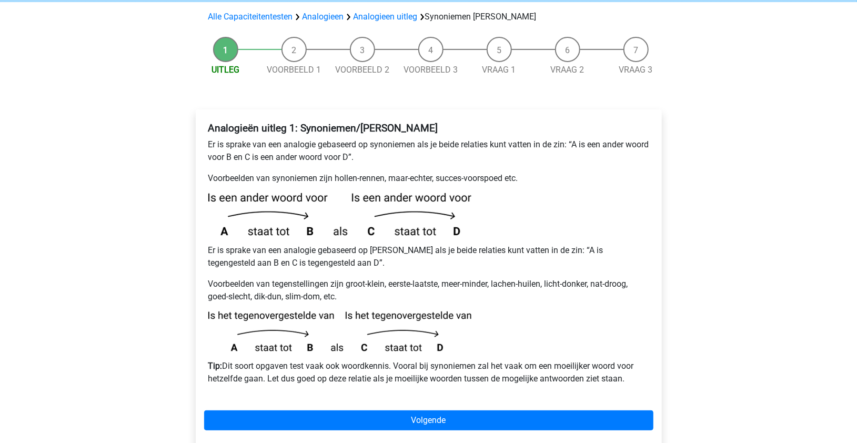
scroll to position [102, 0]
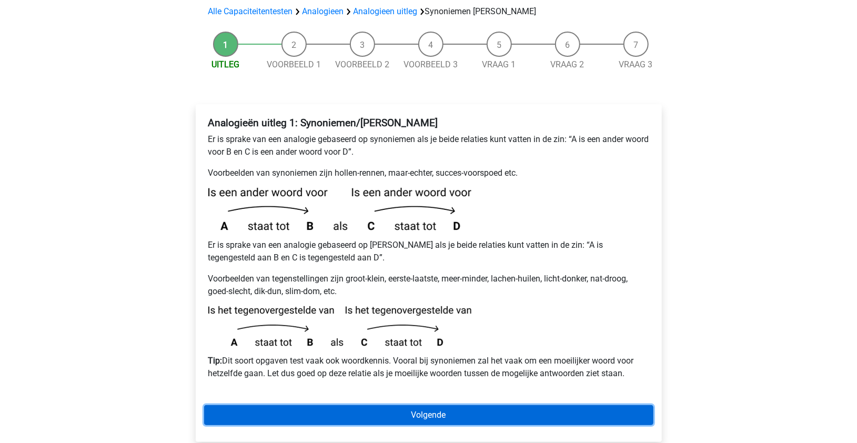
click at [494, 405] on link "Volgende" at bounding box center [428, 415] width 449 height 20
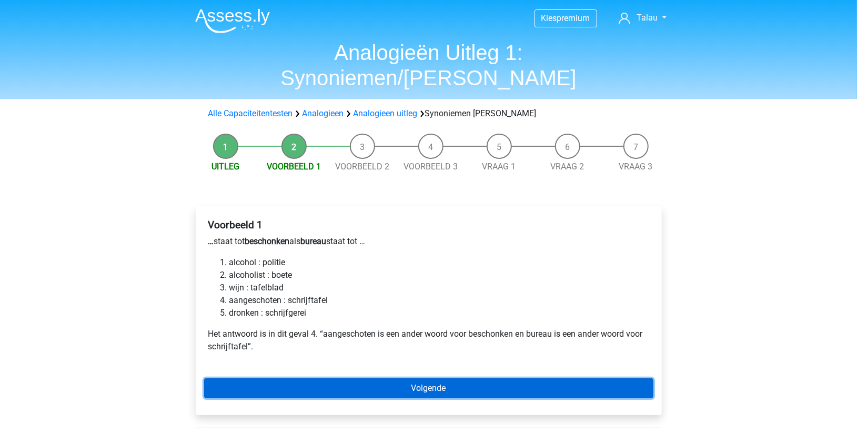
click at [433, 378] on link "Volgende" at bounding box center [428, 388] width 449 height 20
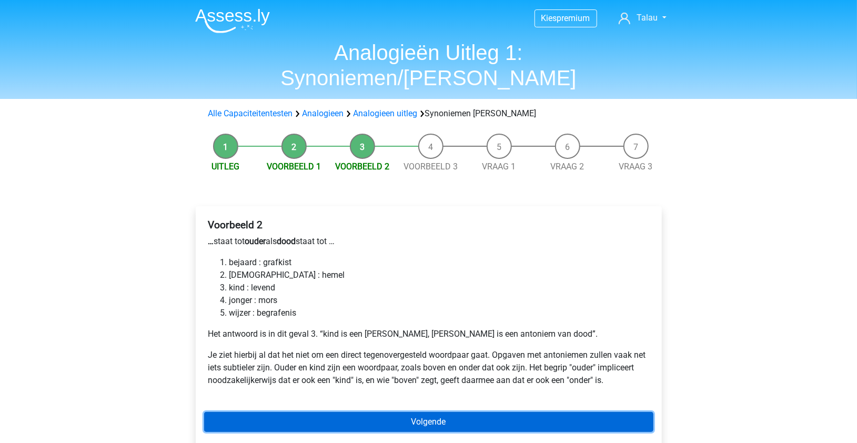
click at [421, 412] on link "Volgende" at bounding box center [428, 422] width 449 height 20
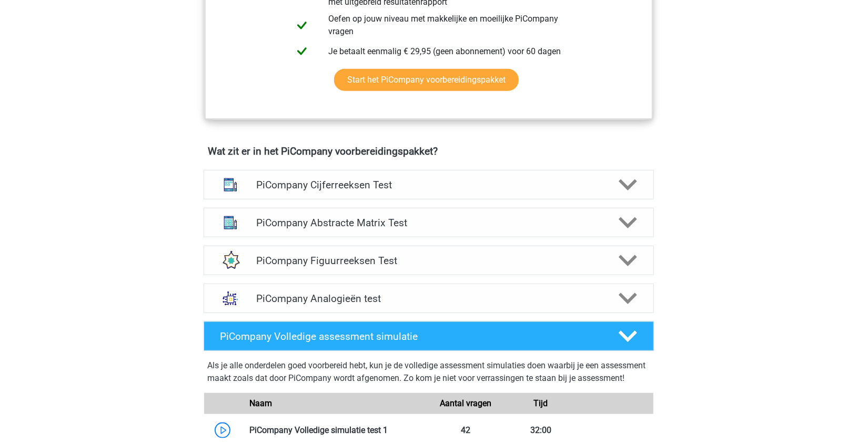
scroll to position [560, 0]
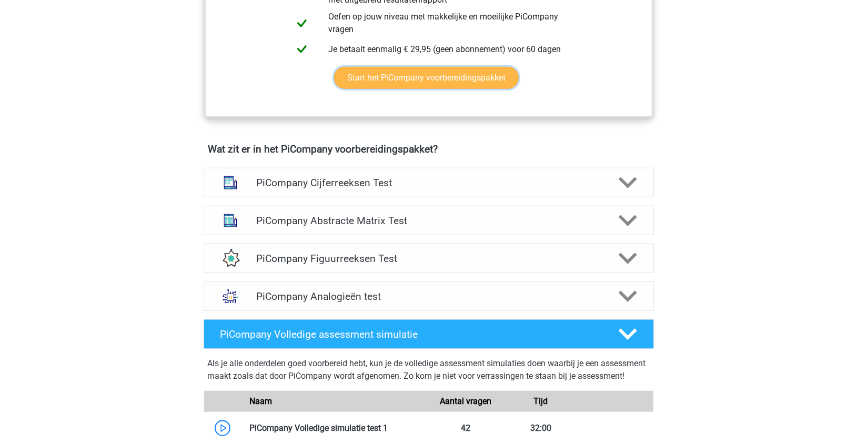
click at [495, 89] on link "Start het PiCompany voorbereidingspakket" at bounding box center [426, 78] width 185 height 22
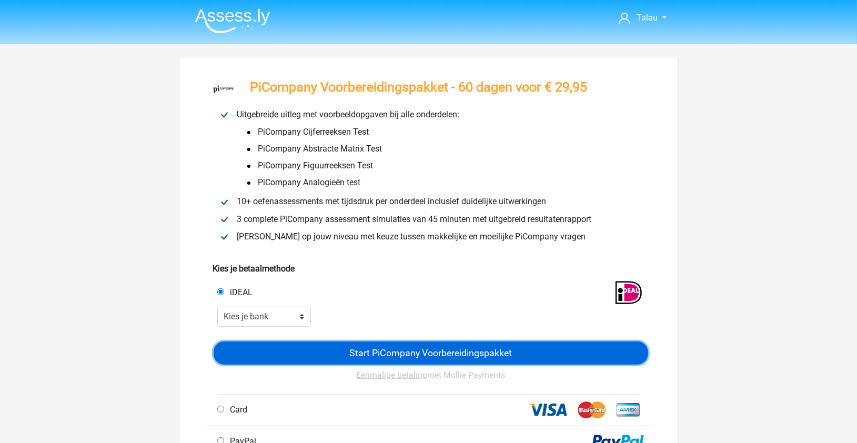
click at [353, 349] on input "Start PiCompany Voorbereidingspakket" at bounding box center [431, 352] width 435 height 23
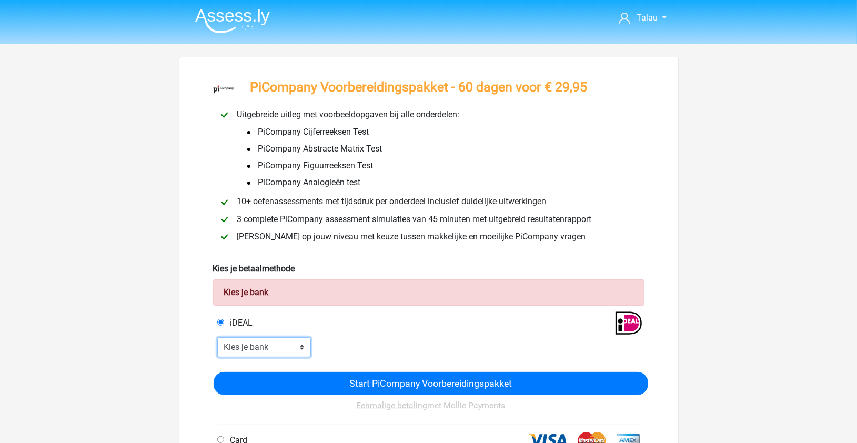
click at [292, 339] on select "Kies je bank ABN AMRO ING Rabobank ASN Bank bunq Knab N26 NN Regiobank Revolut …" at bounding box center [264, 347] width 94 height 20
select select "ideal_INGBNL2A"
click at [217, 337] on select "Kies je bank ABN AMRO ING Rabobank ASN Bank bunq Knab N26 NN Regiobank Revolut …" at bounding box center [264, 347] width 94 height 20
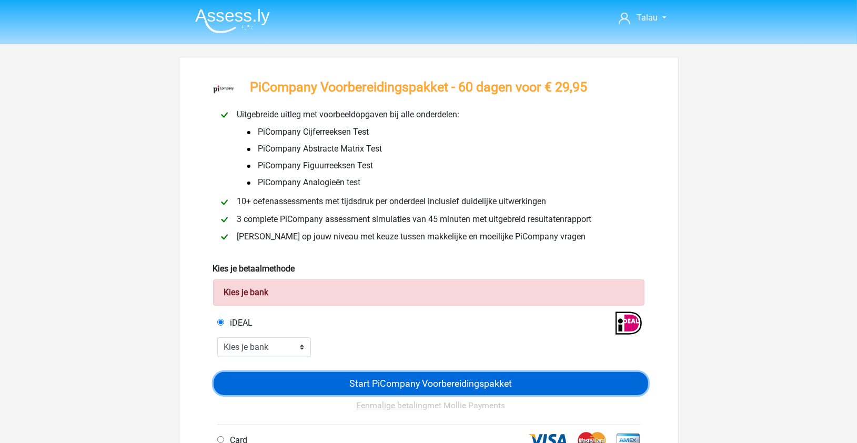
click at [356, 382] on input "Start PiCompany Voorbereidingspakket" at bounding box center [431, 383] width 435 height 23
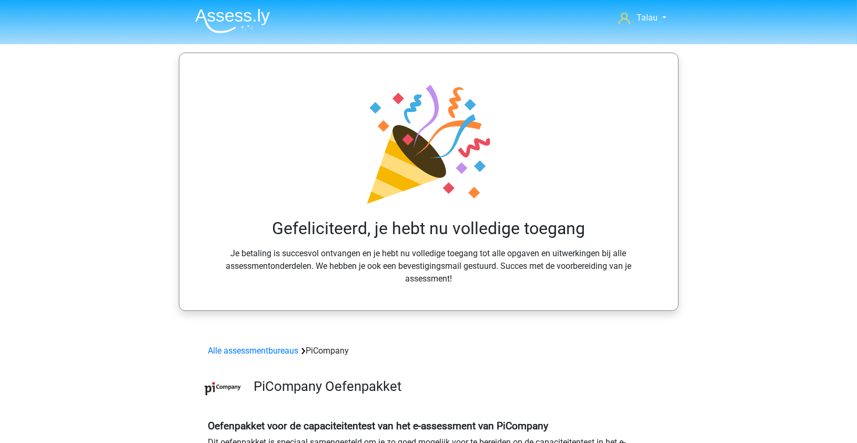
click at [506, 351] on div "Alle assessmentbureaus PiCompany" at bounding box center [428, 351] width 449 height 13
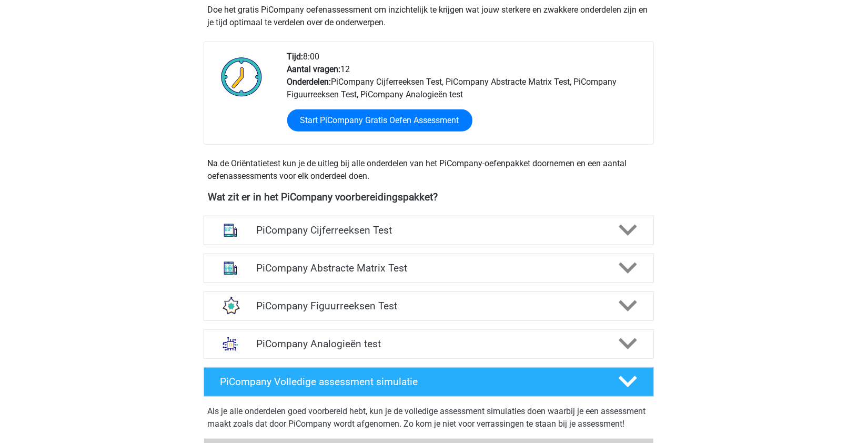
scroll to position [600, 0]
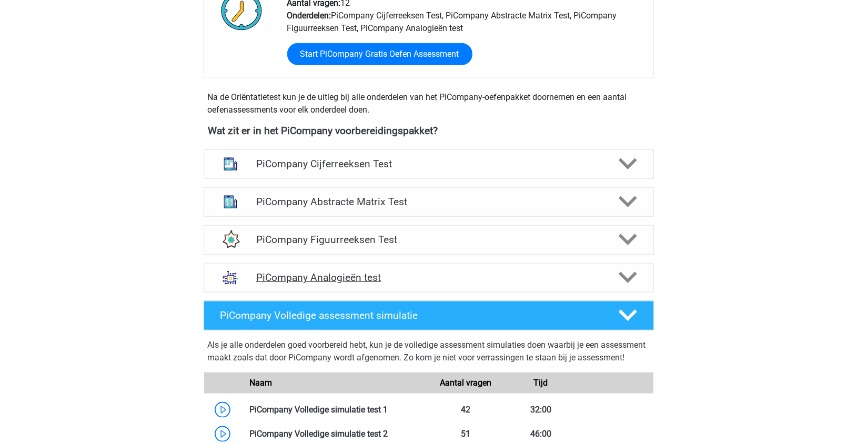
click at [633, 284] on polygon at bounding box center [628, 278] width 18 height 12
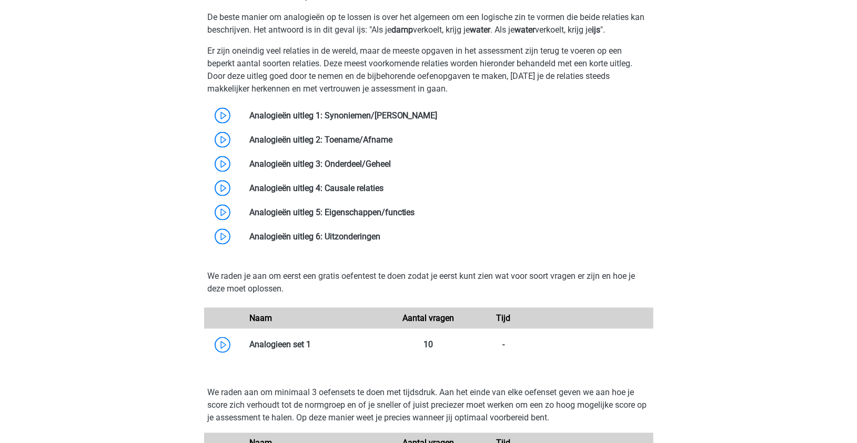
scroll to position [964, 0]
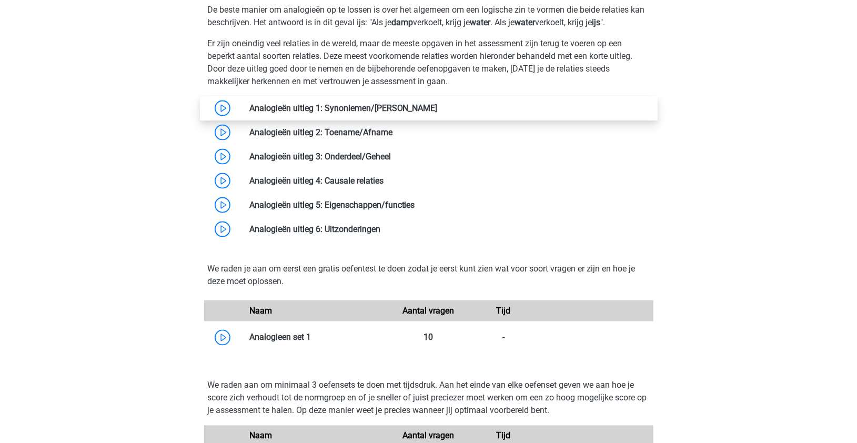
click at [438, 113] on link at bounding box center [438, 108] width 0 height 10
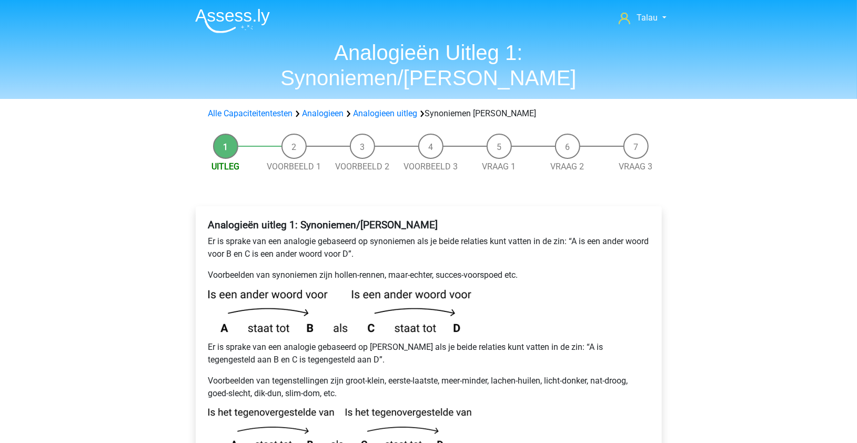
scroll to position [383, 0]
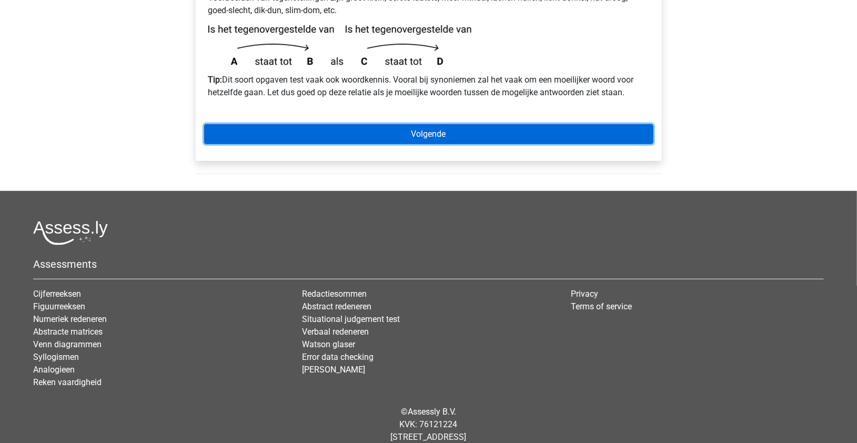
click at [497, 124] on link "Volgende" at bounding box center [428, 134] width 449 height 20
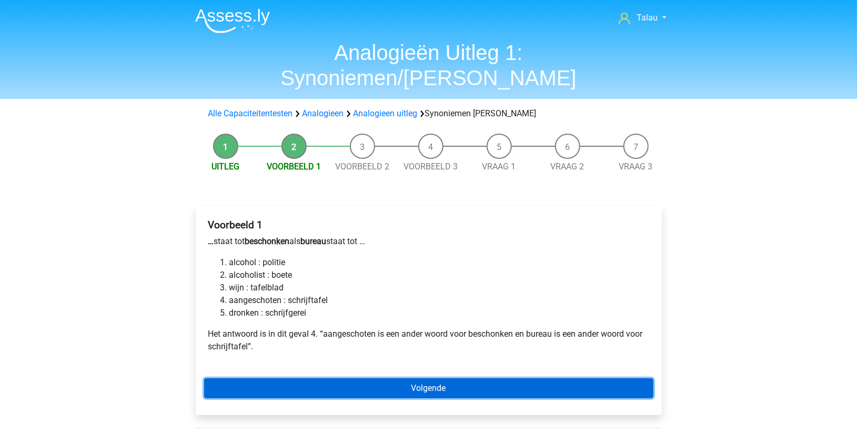
click at [273, 378] on link "Volgende" at bounding box center [428, 388] width 449 height 20
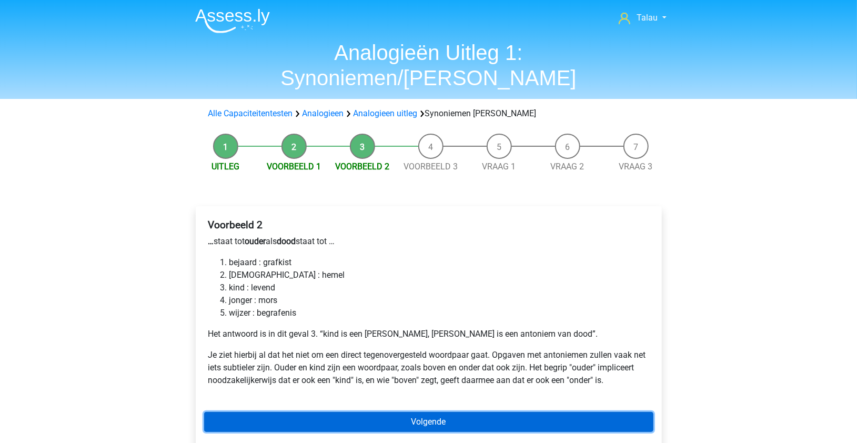
click at [289, 412] on link "Volgende" at bounding box center [428, 422] width 449 height 20
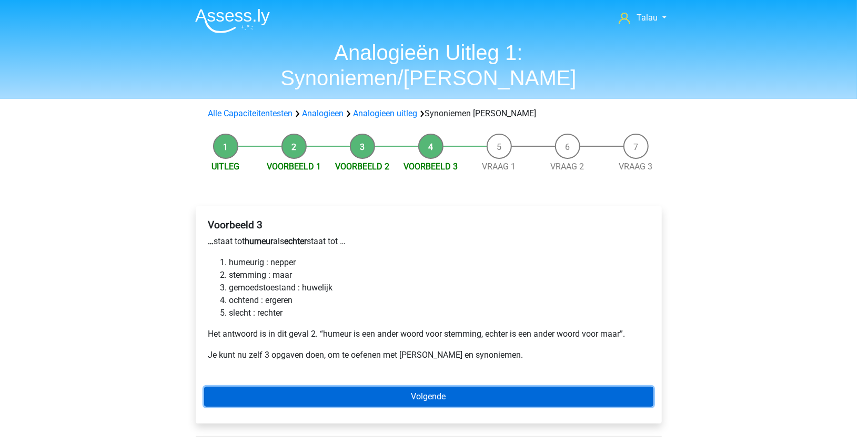
click at [313, 387] on link "Volgende" at bounding box center [428, 397] width 449 height 20
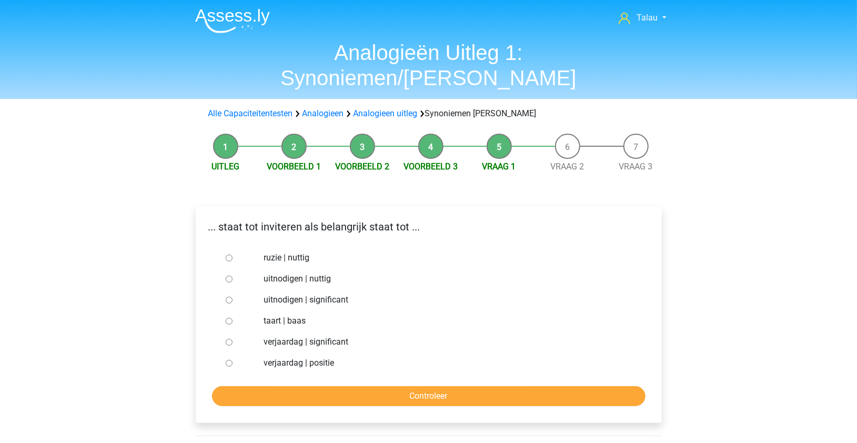
click at [301, 294] on label "uitnodigen | significant" at bounding box center [446, 300] width 364 height 13
click at [233, 297] on input "uitnodigen | significant" at bounding box center [229, 300] width 7 height 7
radio input "true"
click at [365, 386] on input "Controleer" at bounding box center [429, 396] width 434 height 20
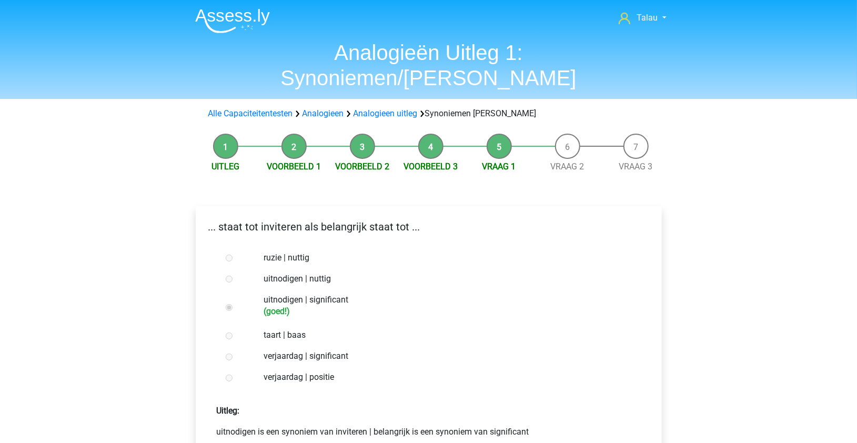
scroll to position [353, 0]
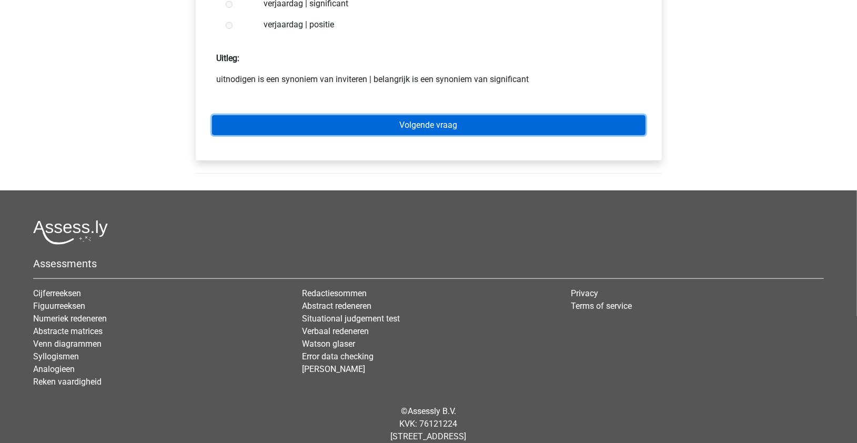
click at [451, 115] on link "Volgende vraag" at bounding box center [429, 125] width 434 height 20
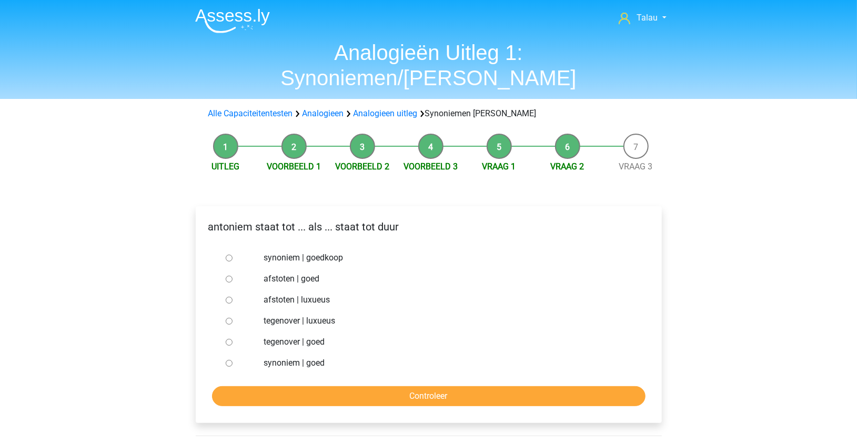
click at [275, 252] on label "synoniem | goedkoop" at bounding box center [446, 258] width 364 height 13
click at [233, 255] on input "synoniem | goedkoop" at bounding box center [229, 258] width 7 height 7
radio input "true"
click at [305, 386] on input "Controleer" at bounding box center [429, 396] width 434 height 20
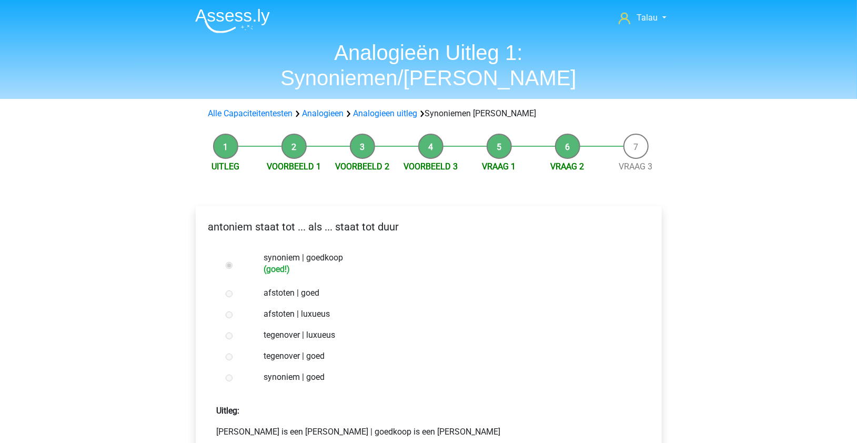
scroll to position [353, 0]
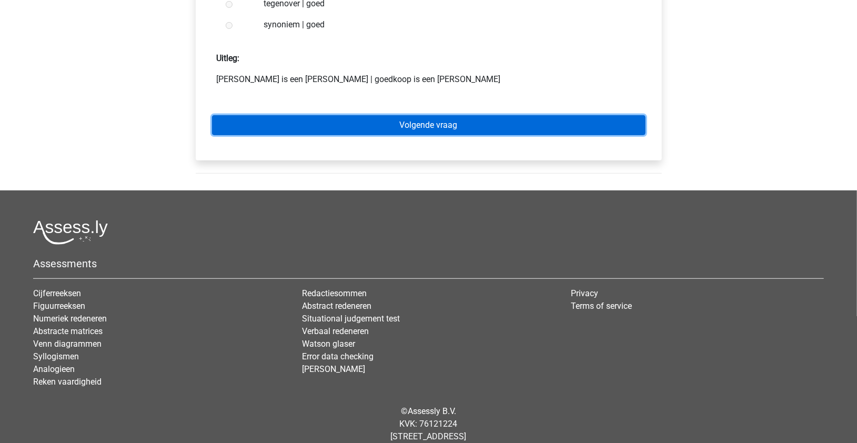
click at [371, 115] on link "Volgende vraag" at bounding box center [429, 125] width 434 height 20
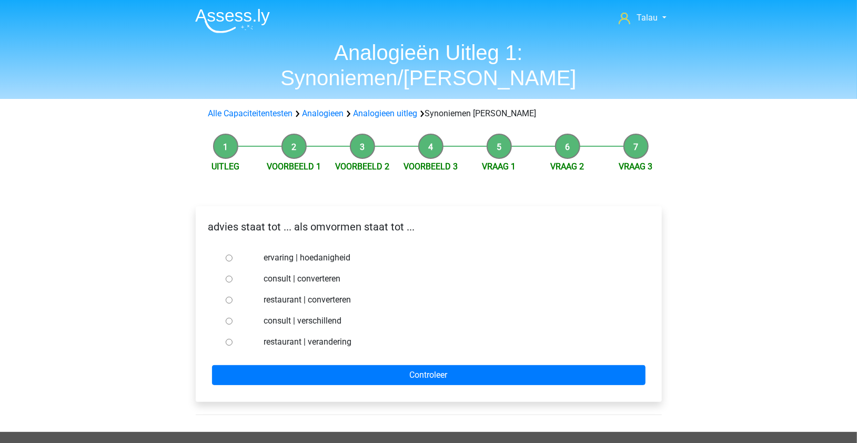
click at [266, 315] on label "consult | verschillend" at bounding box center [446, 321] width 364 height 13
click at [233, 318] on input "consult | verschillend" at bounding box center [229, 321] width 7 height 7
radio input "true"
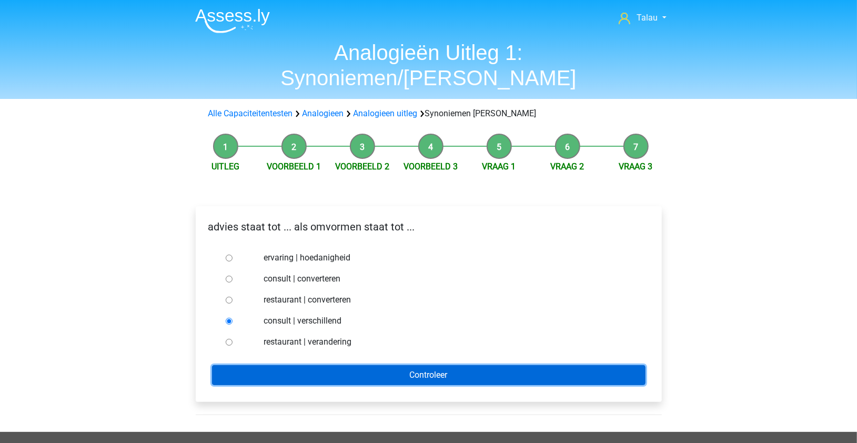
click at [279, 365] on input "Controleer" at bounding box center [429, 375] width 434 height 20
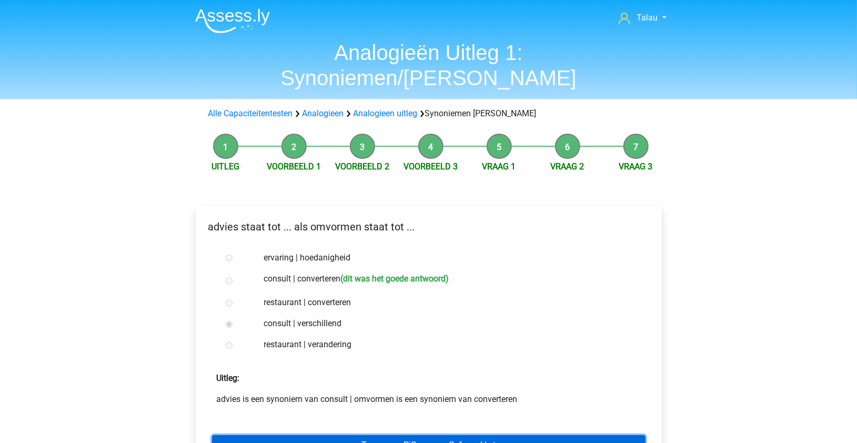
click at [307, 435] on link "Terug naar PiCompany Oefenpakket" at bounding box center [429, 445] width 434 height 20
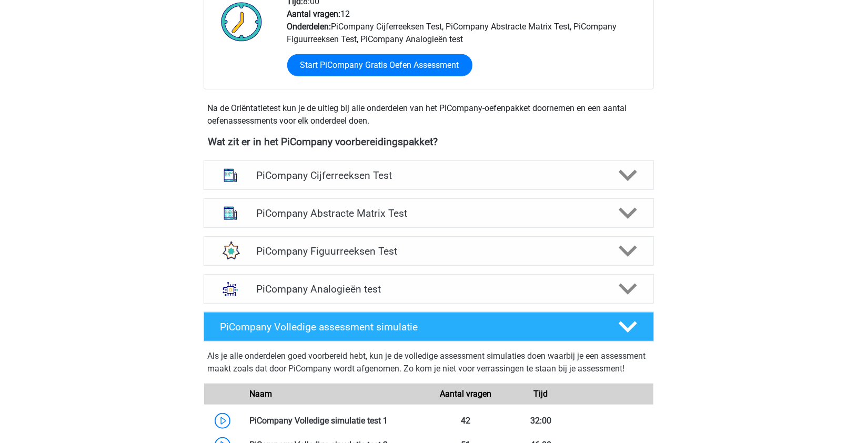
scroll to position [301, 0]
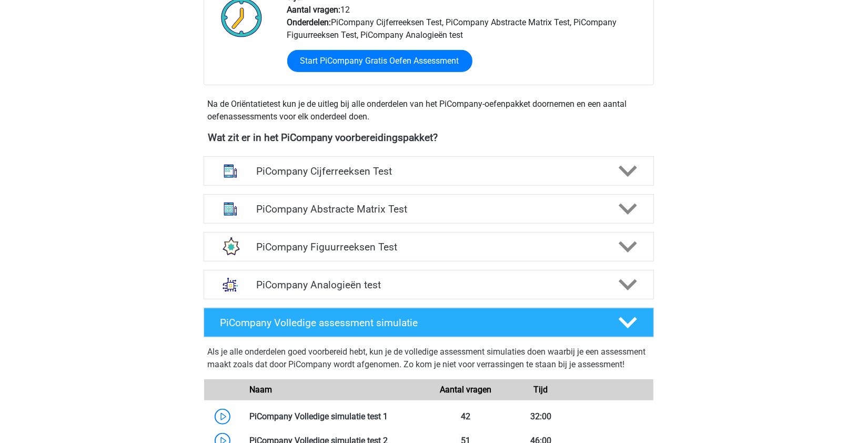
drag, startPoint x: 842, startPoint y: 255, endPoint x: 841, endPoint y: 271, distance: 16.3
click at [841, 271] on div "Talau [EMAIL_ADDRESS][DOMAIN_NAME] Nederlands" at bounding box center [428, 322] width 857 height 1246
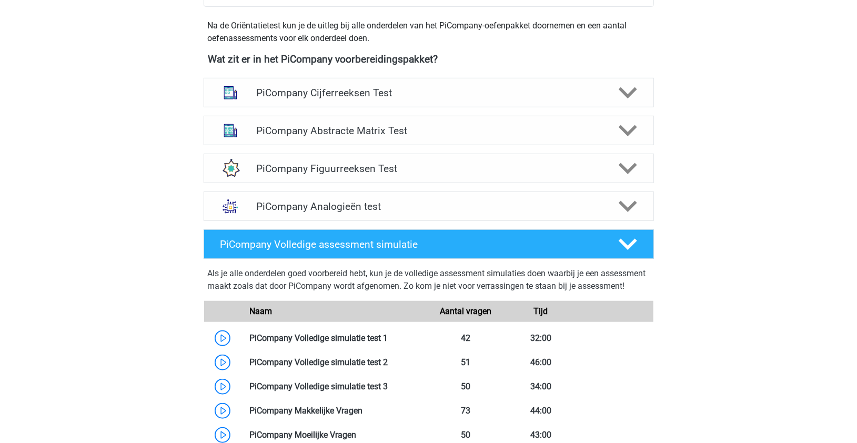
scroll to position [378, 0]
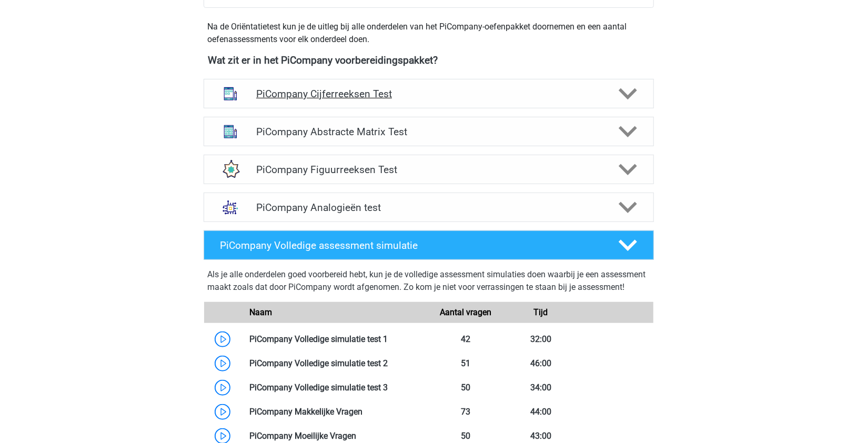
click at [624, 103] on icon at bounding box center [628, 94] width 18 height 18
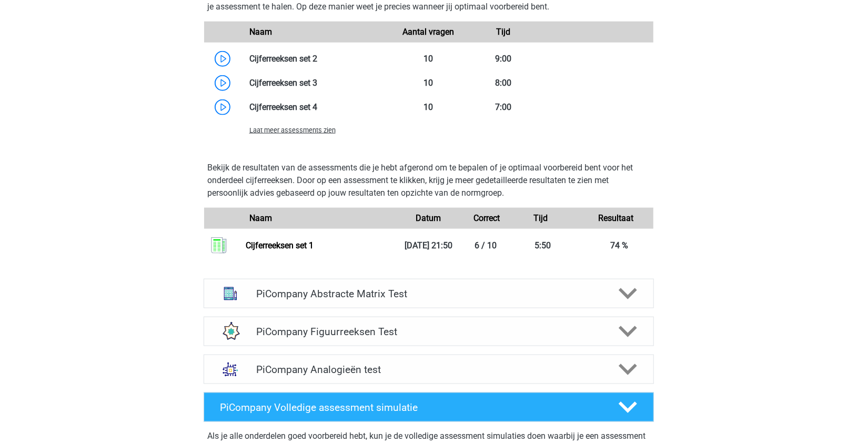
scroll to position [943, 0]
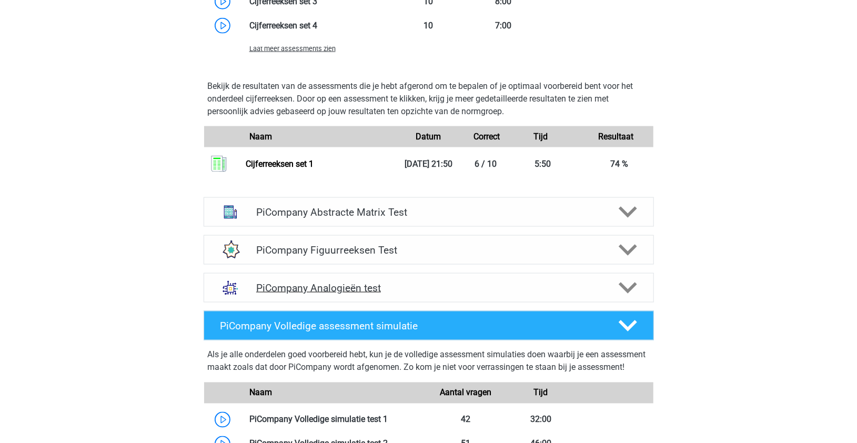
click at [631, 294] on polygon at bounding box center [628, 289] width 18 height 12
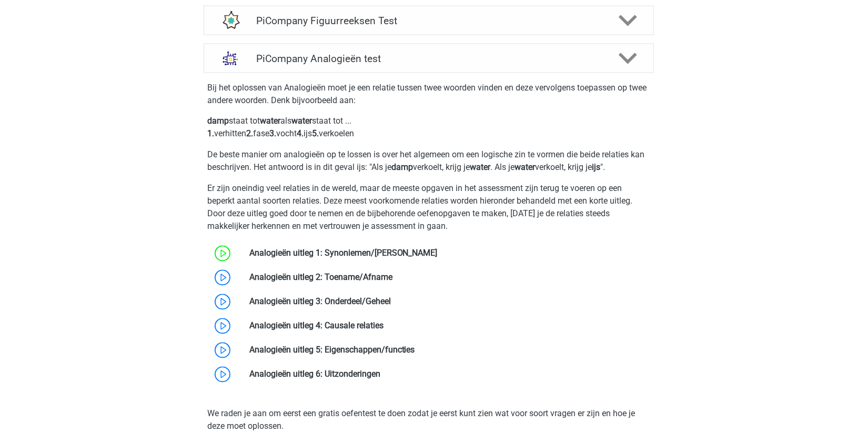
scroll to position [1176, 0]
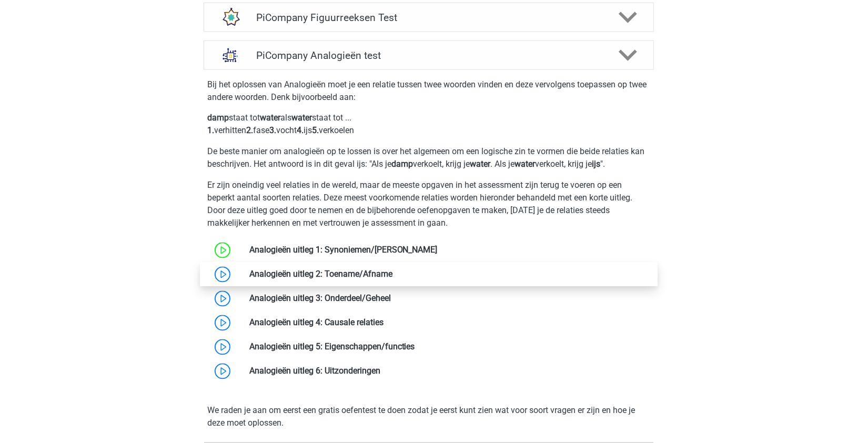
click at [393, 279] on link at bounding box center [393, 274] width 0 height 10
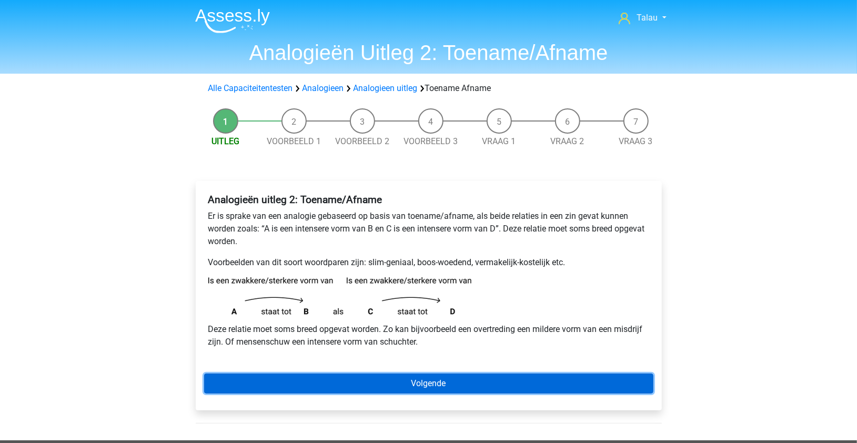
click at [386, 384] on link "Volgende" at bounding box center [428, 384] width 449 height 20
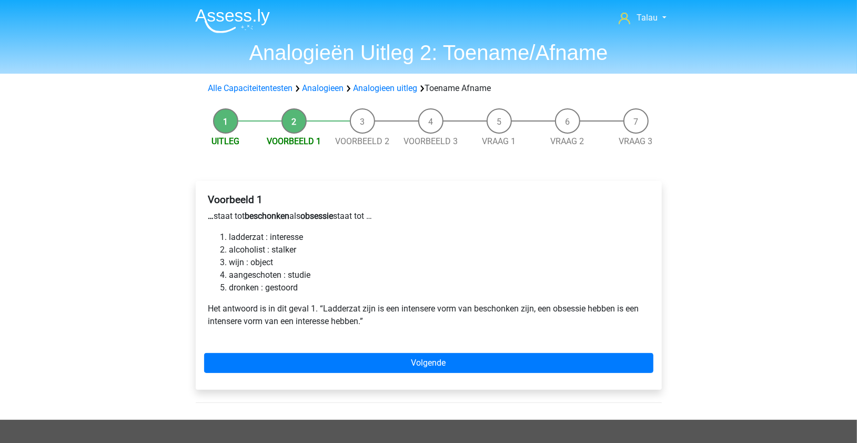
click at [255, 239] on li "ladderzat : interesse" at bounding box center [439, 237] width 420 height 13
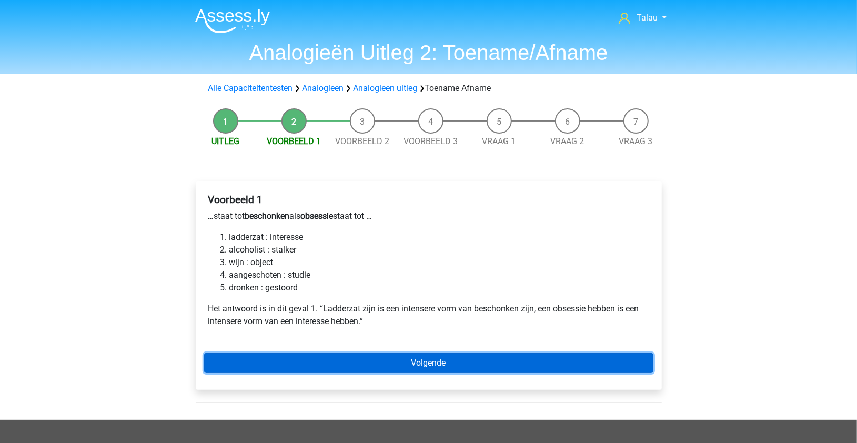
click at [318, 364] on link "Volgende" at bounding box center [428, 363] width 449 height 20
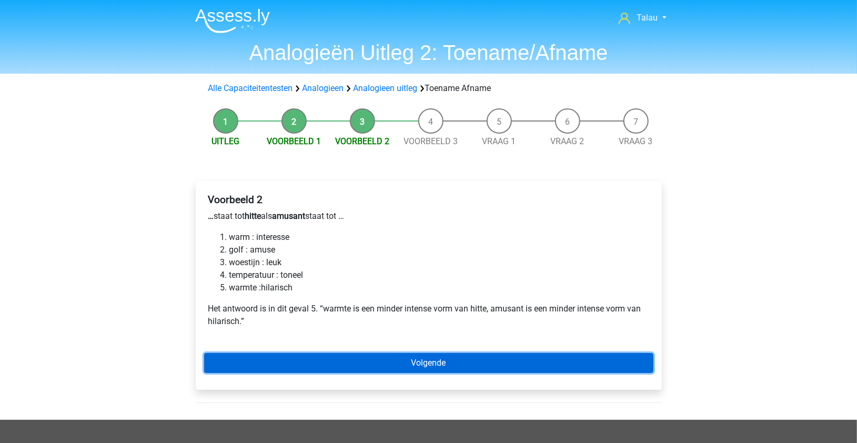
click at [308, 359] on link "Volgende" at bounding box center [428, 363] width 449 height 20
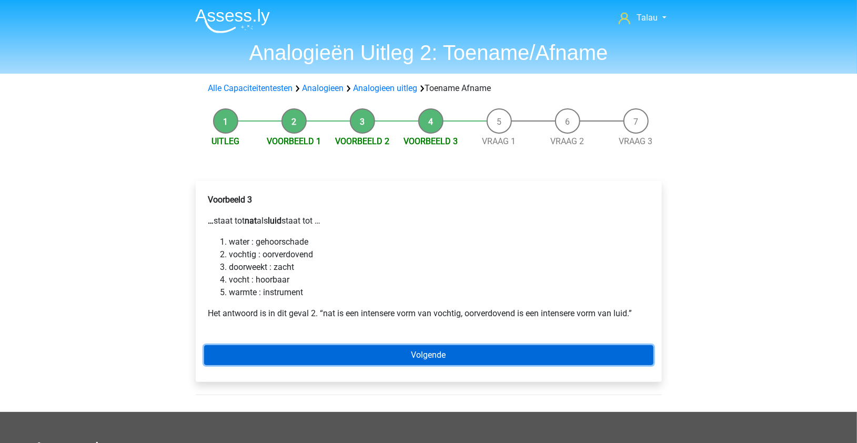
click at [367, 355] on link "Volgende" at bounding box center [428, 355] width 449 height 20
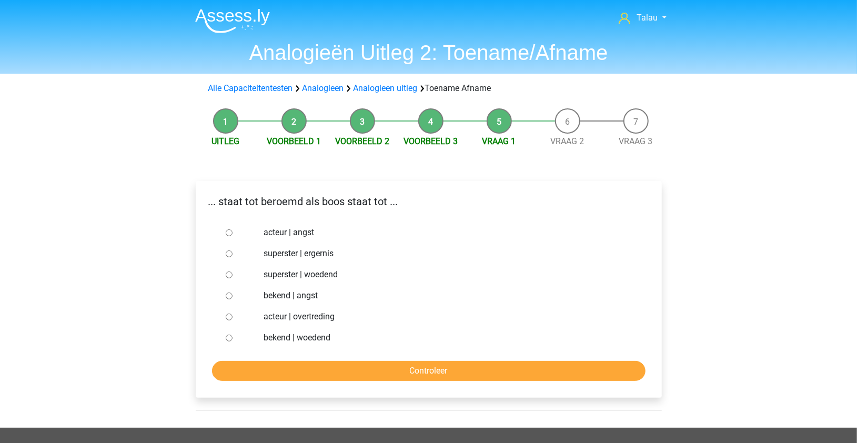
click at [275, 275] on label "superster | woedend" at bounding box center [446, 274] width 364 height 13
click at [233, 275] on input "superster | woedend" at bounding box center [229, 275] width 7 height 7
radio input "true"
click at [282, 367] on input "Controleer" at bounding box center [429, 371] width 434 height 20
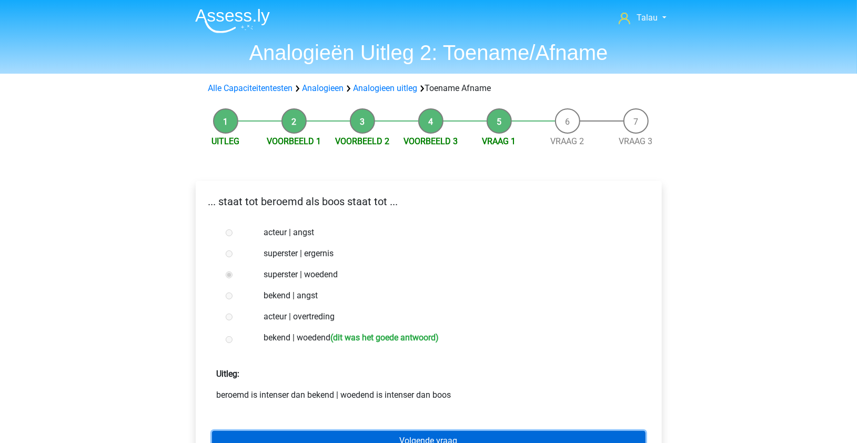
click at [307, 433] on link "Volgende vraag" at bounding box center [429, 441] width 434 height 20
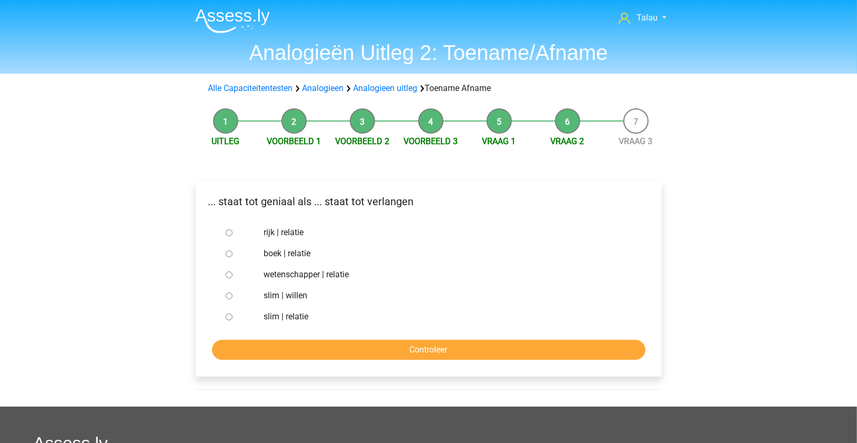
click at [279, 296] on label "slim | willen" at bounding box center [446, 295] width 364 height 13
click at [233, 296] on input "slim | willen" at bounding box center [229, 296] width 7 height 7
radio input "true"
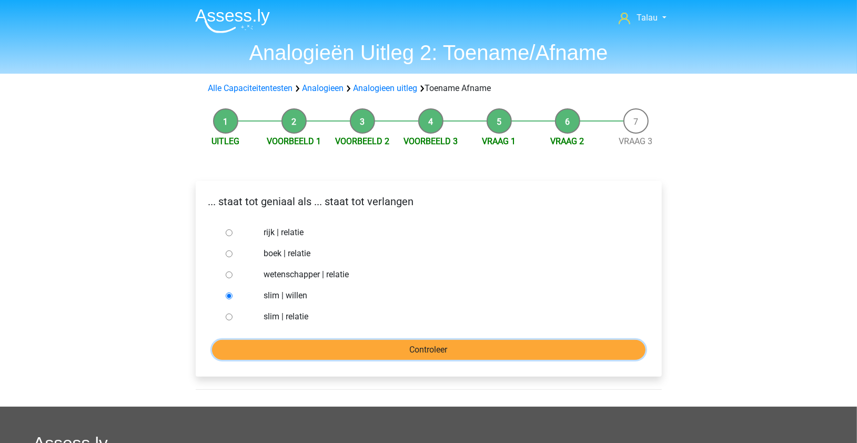
click at [273, 344] on input "Controleer" at bounding box center [429, 350] width 434 height 20
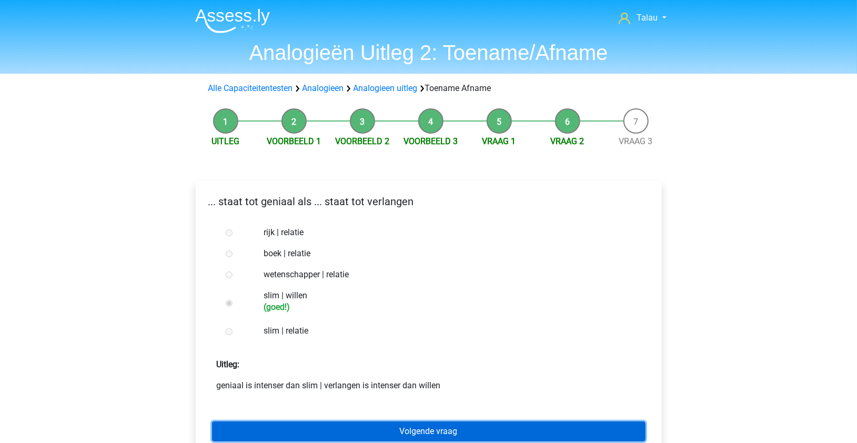
click at [262, 423] on link "Volgende vraag" at bounding box center [429, 431] width 434 height 20
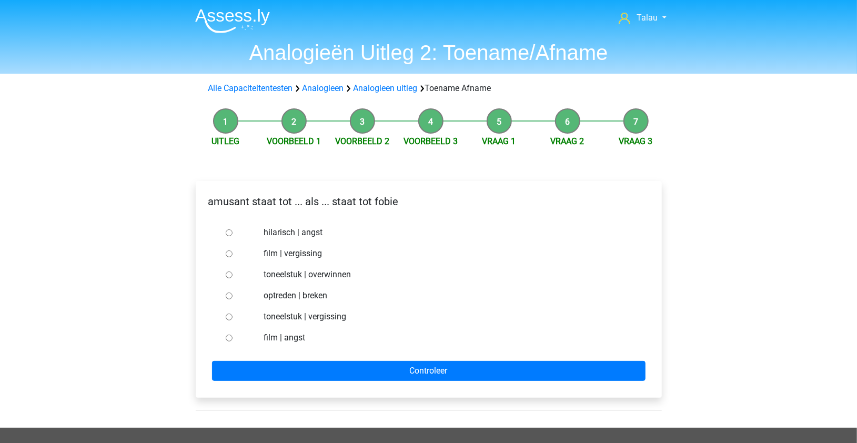
click at [275, 234] on label "hilarisch | angst" at bounding box center [446, 232] width 364 height 13
click at [233, 234] on input "hilarisch | angst" at bounding box center [229, 232] width 7 height 7
radio input "true"
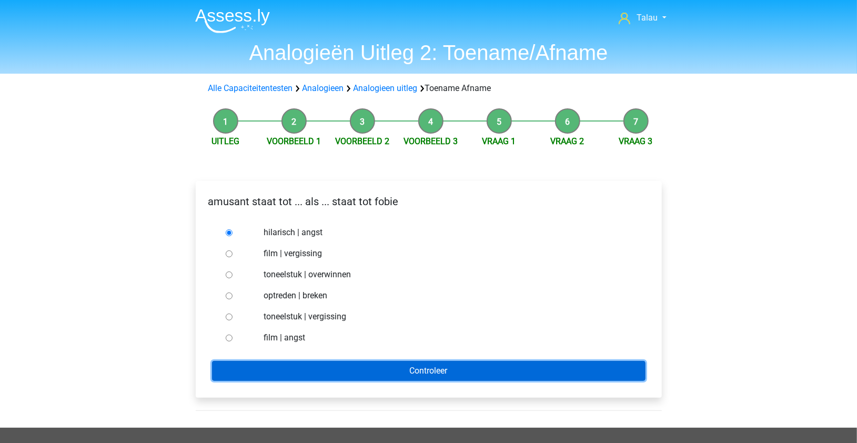
click at [287, 366] on input "Controleer" at bounding box center [429, 371] width 434 height 20
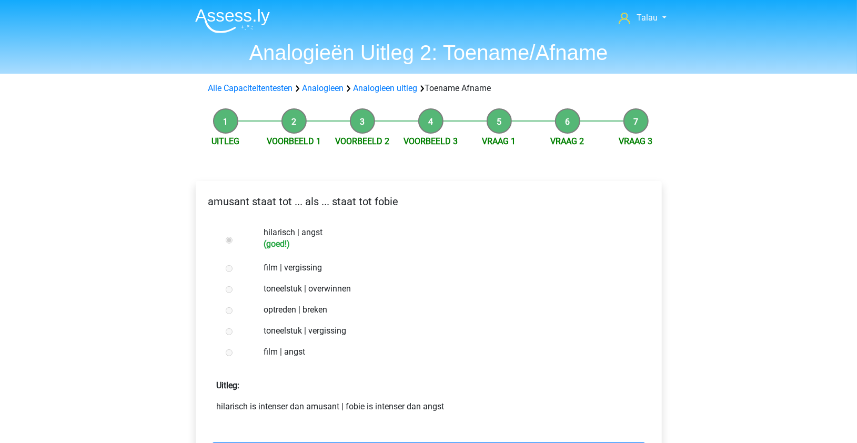
scroll to position [353, 0]
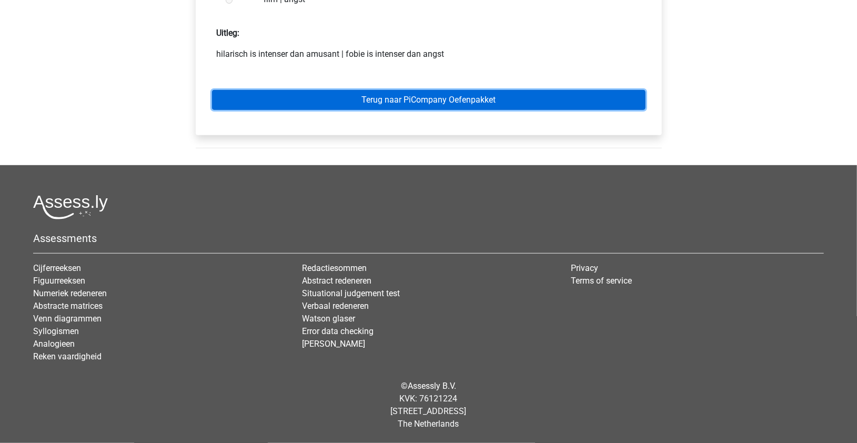
click at [375, 109] on link "Terug naar PiCompany Oefenpakket" at bounding box center [429, 100] width 434 height 20
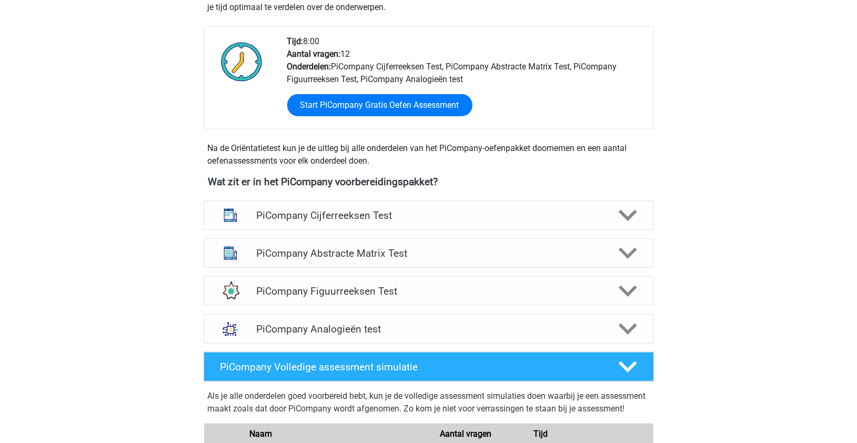
scroll to position [259, 0]
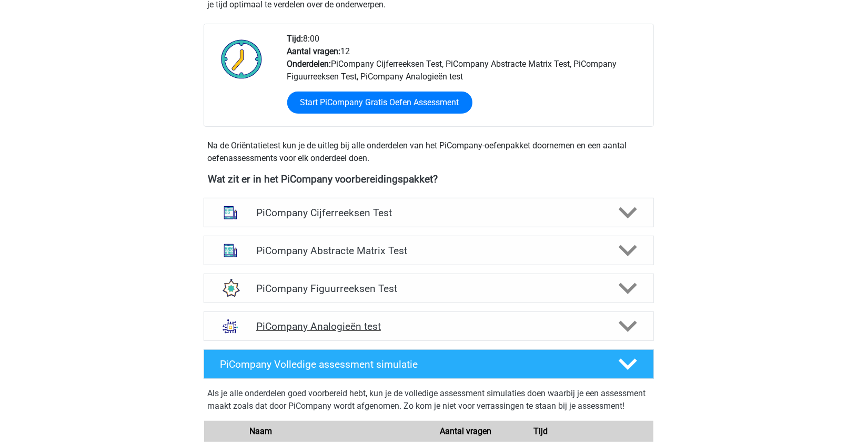
click at [631, 333] on polygon at bounding box center [628, 327] width 18 height 12
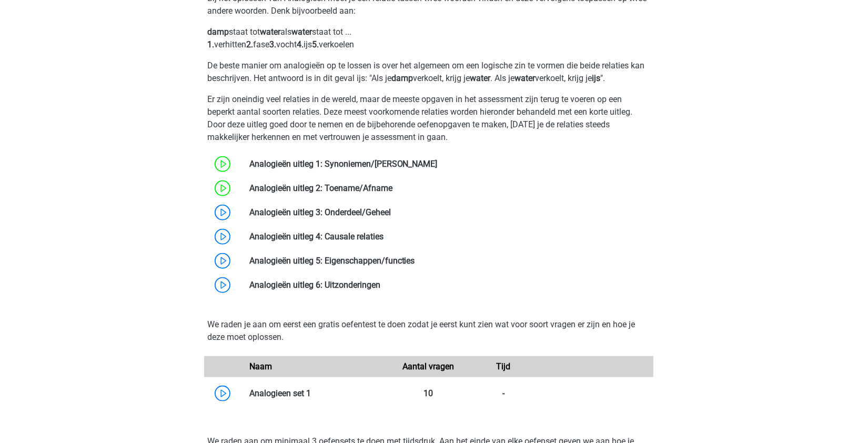
scroll to position [621, 0]
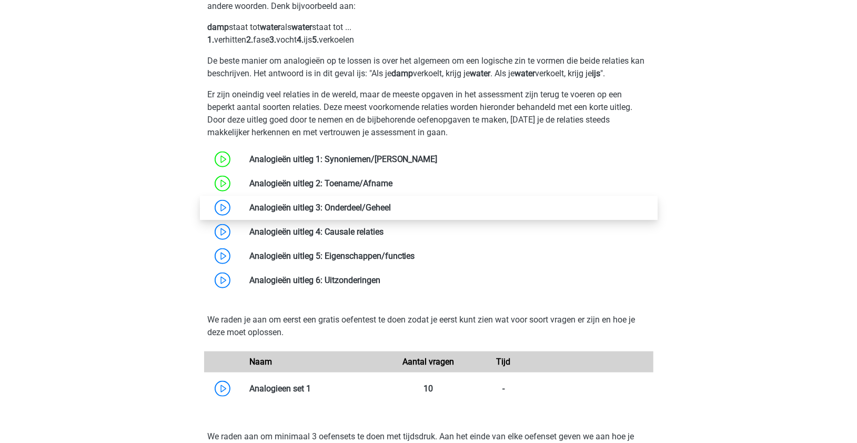
click at [391, 213] on link at bounding box center [391, 208] width 0 height 10
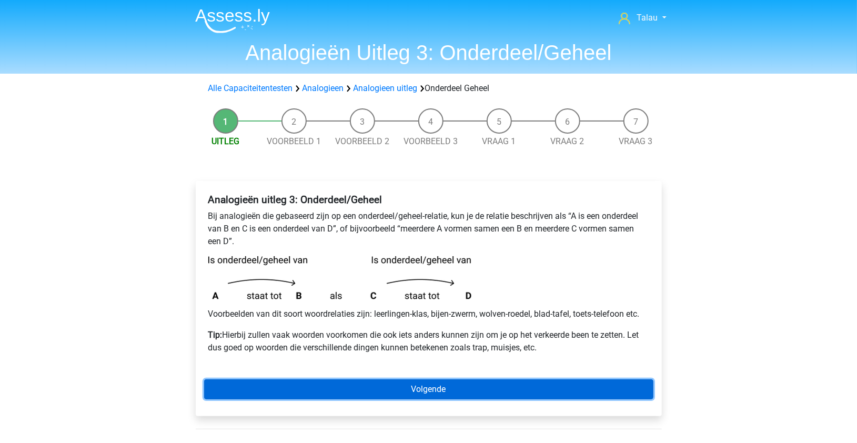
click at [360, 383] on link "Volgende" at bounding box center [428, 389] width 449 height 20
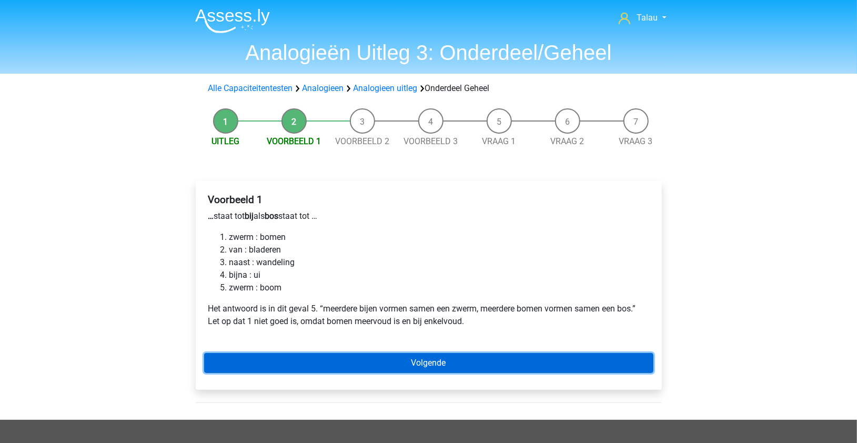
click at [336, 357] on link "Volgende" at bounding box center [428, 363] width 449 height 20
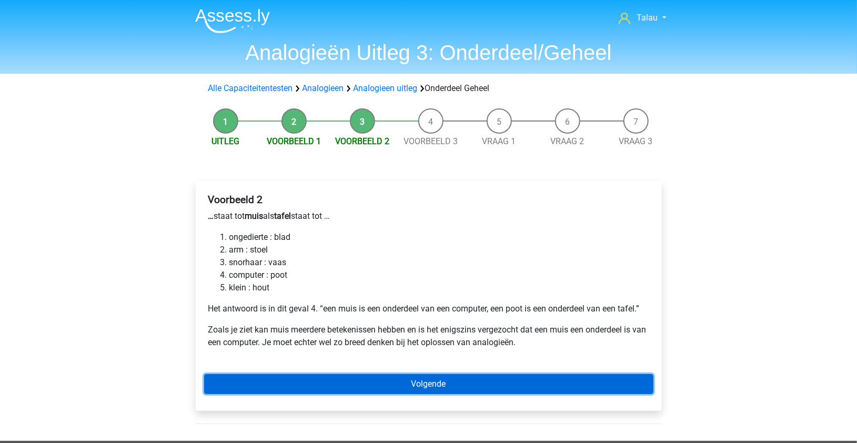
click at [336, 385] on link "Volgende" at bounding box center [428, 384] width 449 height 20
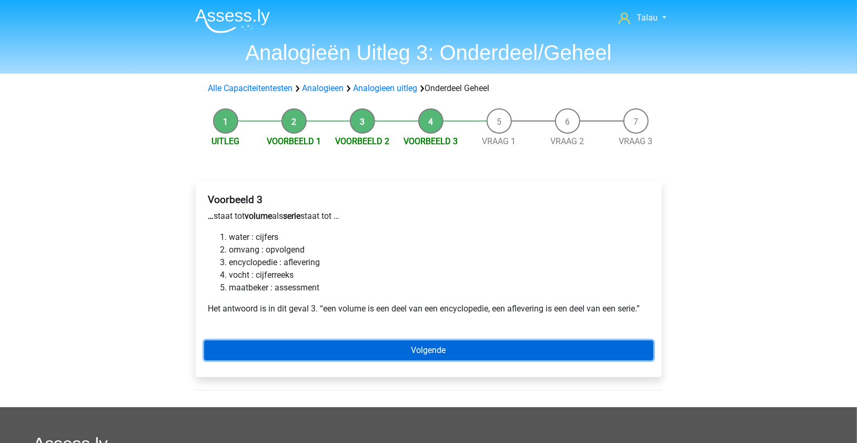
click at [391, 348] on link "Volgende" at bounding box center [428, 350] width 449 height 20
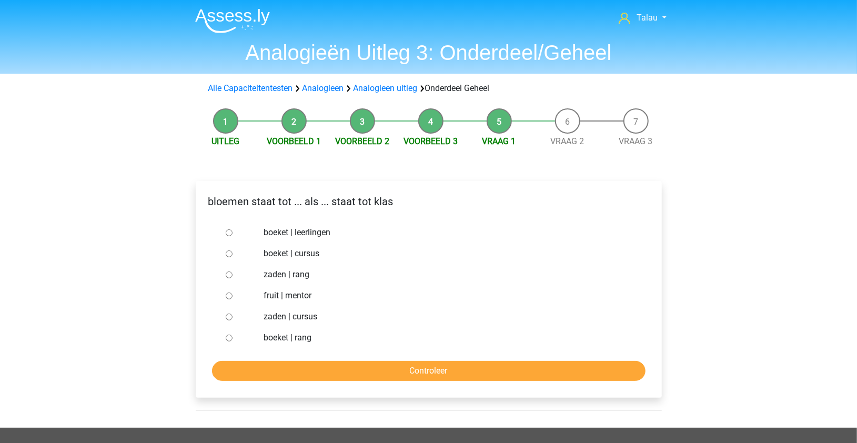
click at [307, 233] on label "boeket | leerlingen" at bounding box center [446, 232] width 364 height 13
click at [233, 233] on input "boeket | leerlingen" at bounding box center [229, 232] width 7 height 7
radio input "true"
click at [297, 376] on input "Controleer" at bounding box center [429, 371] width 434 height 20
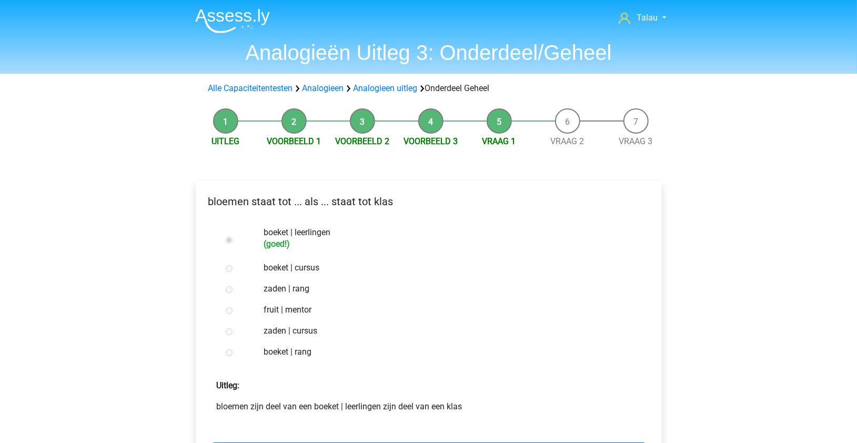
scroll to position [353, 0]
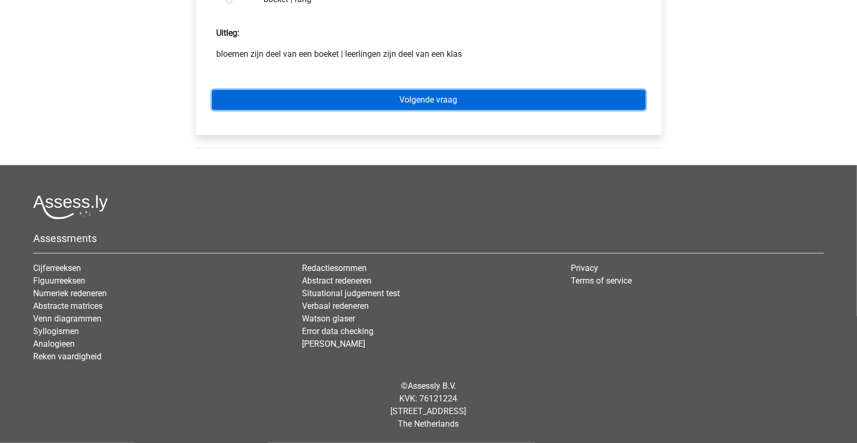
click at [540, 105] on link "Volgende vraag" at bounding box center [429, 100] width 434 height 20
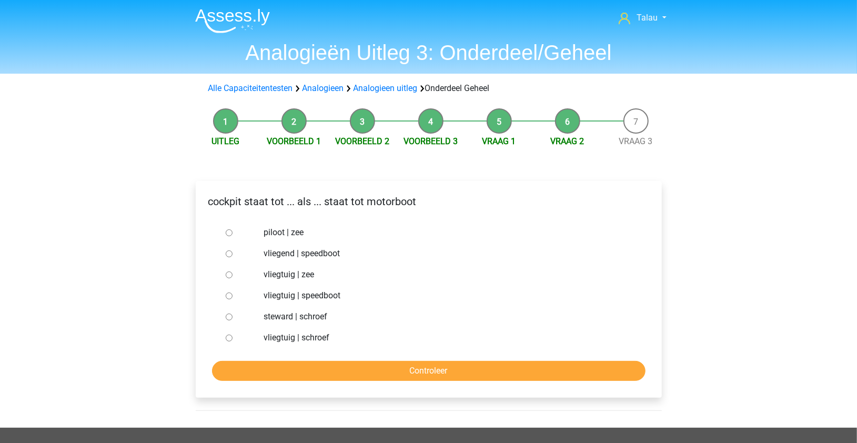
click at [273, 336] on label "vliegtuig | schroef" at bounding box center [446, 337] width 364 height 13
click at [233, 336] on input "vliegtuig | schroef" at bounding box center [229, 338] width 7 height 7
radio input "true"
click at [274, 369] on input "Controleer" at bounding box center [429, 371] width 434 height 20
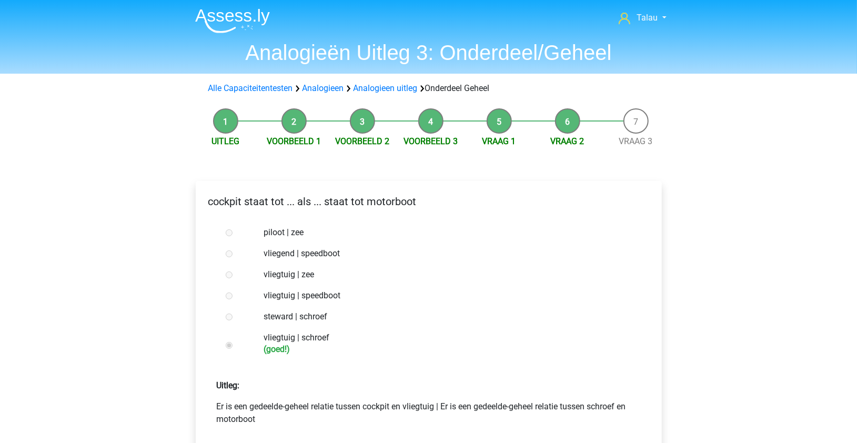
scroll to position [365, 0]
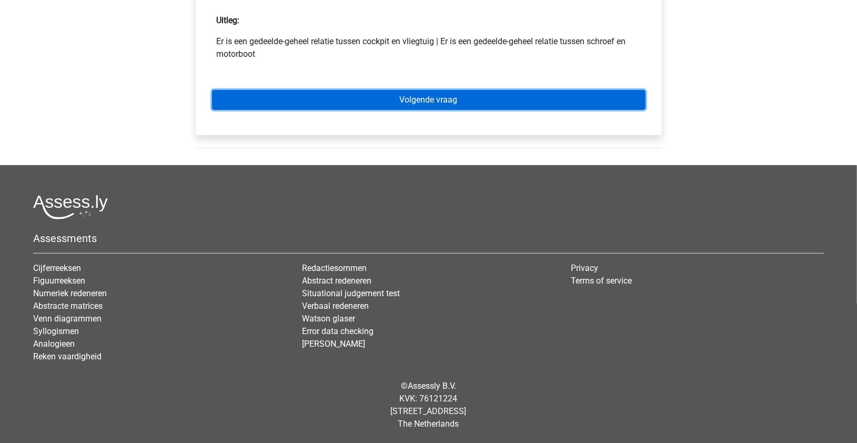
click at [423, 103] on link "Volgende vraag" at bounding box center [429, 100] width 434 height 20
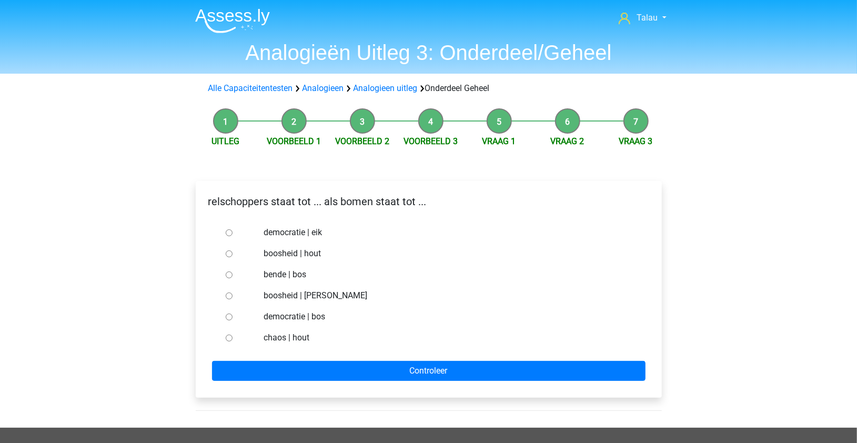
click at [229, 318] on input "democratie | bos" at bounding box center [229, 317] width 7 height 7
radio input "true"
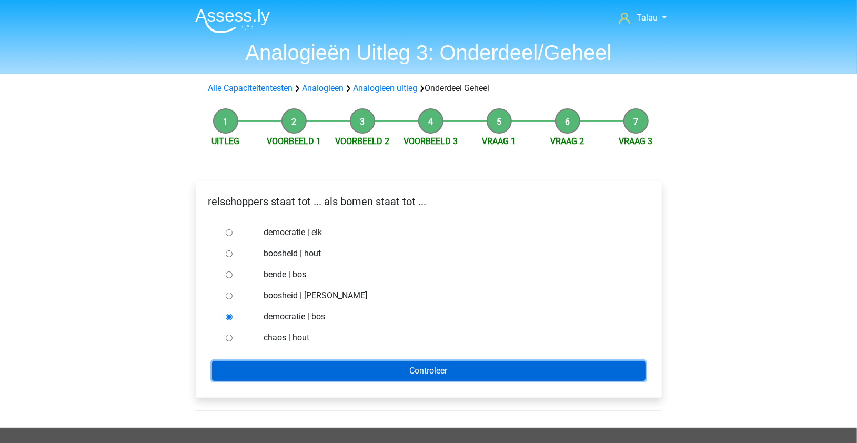
click at [257, 374] on input "Controleer" at bounding box center [429, 371] width 434 height 20
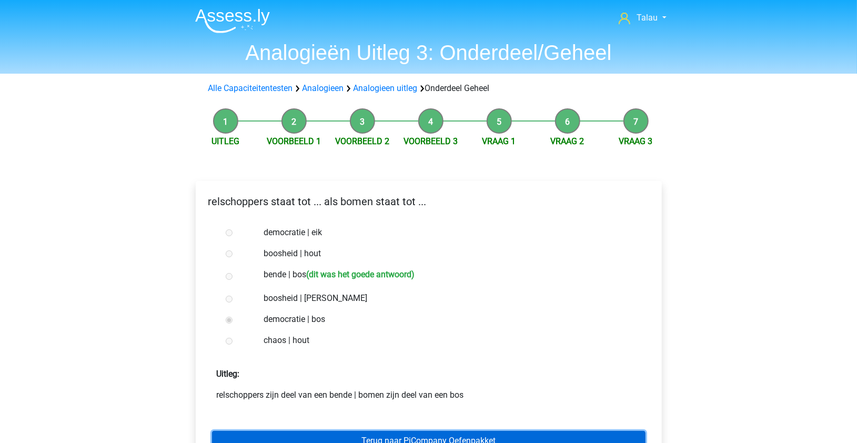
click at [334, 433] on link "Terug naar PiCompany Oefenpakket" at bounding box center [429, 441] width 434 height 20
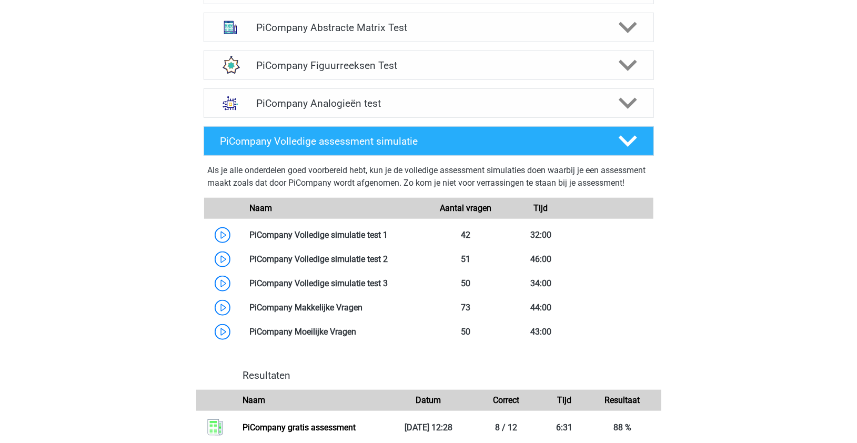
scroll to position [485, 0]
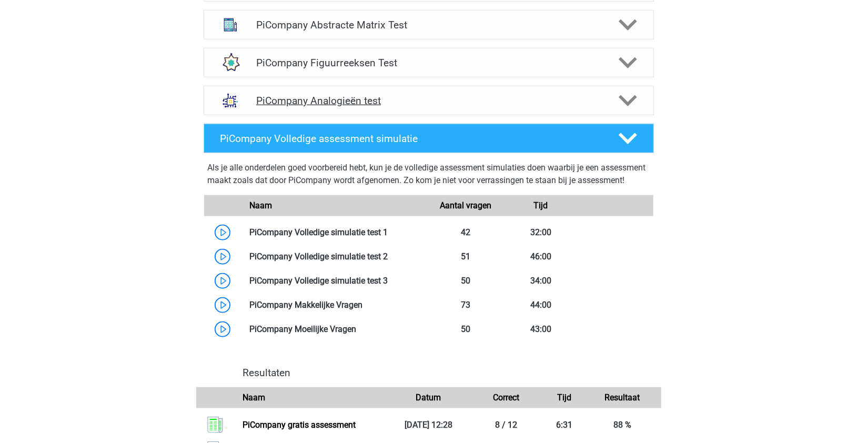
click at [641, 110] on div at bounding box center [627, 101] width 36 height 18
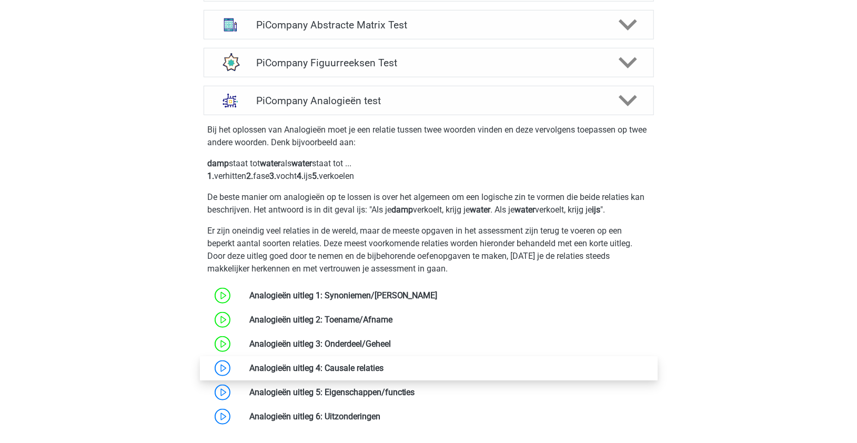
click at [384, 373] on link at bounding box center [384, 368] width 0 height 10
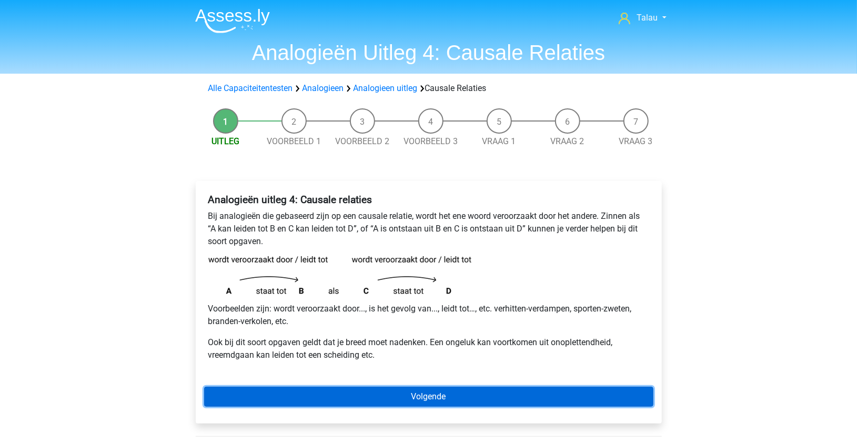
click at [415, 398] on link "Volgende" at bounding box center [428, 397] width 449 height 20
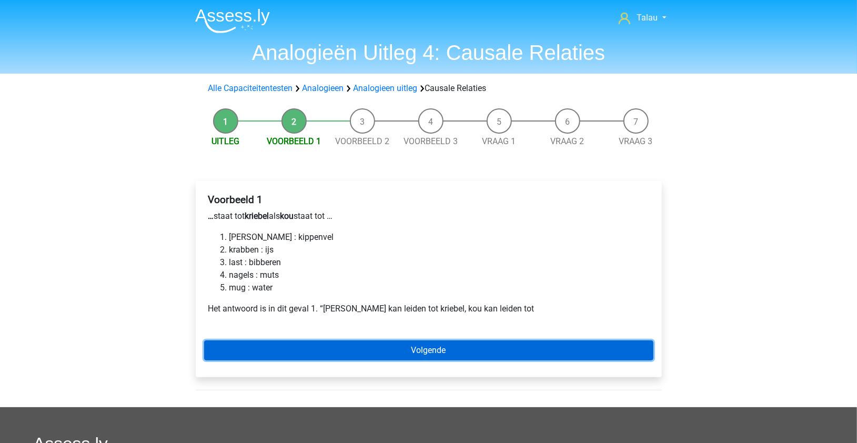
click at [300, 344] on link "Volgende" at bounding box center [428, 350] width 449 height 20
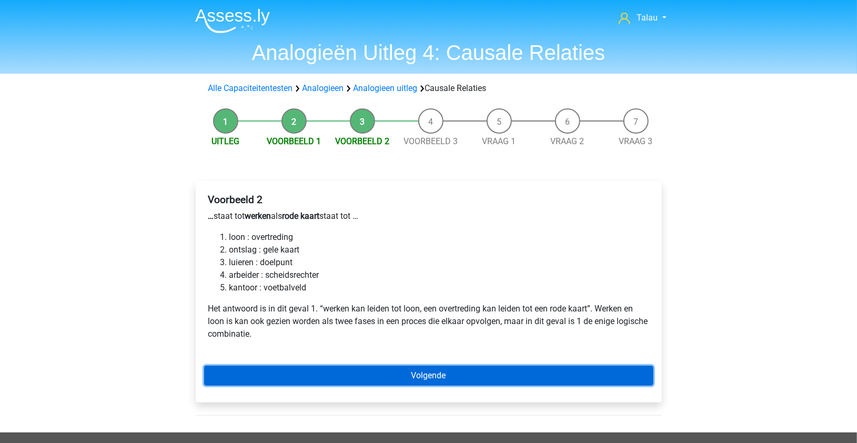
click at [315, 366] on link "Volgende" at bounding box center [428, 376] width 449 height 20
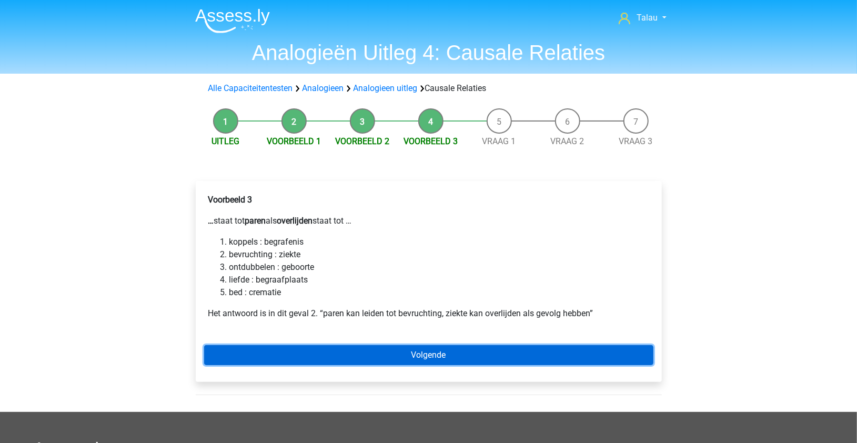
click at [334, 347] on link "Volgende" at bounding box center [428, 355] width 449 height 20
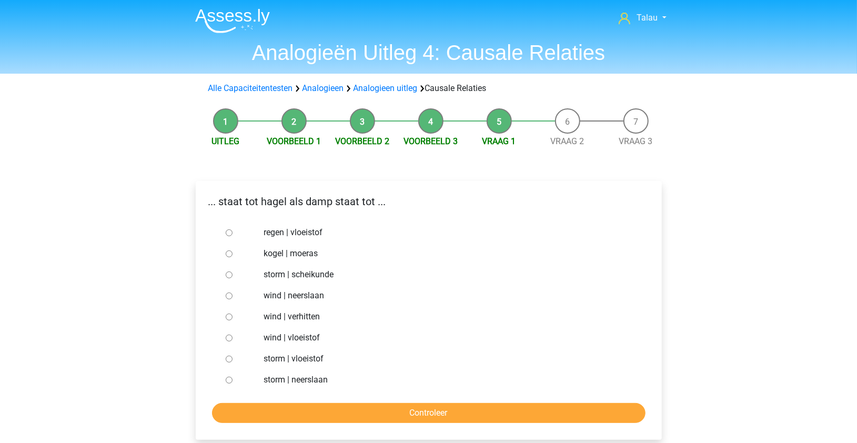
click at [273, 384] on label "storm | neerslaan" at bounding box center [446, 380] width 364 height 13
click at [233, 384] on input "storm | neerslaan" at bounding box center [229, 380] width 7 height 7
radio input "true"
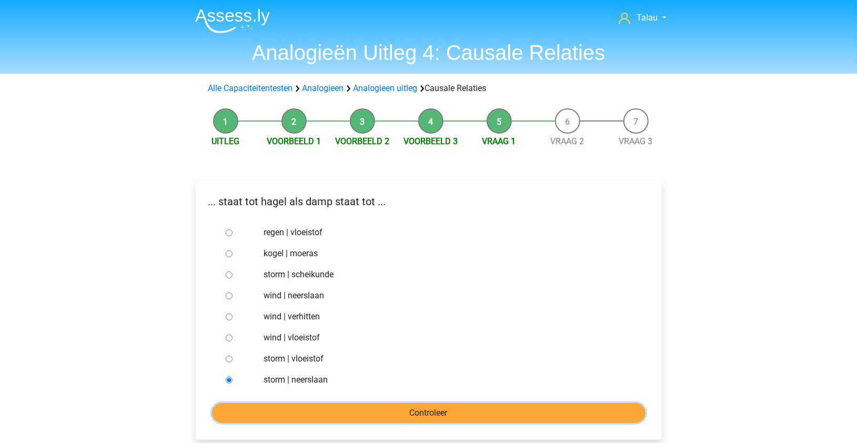
click at [270, 408] on input "Controleer" at bounding box center [429, 413] width 434 height 20
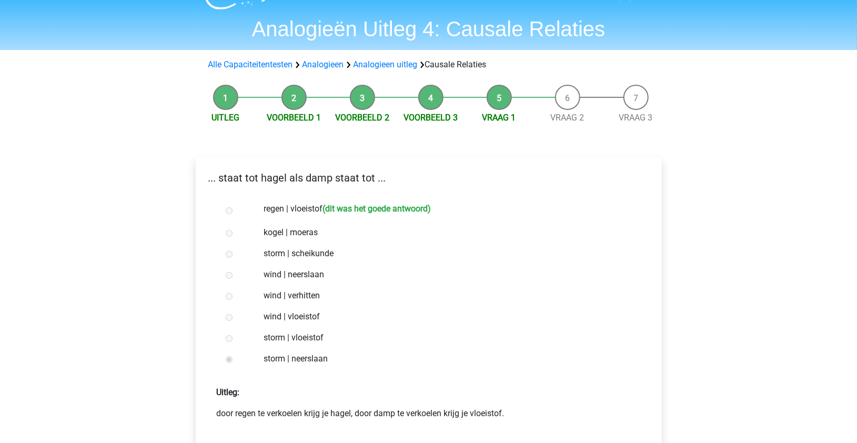
scroll to position [383, 0]
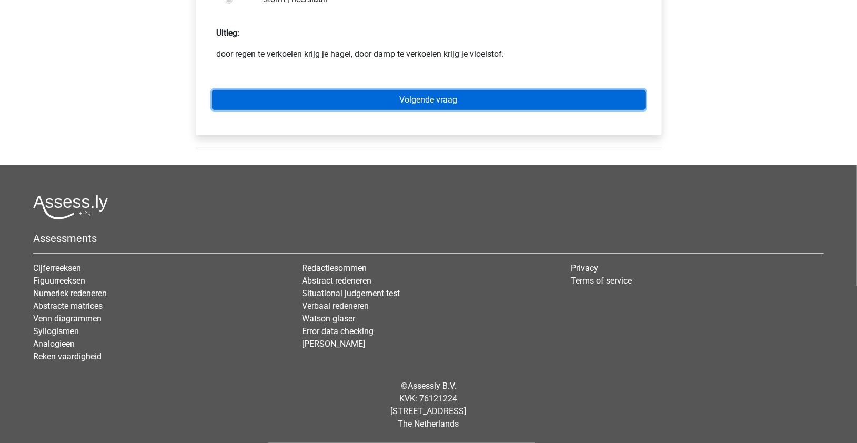
click at [543, 96] on link "Volgende vraag" at bounding box center [429, 100] width 434 height 20
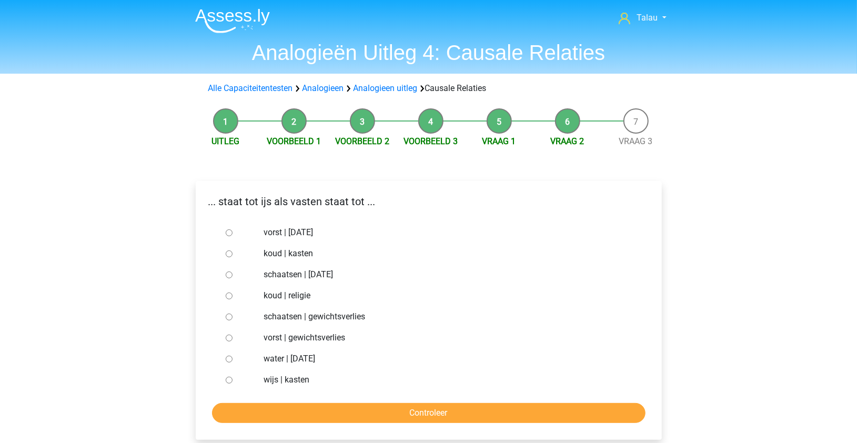
click at [275, 337] on label "vorst | gewichtsverlies" at bounding box center [446, 337] width 364 height 13
click at [233, 337] on input "vorst | gewichtsverlies" at bounding box center [229, 338] width 7 height 7
radio input "true"
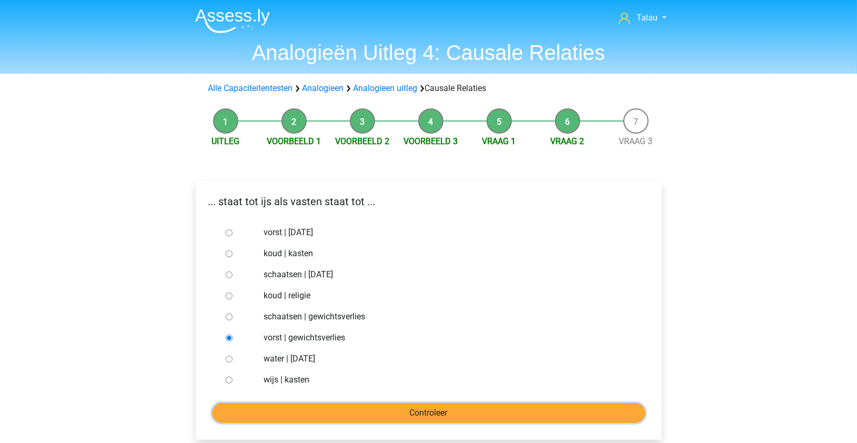
click at [299, 406] on input "Controleer" at bounding box center [429, 413] width 434 height 20
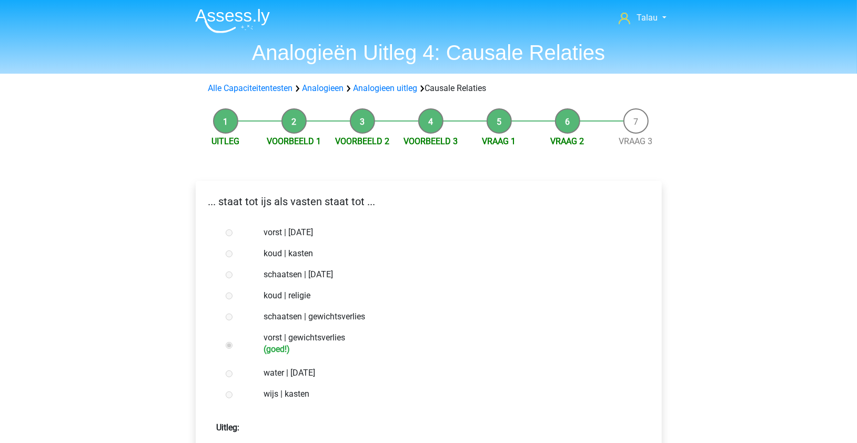
scroll to position [387, 0]
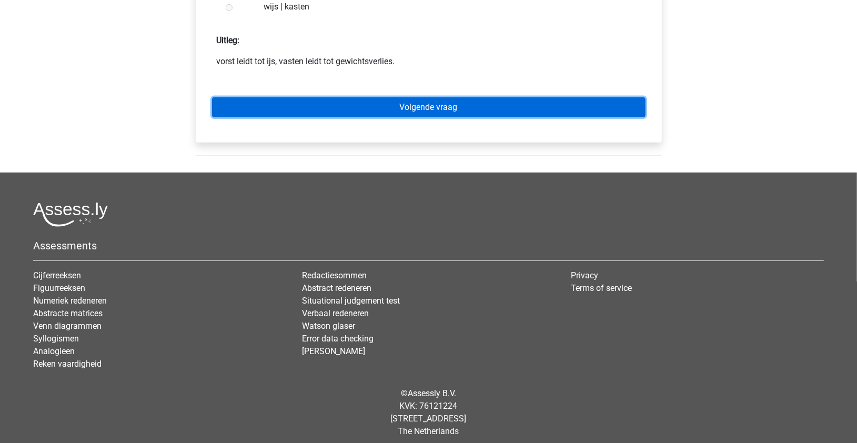
click at [461, 109] on link "Volgende vraag" at bounding box center [429, 107] width 434 height 20
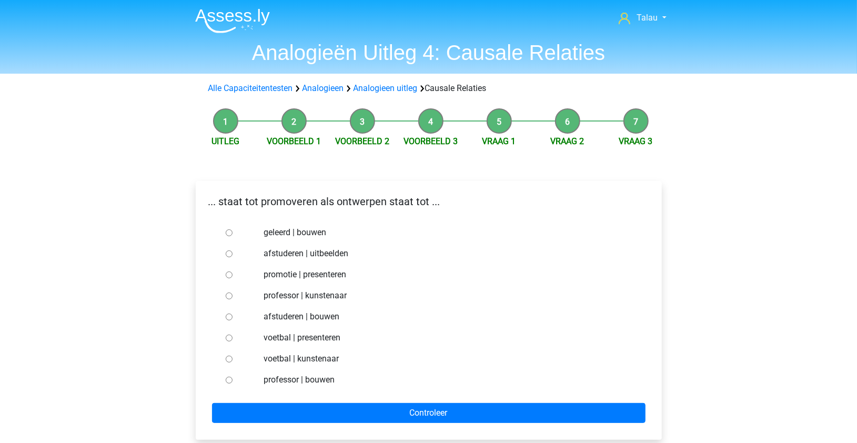
click at [294, 317] on label "afstuderen | bouwen" at bounding box center [446, 316] width 364 height 13
click at [233, 317] on input "afstuderen | bouwen" at bounding box center [229, 317] width 7 height 7
radio input "true"
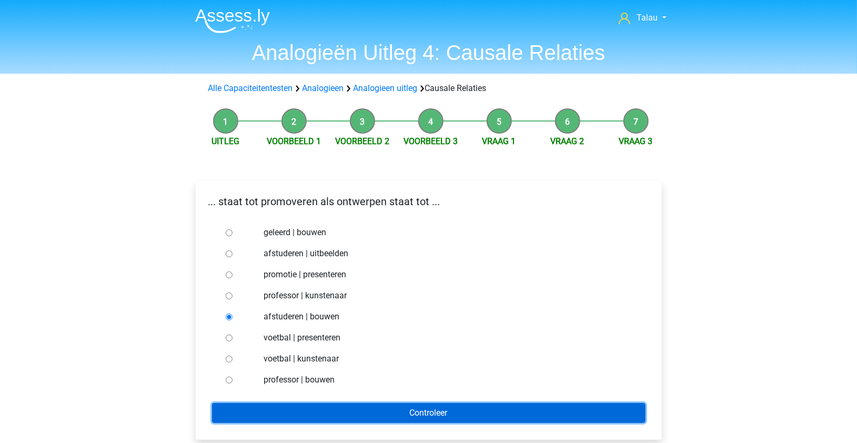
click at [327, 414] on input "Controleer" at bounding box center [429, 413] width 434 height 20
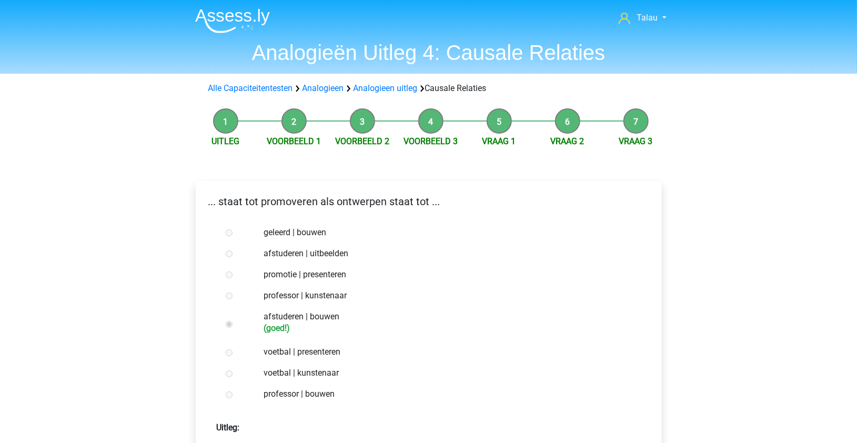
scroll to position [387, 0]
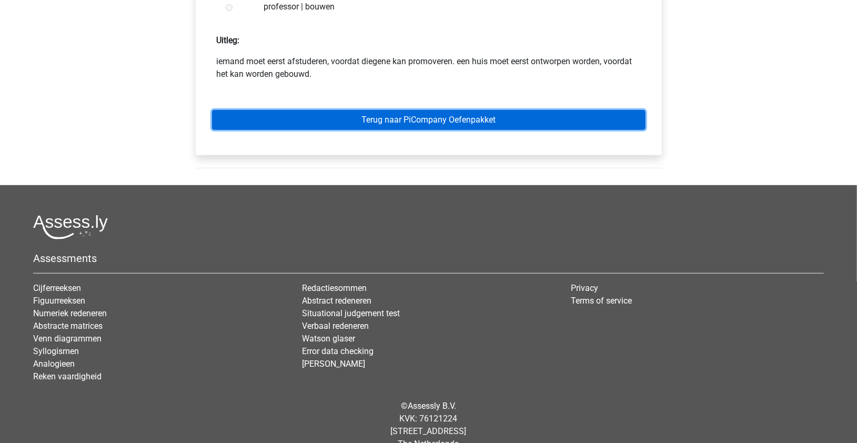
click at [475, 122] on link "Terug naar PiCompany Oefenpakket" at bounding box center [429, 120] width 434 height 20
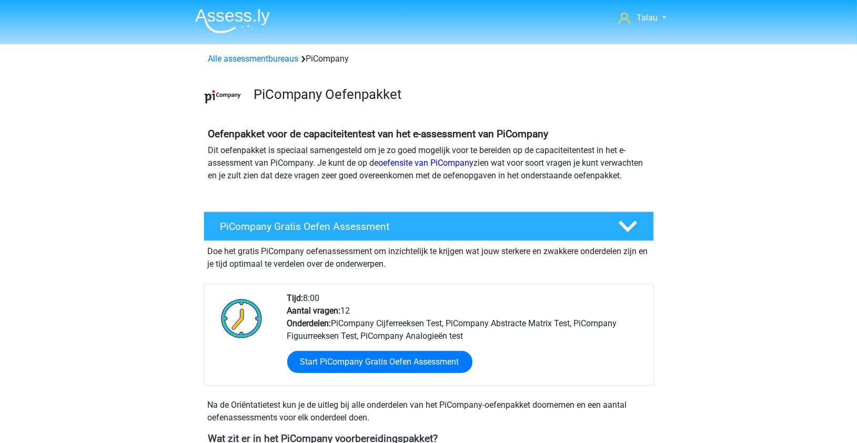
scroll to position [387, 0]
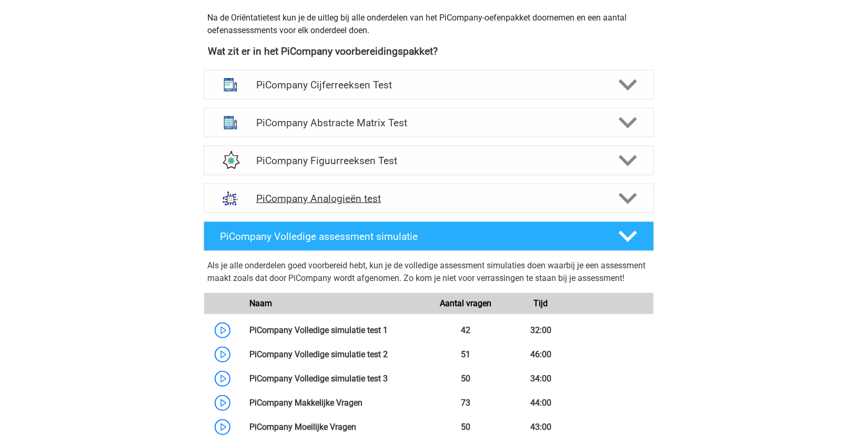
click at [604, 213] on div "PiCompany Analogieën test" at bounding box center [429, 198] width 450 height 29
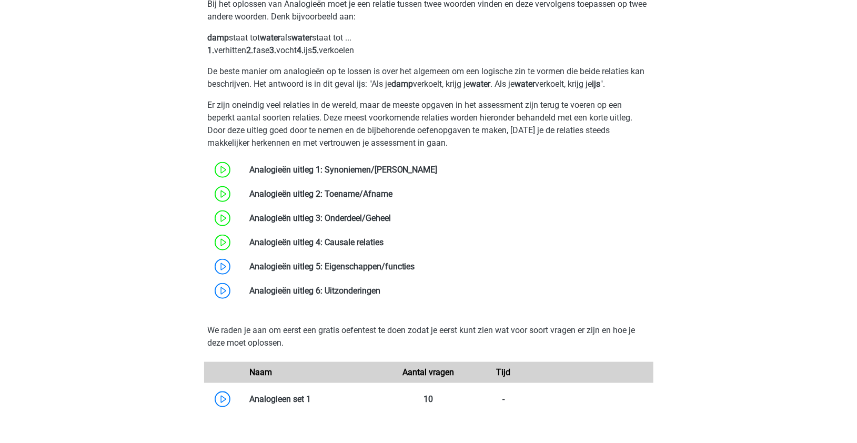
scroll to position [621, 0]
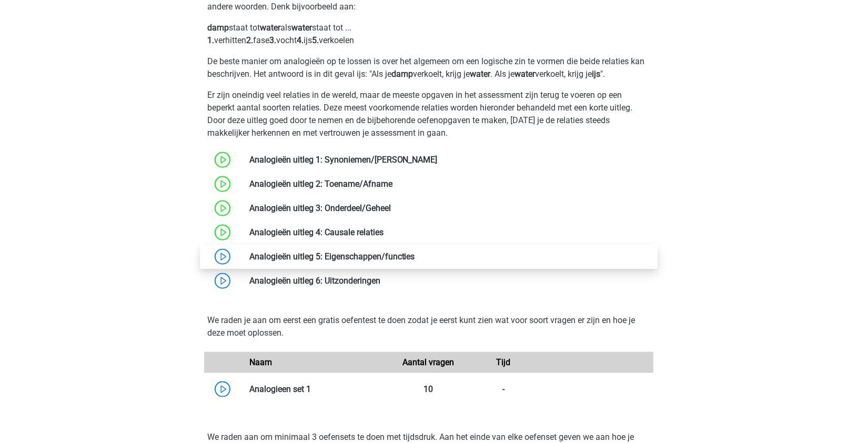
click at [415, 262] on link at bounding box center [415, 257] width 0 height 10
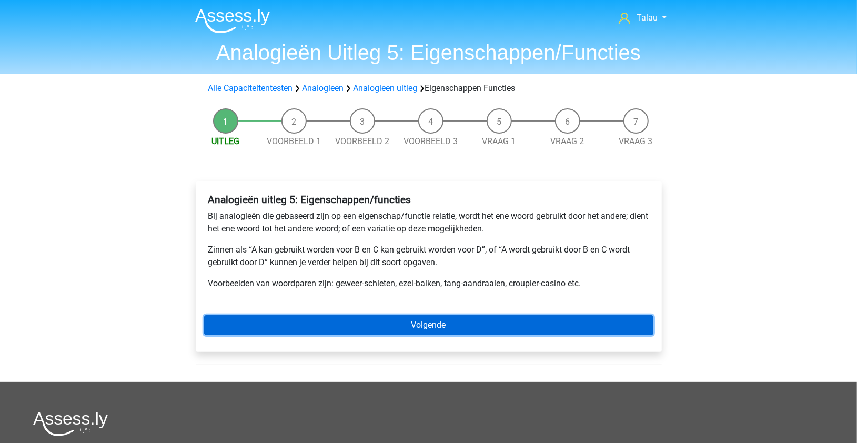
click at [447, 324] on link "Volgende" at bounding box center [428, 325] width 449 height 20
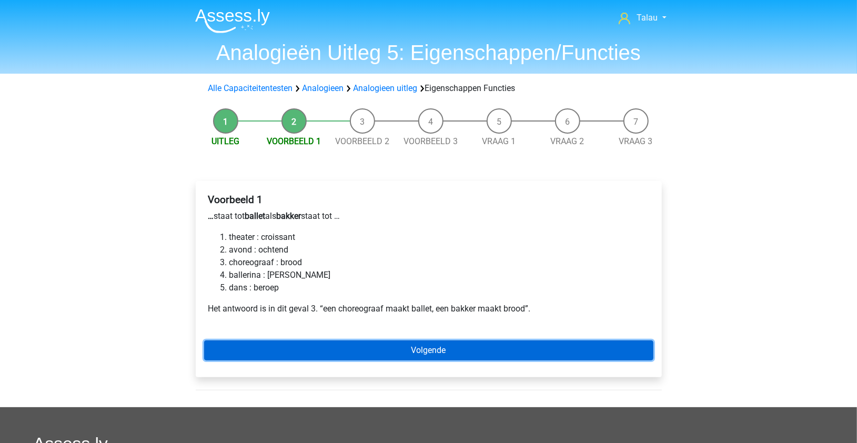
click at [348, 346] on link "Volgende" at bounding box center [428, 350] width 449 height 20
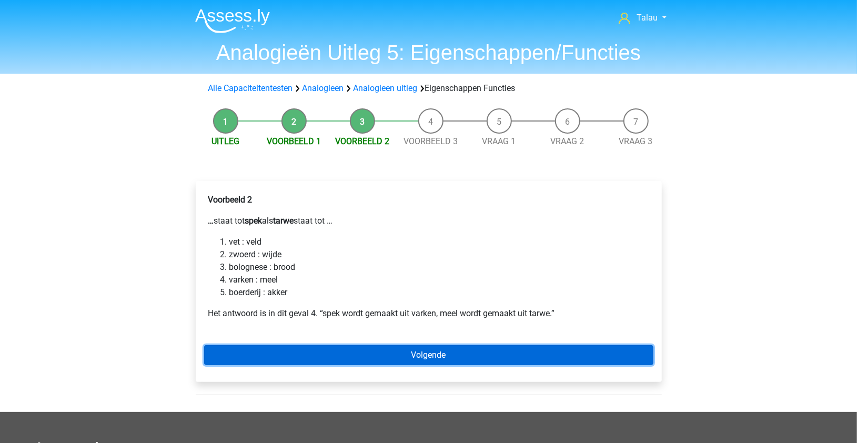
click at [386, 364] on link "Volgende" at bounding box center [428, 355] width 449 height 20
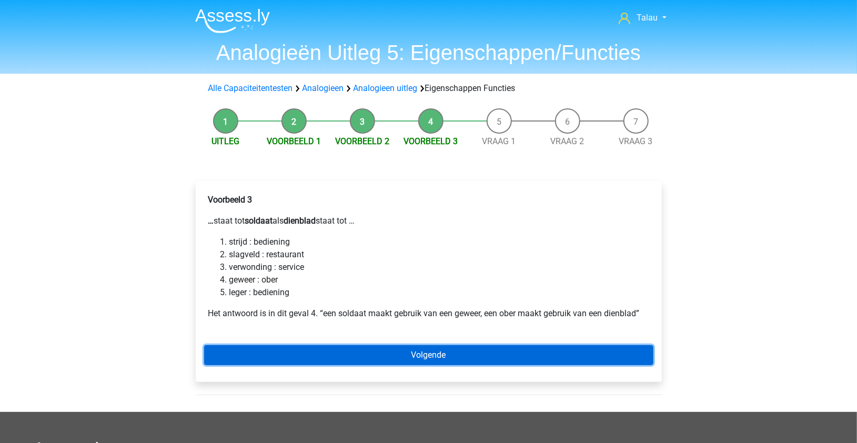
click at [358, 355] on link "Volgende" at bounding box center [428, 355] width 449 height 20
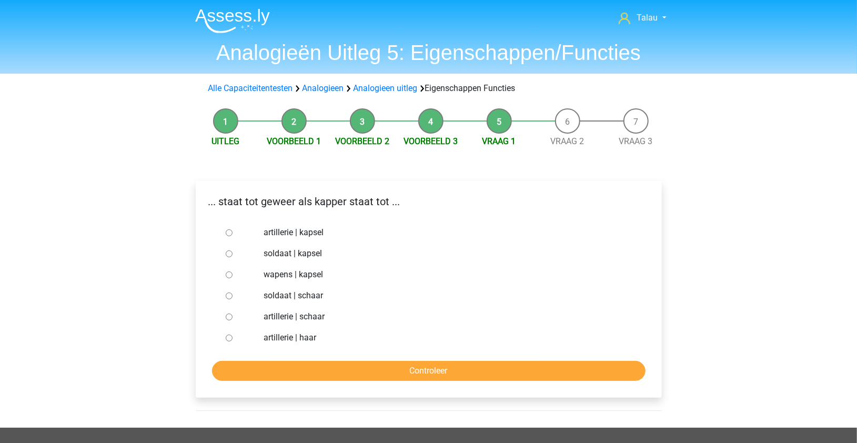
click at [277, 299] on label "soldaat | schaar" at bounding box center [446, 295] width 364 height 13
click at [233, 299] on input "soldaat | schaar" at bounding box center [229, 296] width 7 height 7
radio input "true"
click at [338, 368] on input "Controleer" at bounding box center [429, 371] width 434 height 20
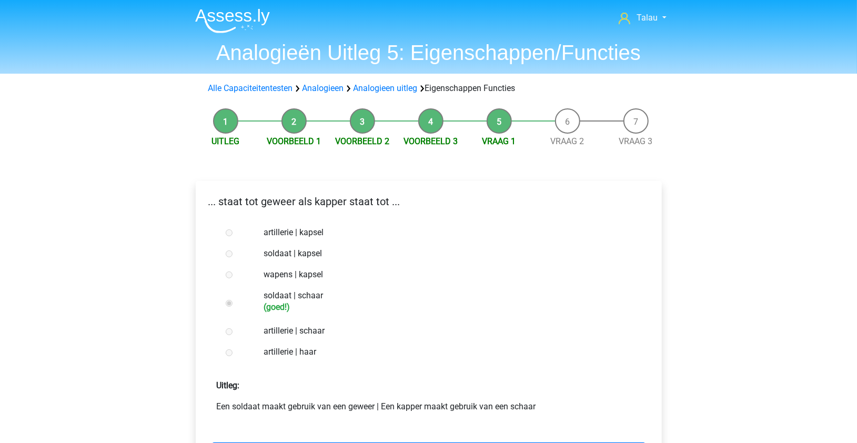
scroll to position [353, 0]
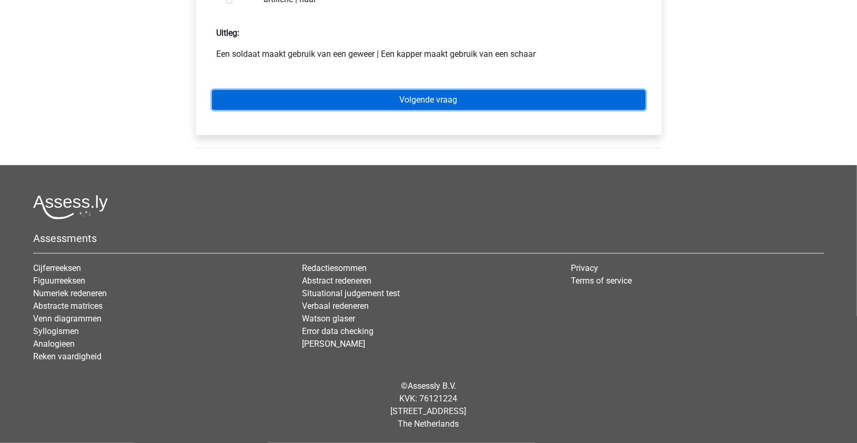
click at [496, 104] on link "Volgende vraag" at bounding box center [429, 100] width 434 height 20
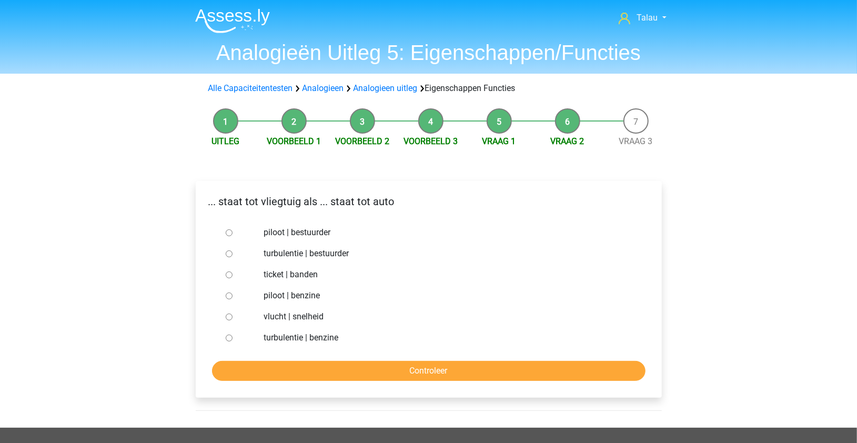
click at [308, 230] on label "piloot | bestuurder" at bounding box center [446, 232] width 364 height 13
click at [233, 230] on input "piloot | bestuurder" at bounding box center [229, 232] width 7 height 7
radio input "true"
click at [338, 368] on input "Controleer" at bounding box center [429, 371] width 434 height 20
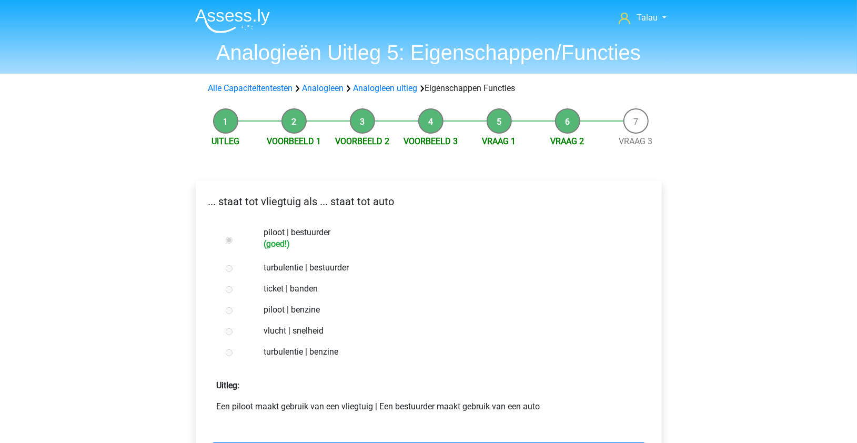
scroll to position [353, 0]
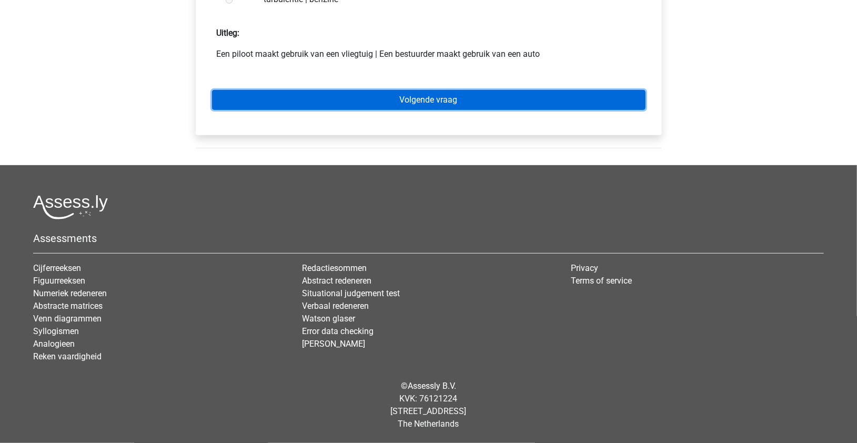
click at [535, 103] on link "Volgende vraag" at bounding box center [429, 100] width 434 height 20
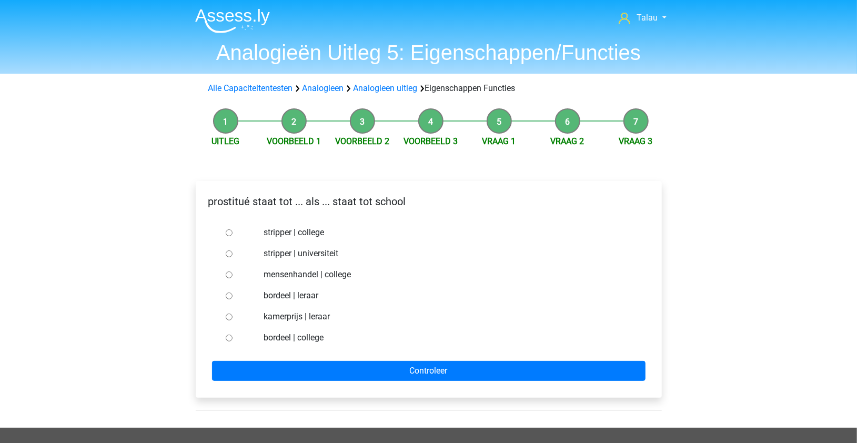
click at [274, 297] on label "bordeel | leraar" at bounding box center [446, 295] width 364 height 13
click at [233, 297] on input "bordeel | leraar" at bounding box center [229, 296] width 7 height 7
radio input "true"
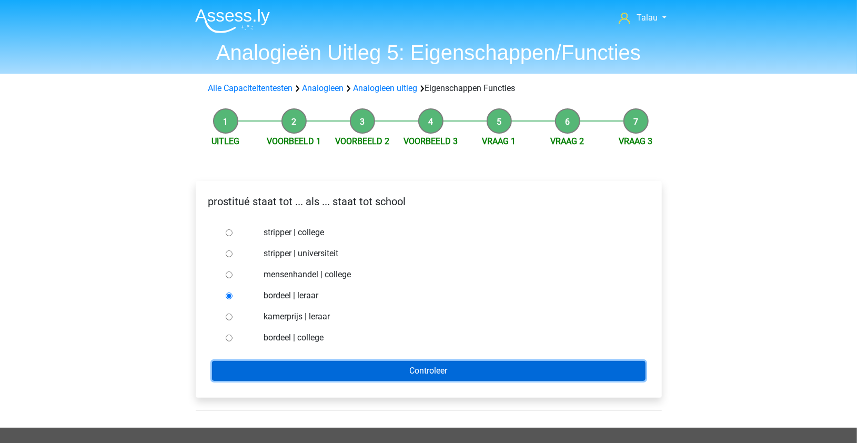
click at [288, 367] on input "Controleer" at bounding box center [429, 371] width 434 height 20
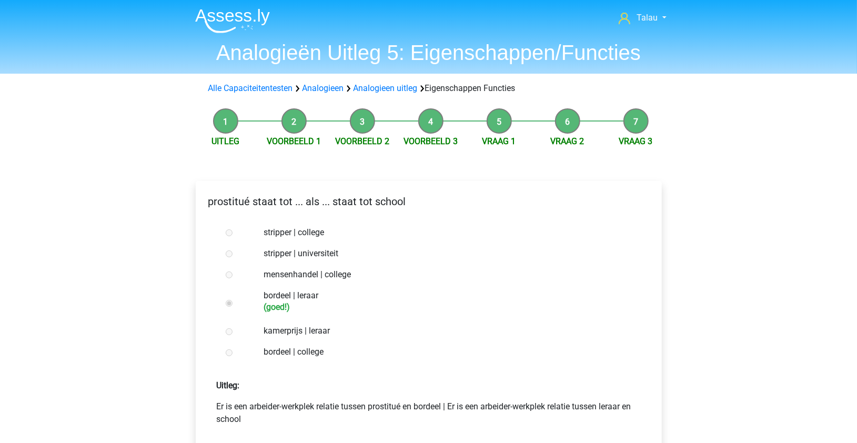
scroll to position [365, 0]
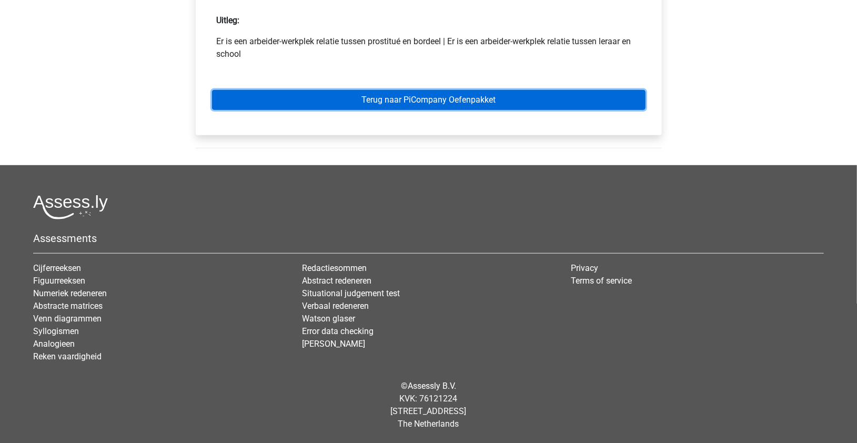
click at [578, 98] on link "Terug naar PiCompany Oefenpakket" at bounding box center [429, 100] width 434 height 20
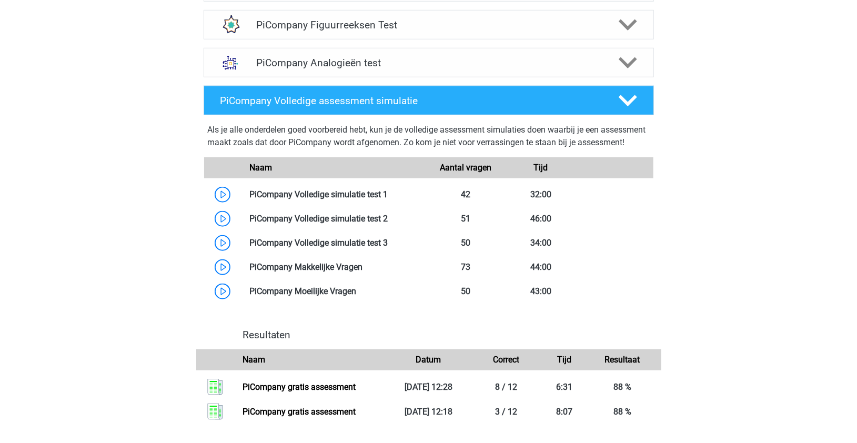
scroll to position [512, 0]
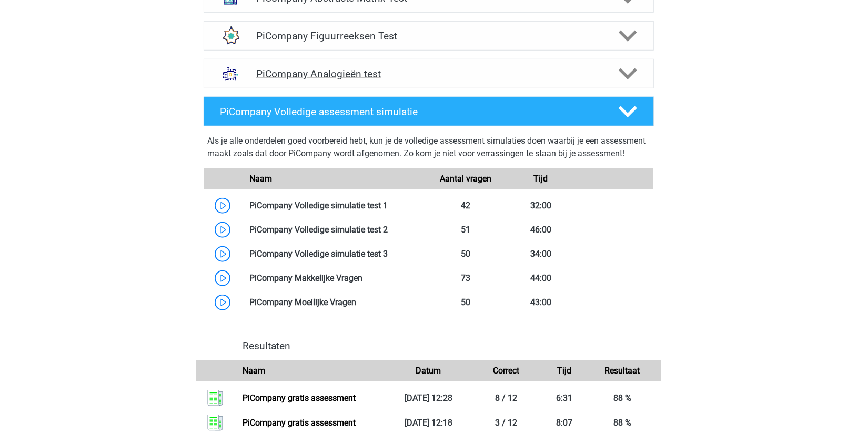
click at [623, 83] on icon at bounding box center [628, 74] width 18 height 18
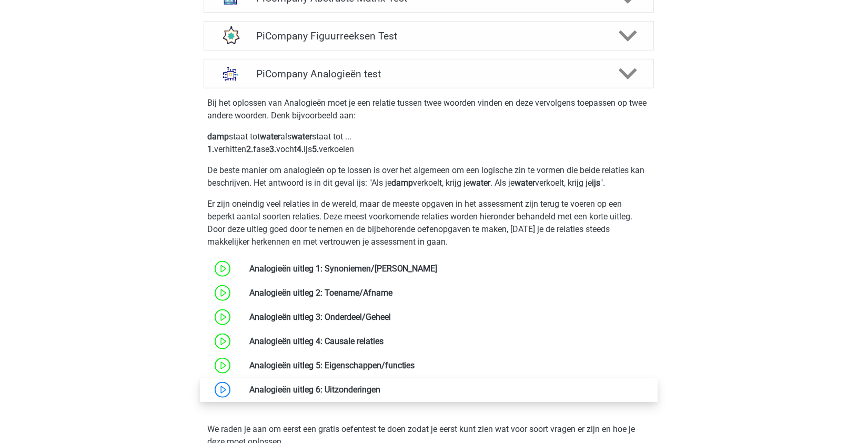
click at [380, 395] on link at bounding box center [380, 390] width 0 height 10
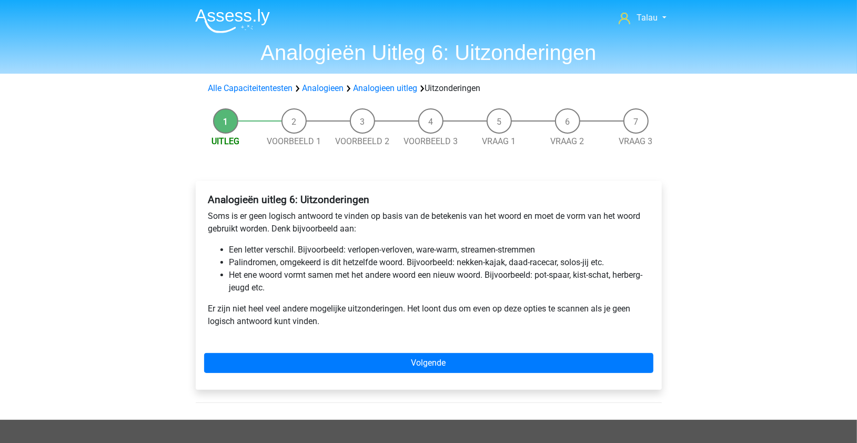
click at [422, 347] on div "Analogieën uitleg 6: Uitzonderingen Soms is er geen logisch antwoord te vinden …" at bounding box center [429, 285] width 466 height 209
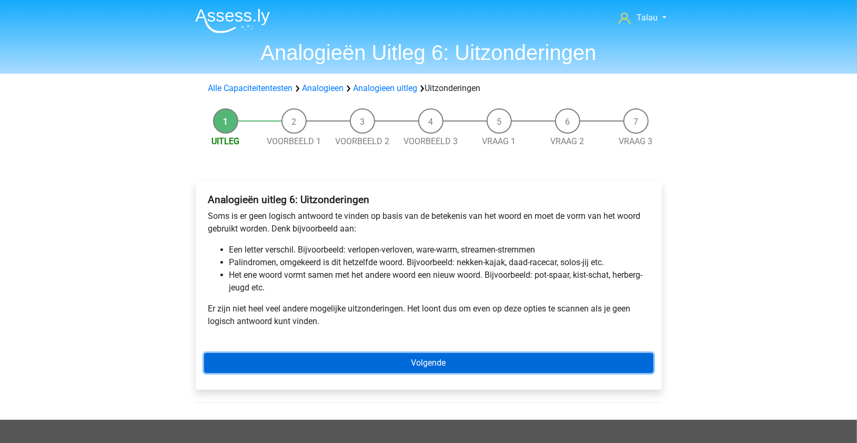
click at [420, 364] on link "Volgende" at bounding box center [428, 363] width 449 height 20
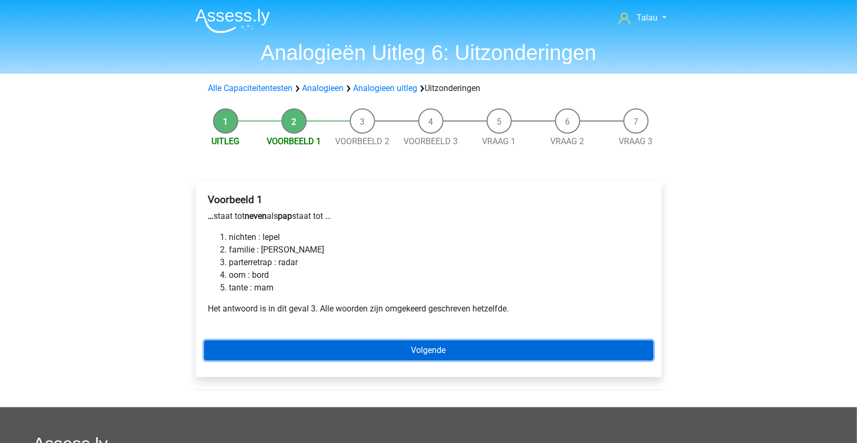
click at [330, 353] on link "Volgende" at bounding box center [428, 350] width 449 height 20
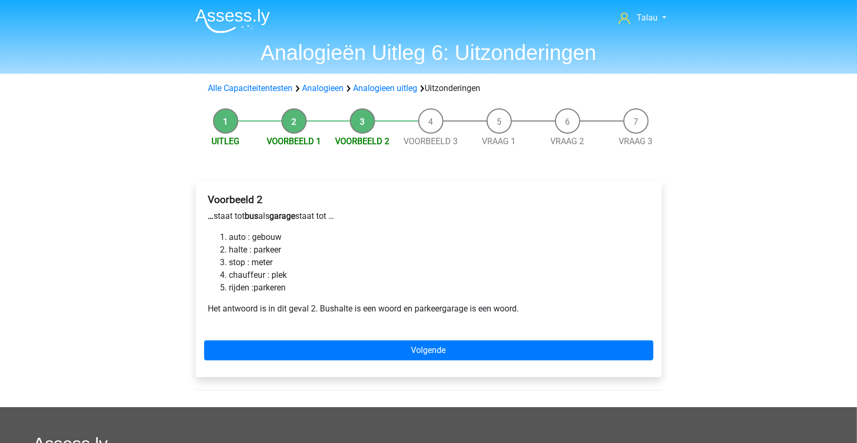
click at [255, 252] on li "halte : parkeer" at bounding box center [439, 250] width 420 height 13
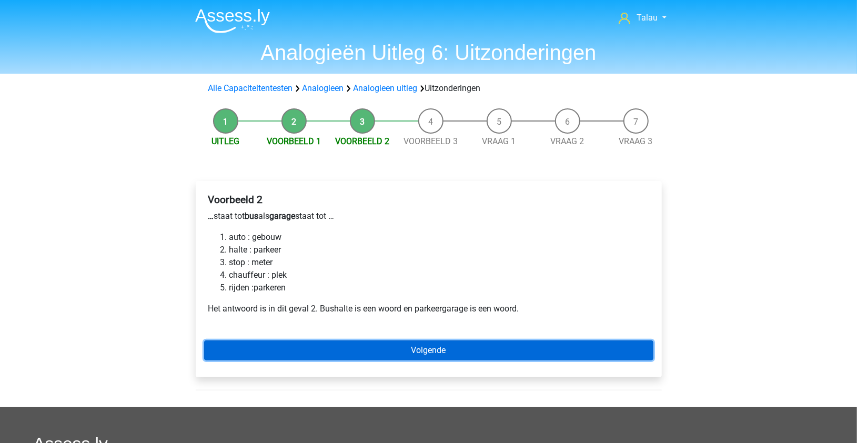
click at [325, 348] on link "Volgende" at bounding box center [428, 350] width 449 height 20
click at [418, 356] on link "Volgende" at bounding box center [428, 350] width 449 height 20
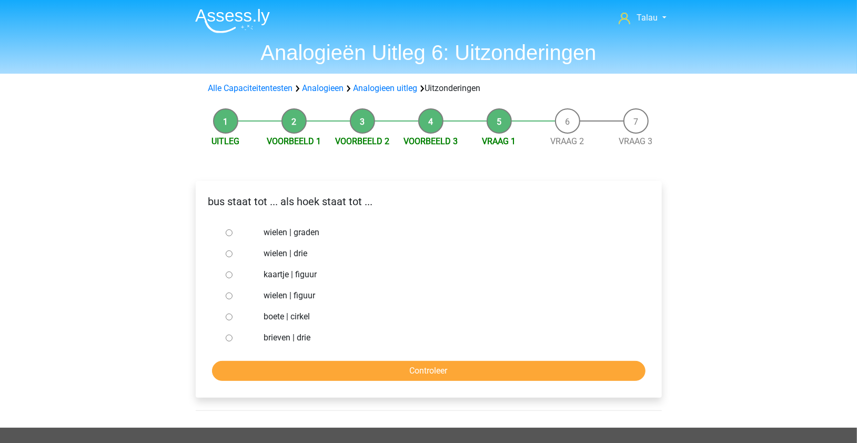
click at [314, 232] on label "wielen | graden" at bounding box center [446, 232] width 364 height 13
click at [233, 232] on input "wielen | graden" at bounding box center [229, 232] width 7 height 7
radio input "true"
click at [305, 361] on input "Controleer" at bounding box center [429, 371] width 434 height 20
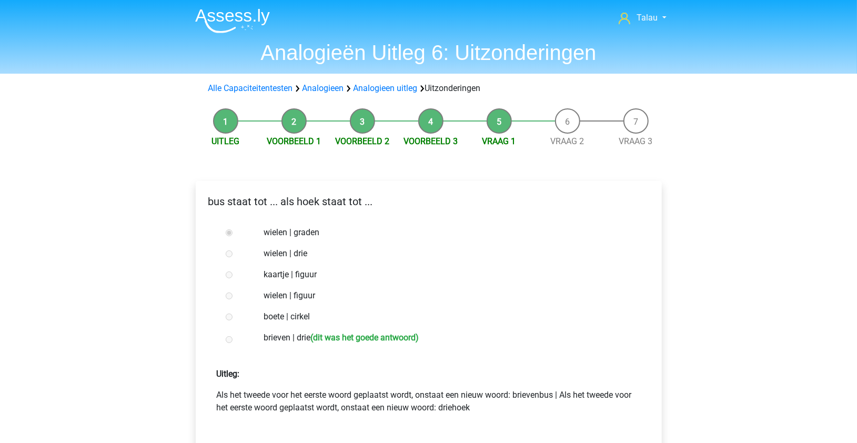
scroll to position [354, 0]
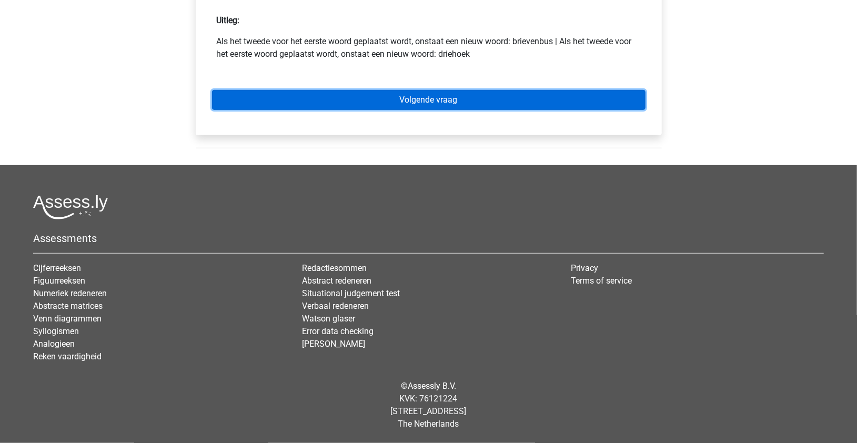
click at [508, 107] on link "Volgende vraag" at bounding box center [429, 100] width 434 height 20
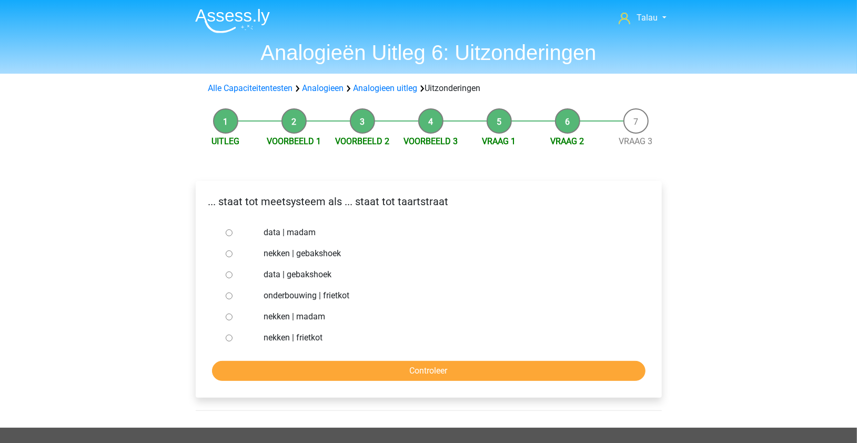
click at [317, 307] on div "nekken | madam" at bounding box center [446, 316] width 380 height 21
click at [315, 315] on label "nekken | madam" at bounding box center [446, 316] width 364 height 13
click at [233, 315] on input "nekken | madam" at bounding box center [229, 317] width 7 height 7
radio input "true"
click at [353, 375] on input "Controleer" at bounding box center [429, 371] width 434 height 20
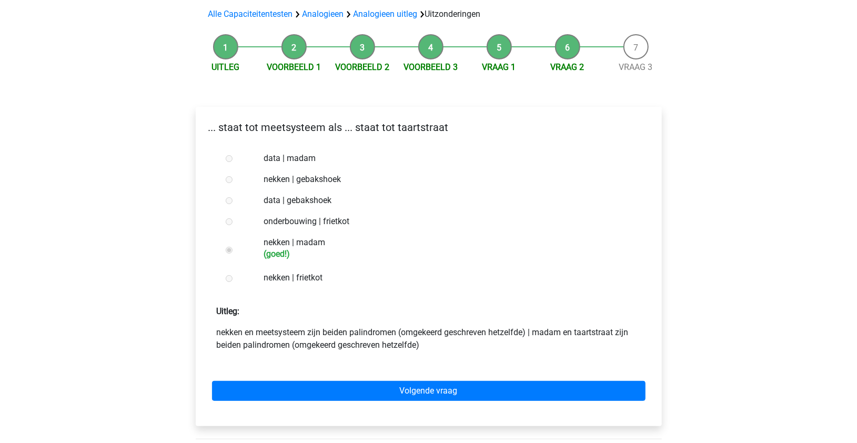
scroll to position [78, 0]
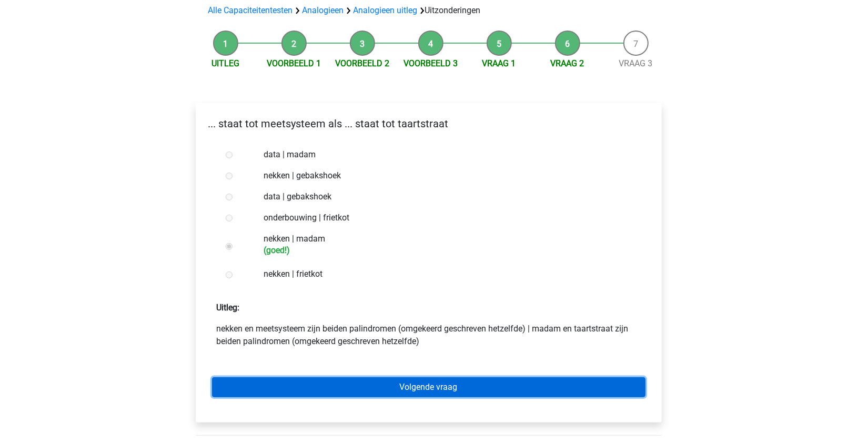
click at [594, 379] on link "Volgende vraag" at bounding box center [429, 387] width 434 height 20
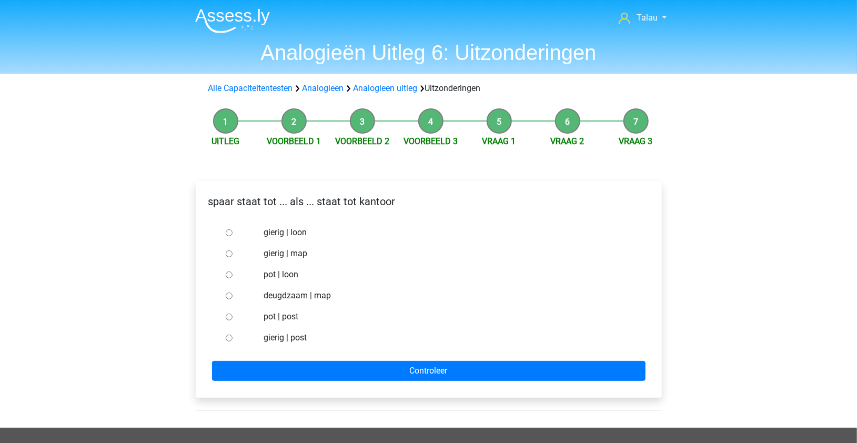
click at [277, 314] on label "pot | post" at bounding box center [446, 316] width 364 height 13
click at [233, 314] on input "pot | post" at bounding box center [229, 317] width 7 height 7
radio input "true"
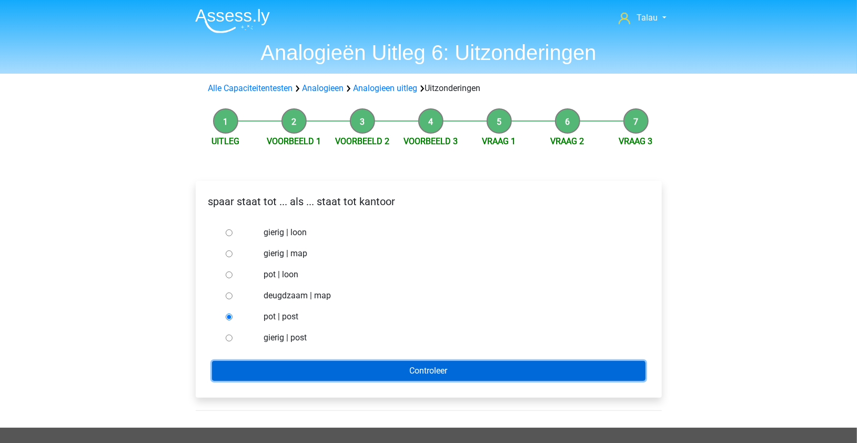
click at [311, 366] on input "Controleer" at bounding box center [429, 371] width 434 height 20
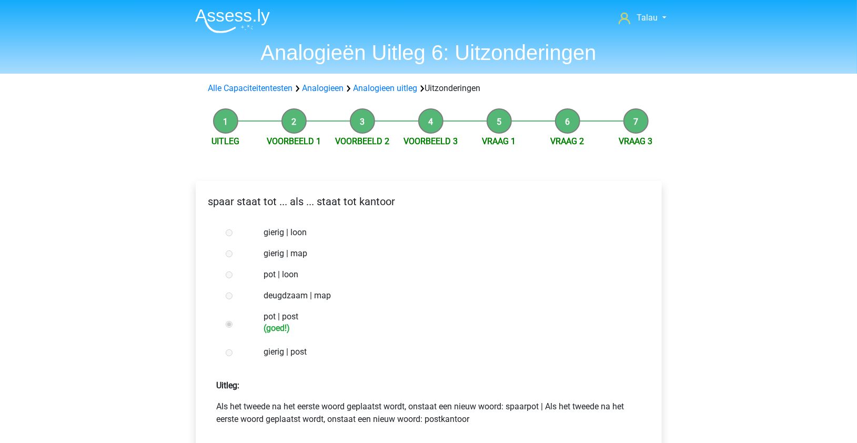
scroll to position [365, 0]
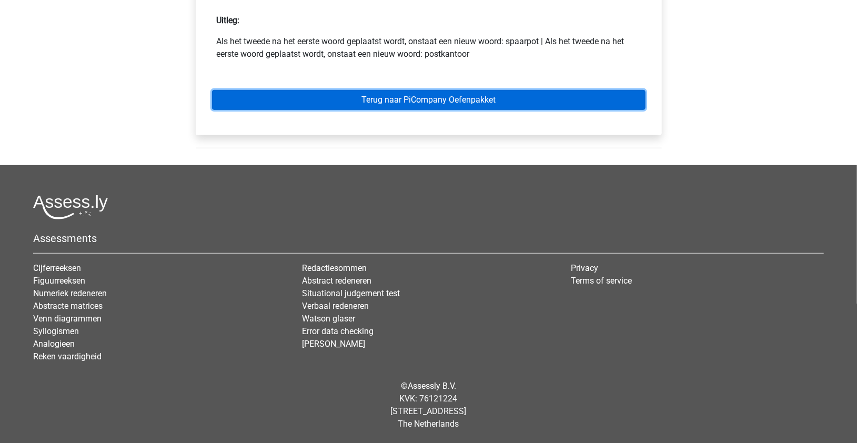
click at [546, 105] on link "Terug naar PiCompany Oefenpakket" at bounding box center [429, 100] width 434 height 20
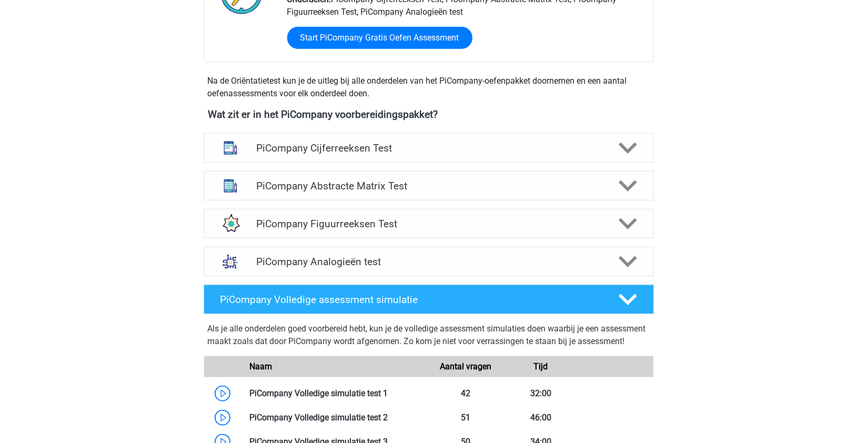
scroll to position [329, 0]
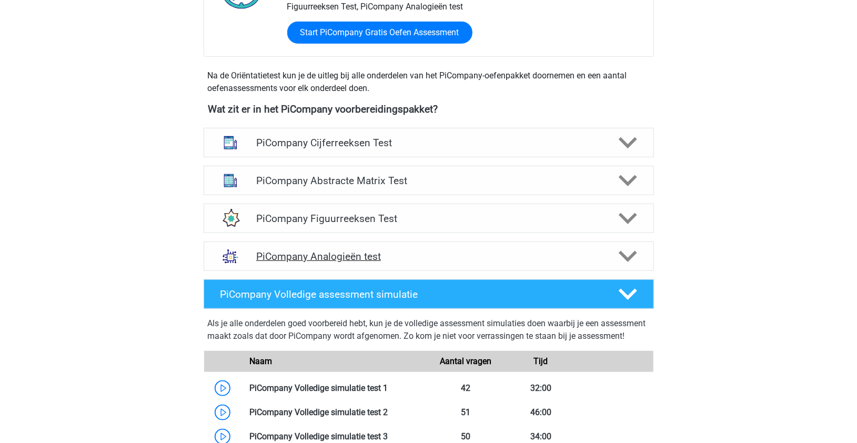
click at [620, 263] on polygon at bounding box center [628, 257] width 18 height 12
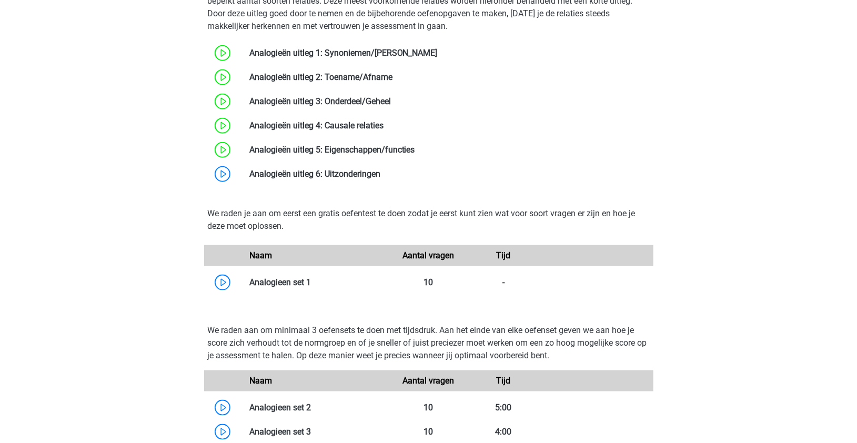
scroll to position [730, 0]
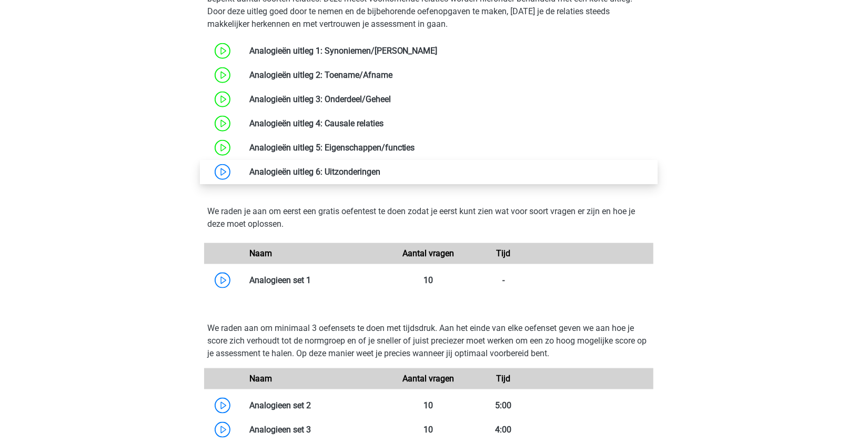
click at [380, 177] on link at bounding box center [380, 172] width 0 height 10
